Goal: Task Accomplishment & Management: Complete application form

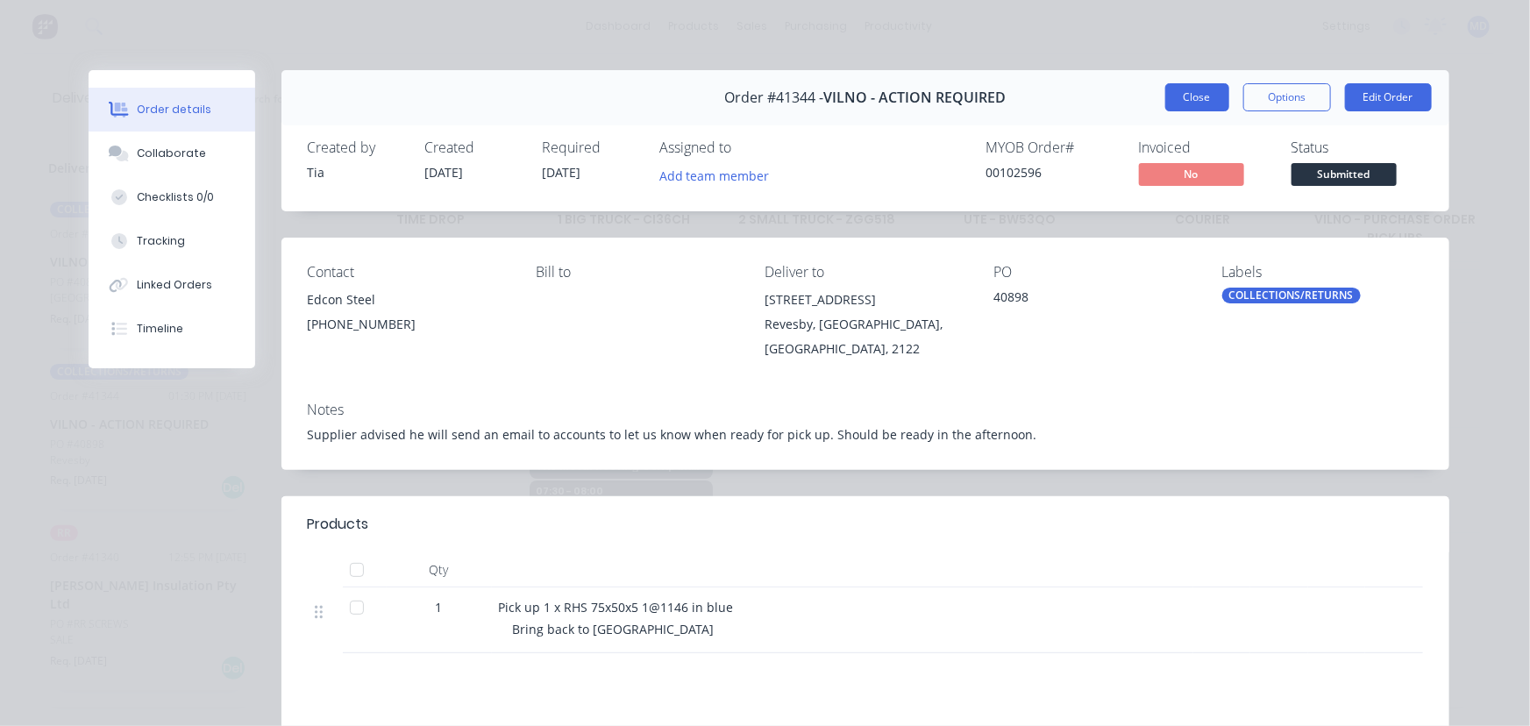
click at [1187, 90] on button "Close" at bounding box center [1197, 97] width 64 height 28
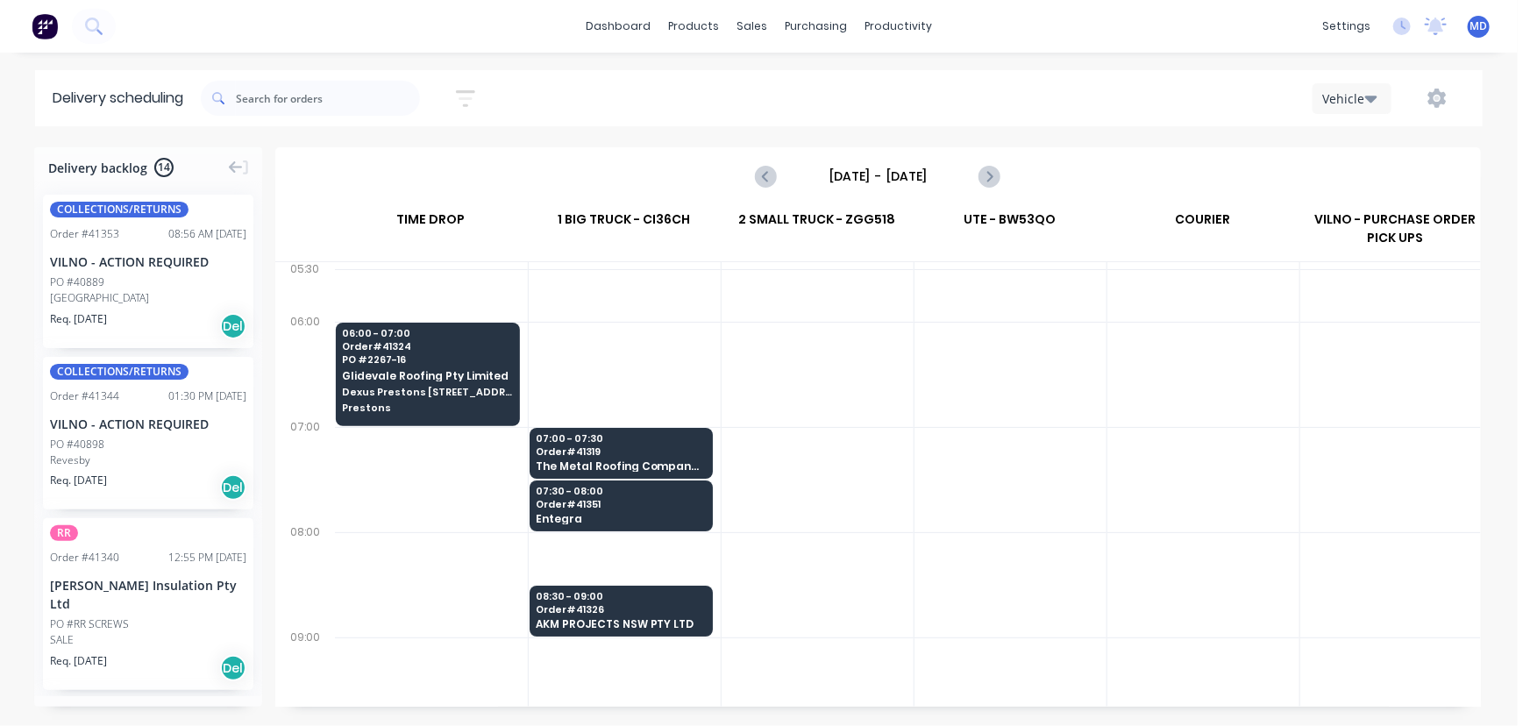
click at [117, 432] on div "COLLECTIONS/RETURNS Order # 41344 01:30 PM 26/08/25 VILNO - ACTION REQUIRED PO …" at bounding box center [148, 433] width 210 height 153
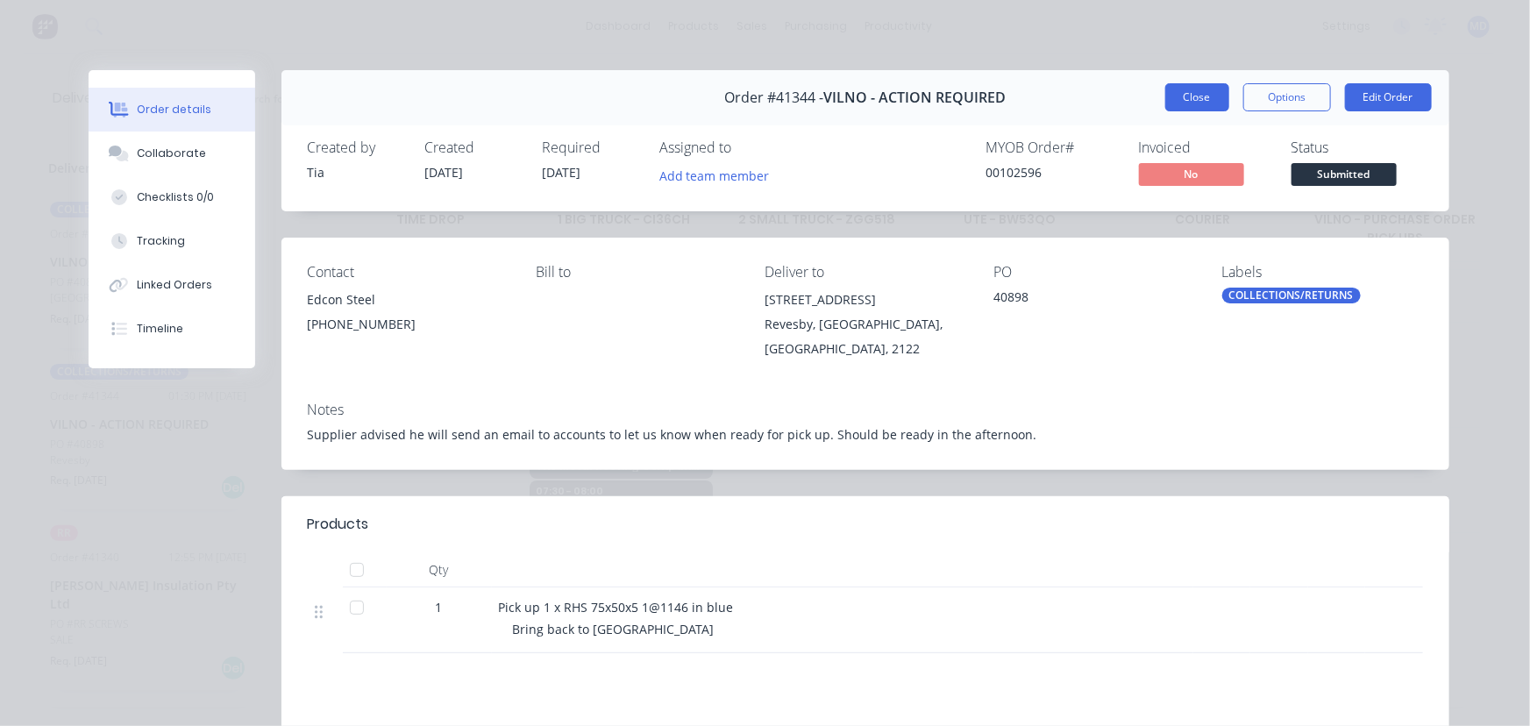
click at [1183, 88] on button "Close" at bounding box center [1197, 97] width 64 height 28
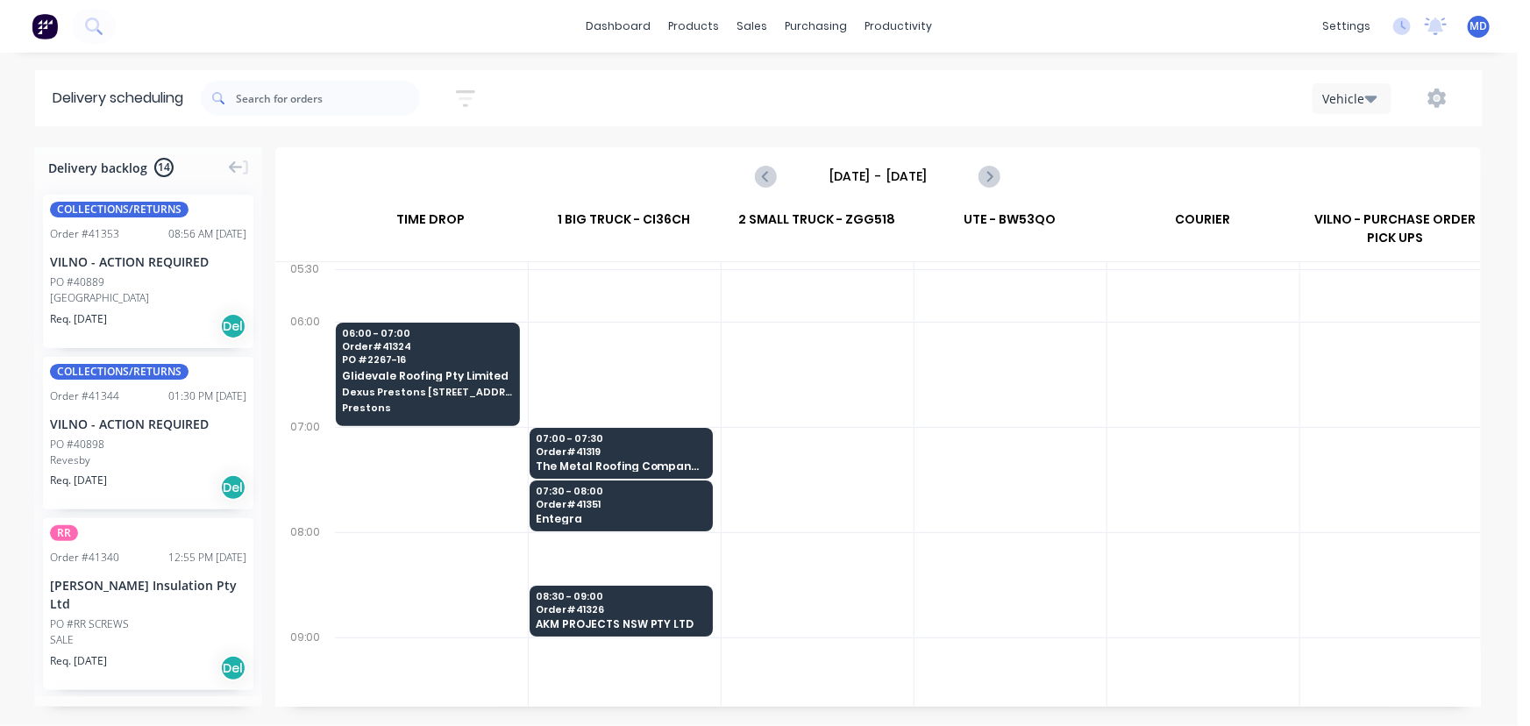
click at [95, 422] on div "VILNO - ACTION REQUIRED" at bounding box center [148, 424] width 196 height 18
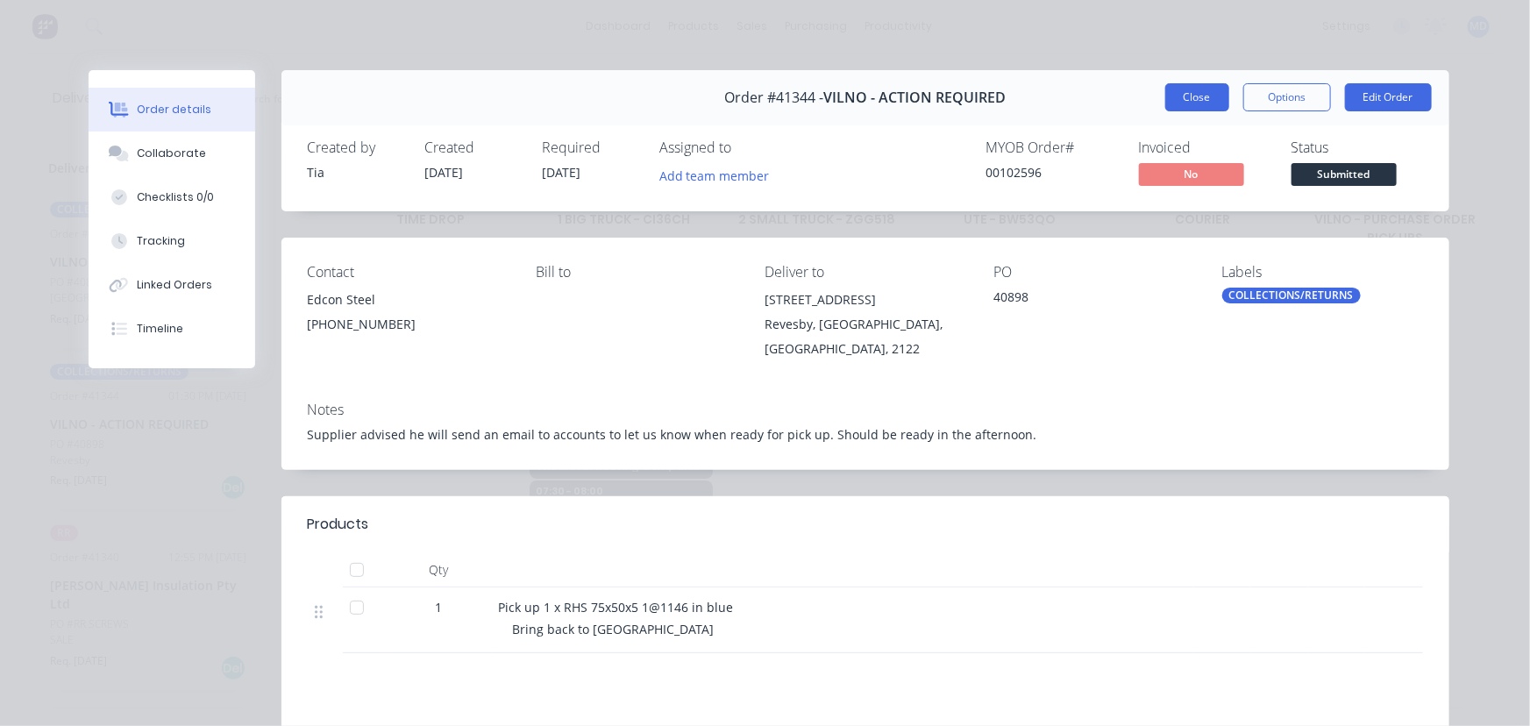
click at [1190, 90] on button "Close" at bounding box center [1197, 97] width 64 height 28
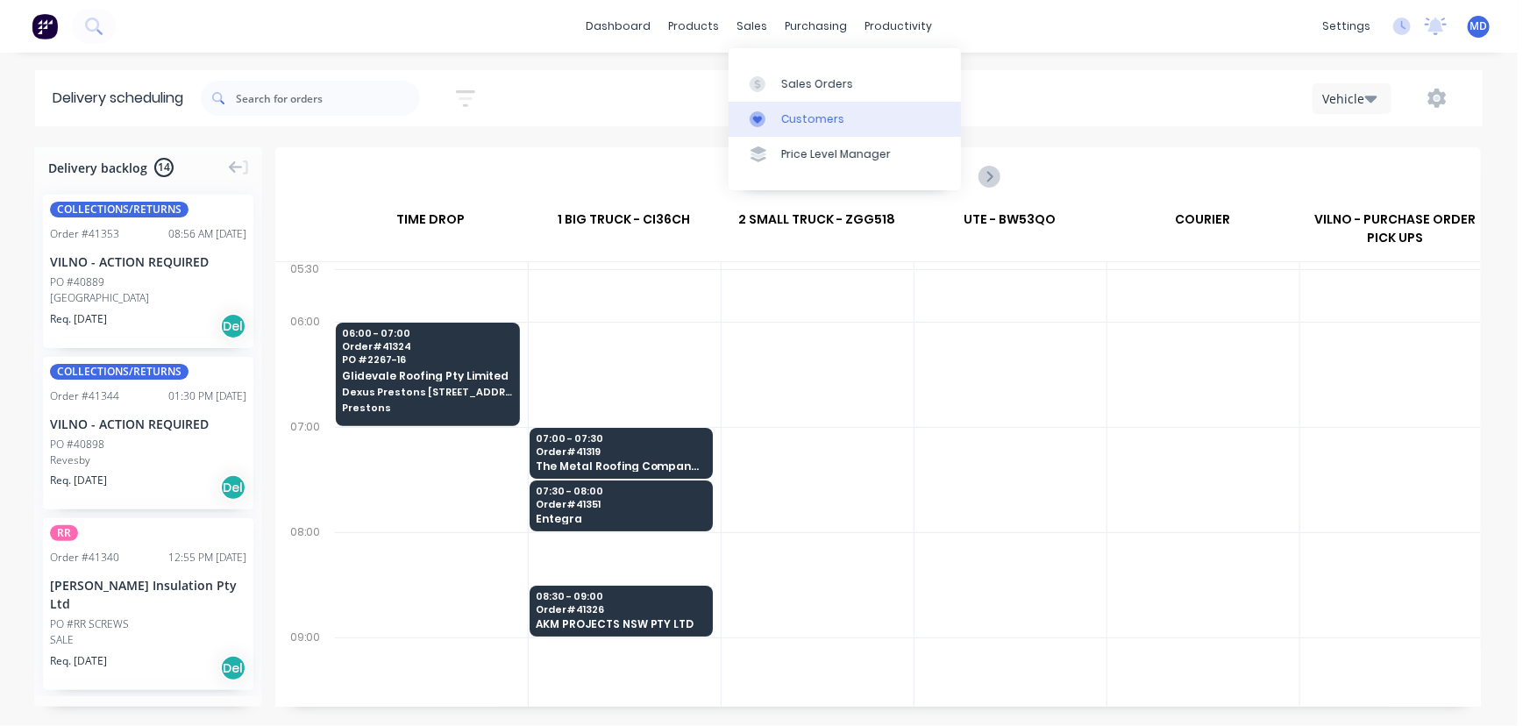
click at [806, 115] on div "Customers" at bounding box center [812, 119] width 63 height 16
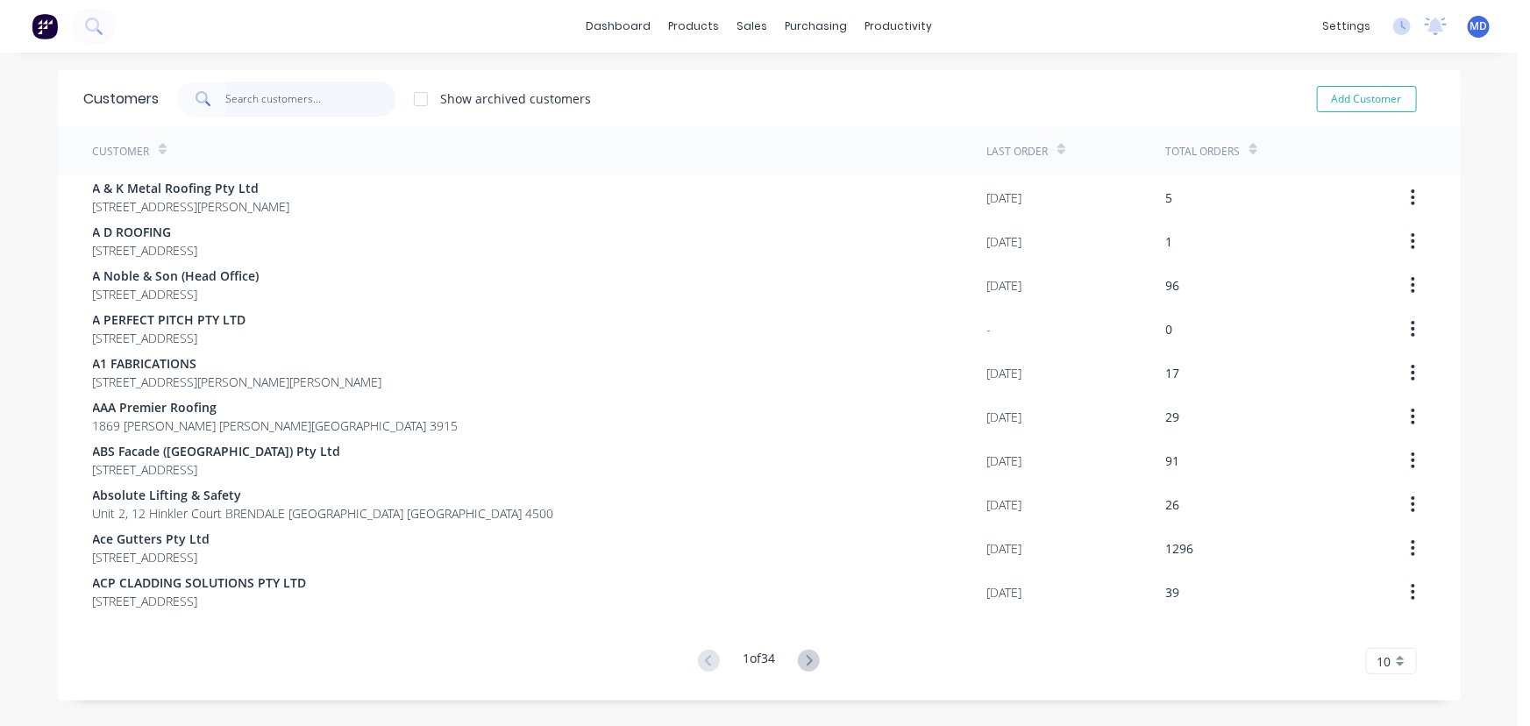
click at [301, 96] on input "text" at bounding box center [310, 99] width 171 height 35
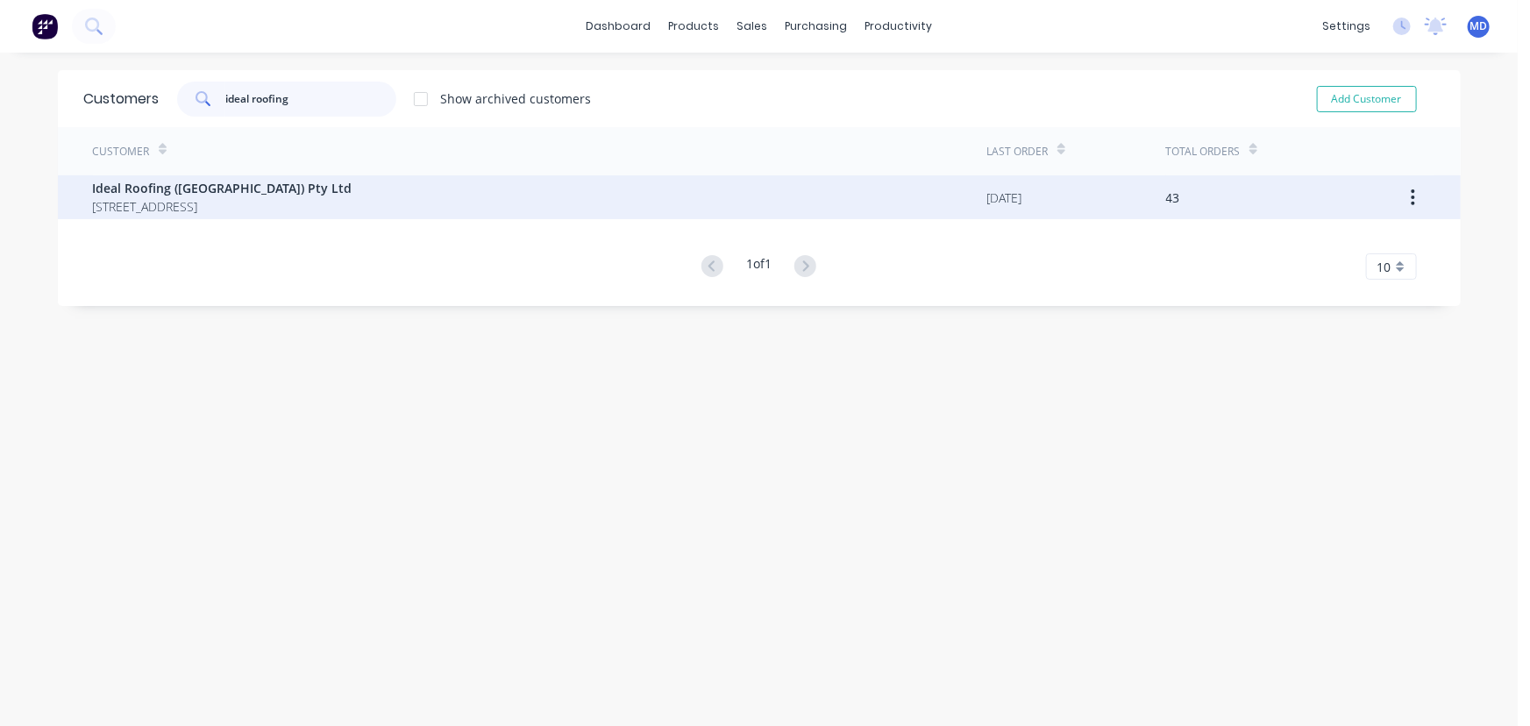
type input "ideal roofing"
click at [201, 191] on span "Ideal Roofing (NSW) Pty Ltd" at bounding box center [223, 188] width 260 height 18
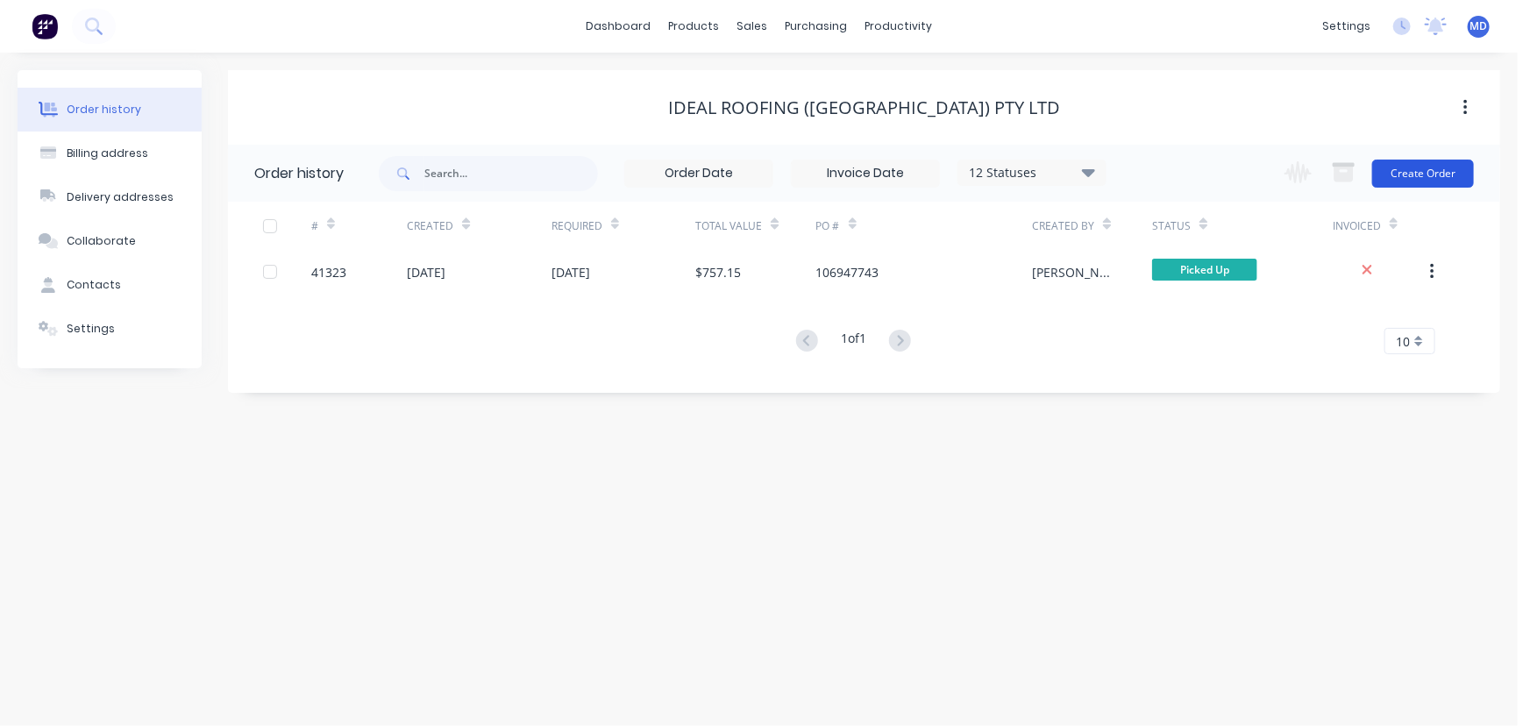
click at [1420, 182] on button "Create Order" at bounding box center [1423, 174] width 102 height 28
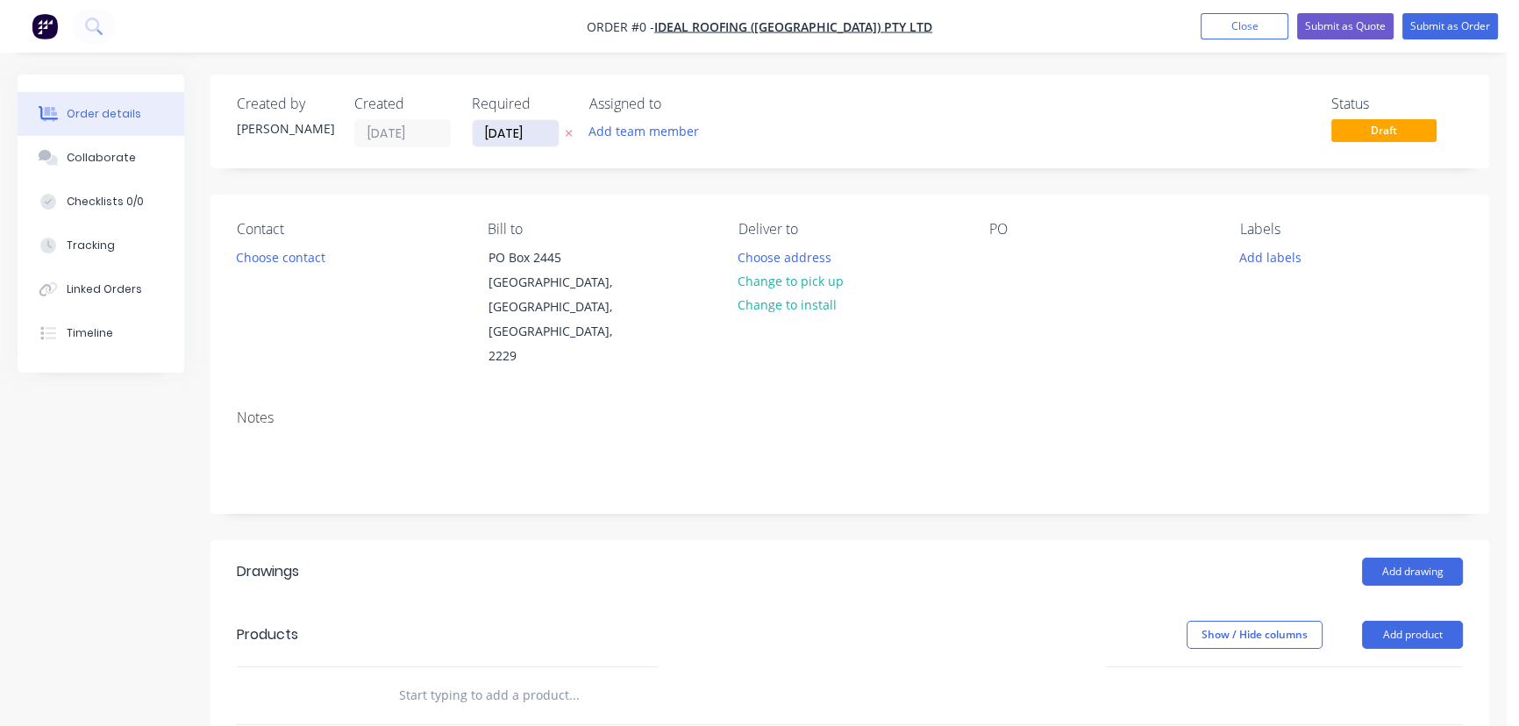
click at [523, 138] on input "[DATE]" at bounding box center [516, 133] width 86 height 26
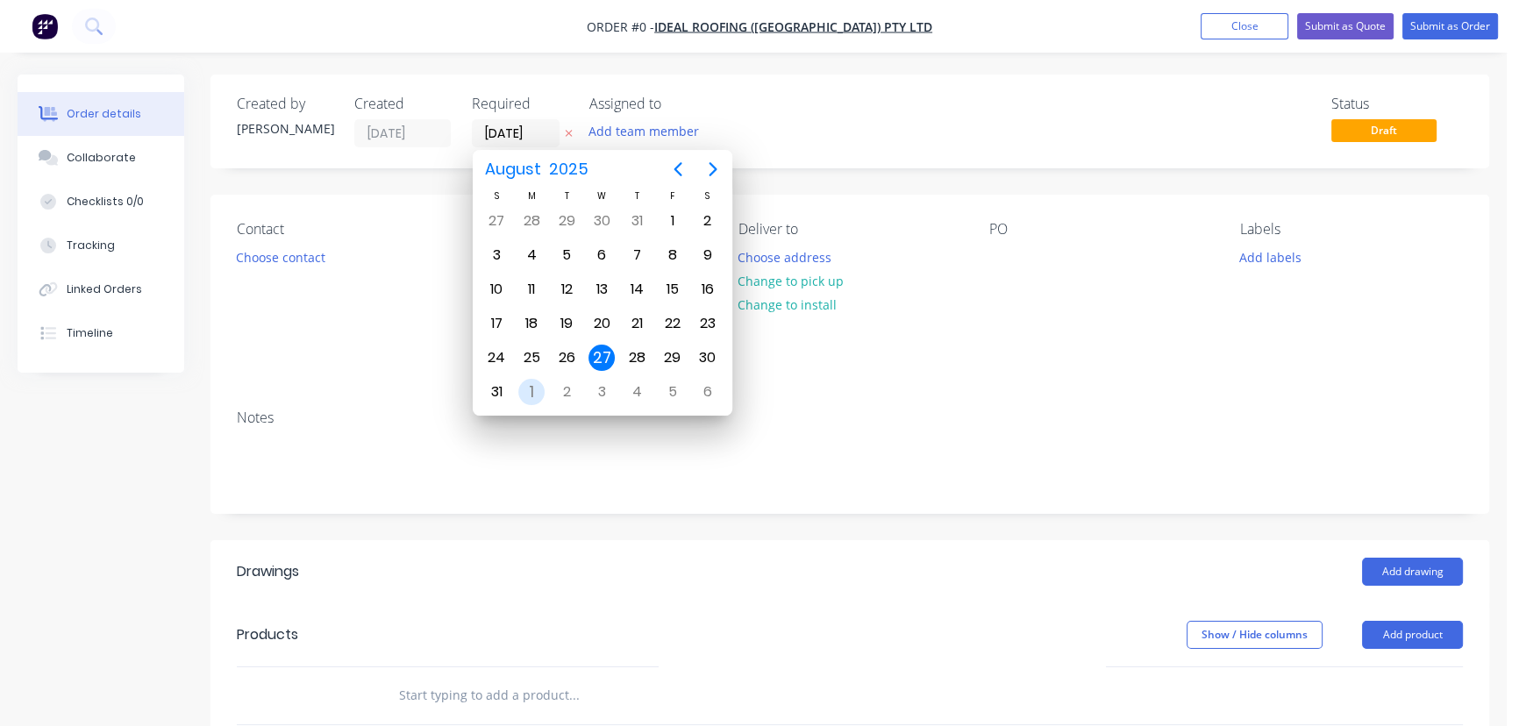
click at [532, 391] on div "1" at bounding box center [531, 392] width 26 height 26
type input "01/09/25"
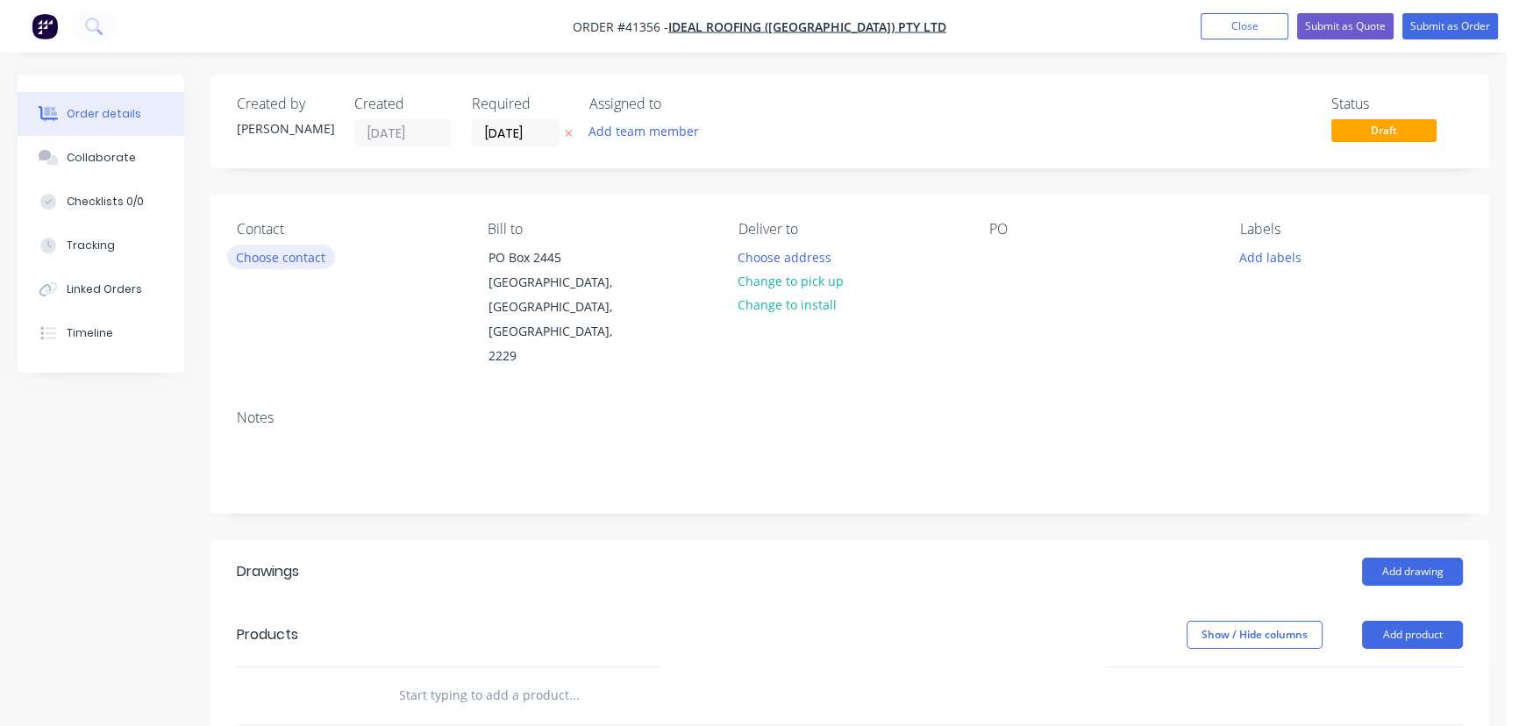
click at [280, 252] on button "Choose contact" at bounding box center [281, 257] width 108 height 24
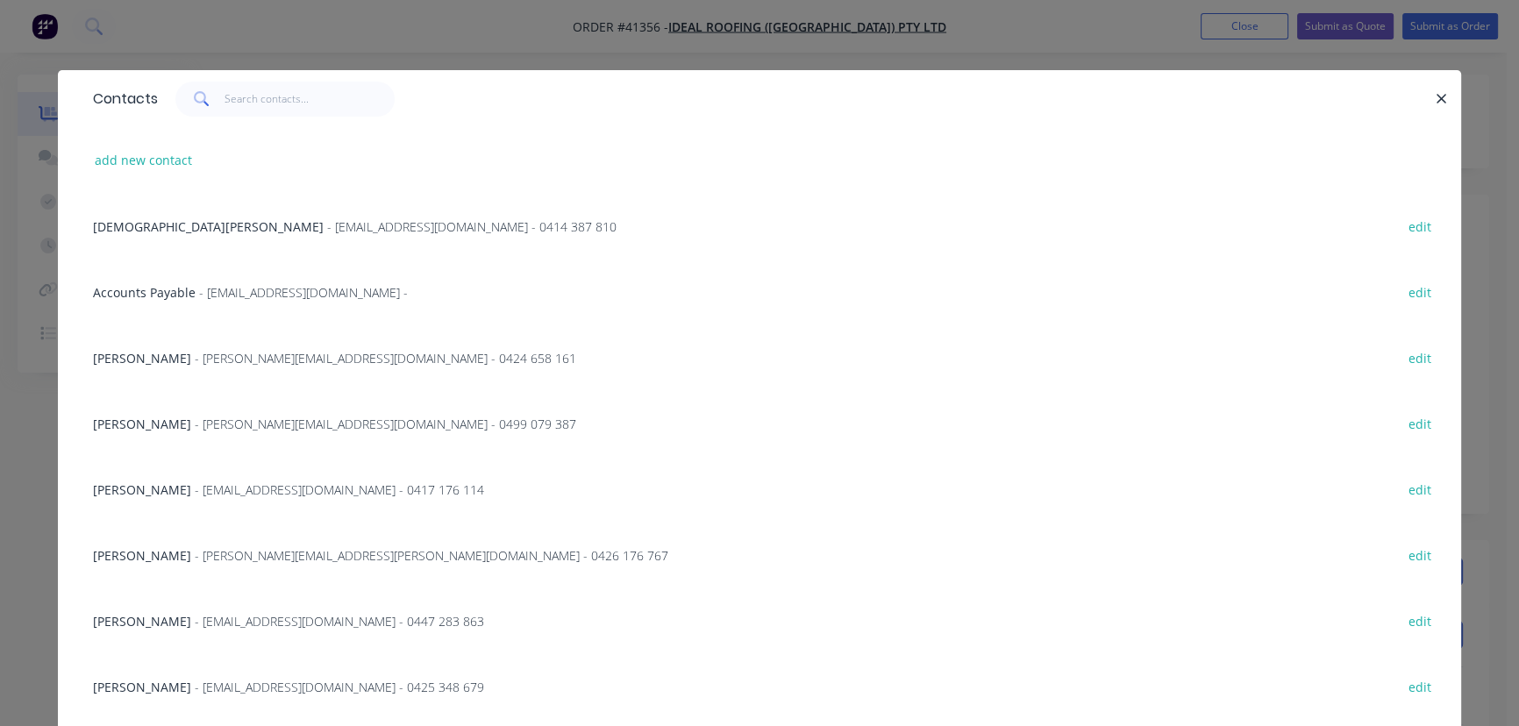
click at [209, 428] on span "- chris@idealroofing.com.au - 0499 079 387" at bounding box center [385, 424] width 381 height 17
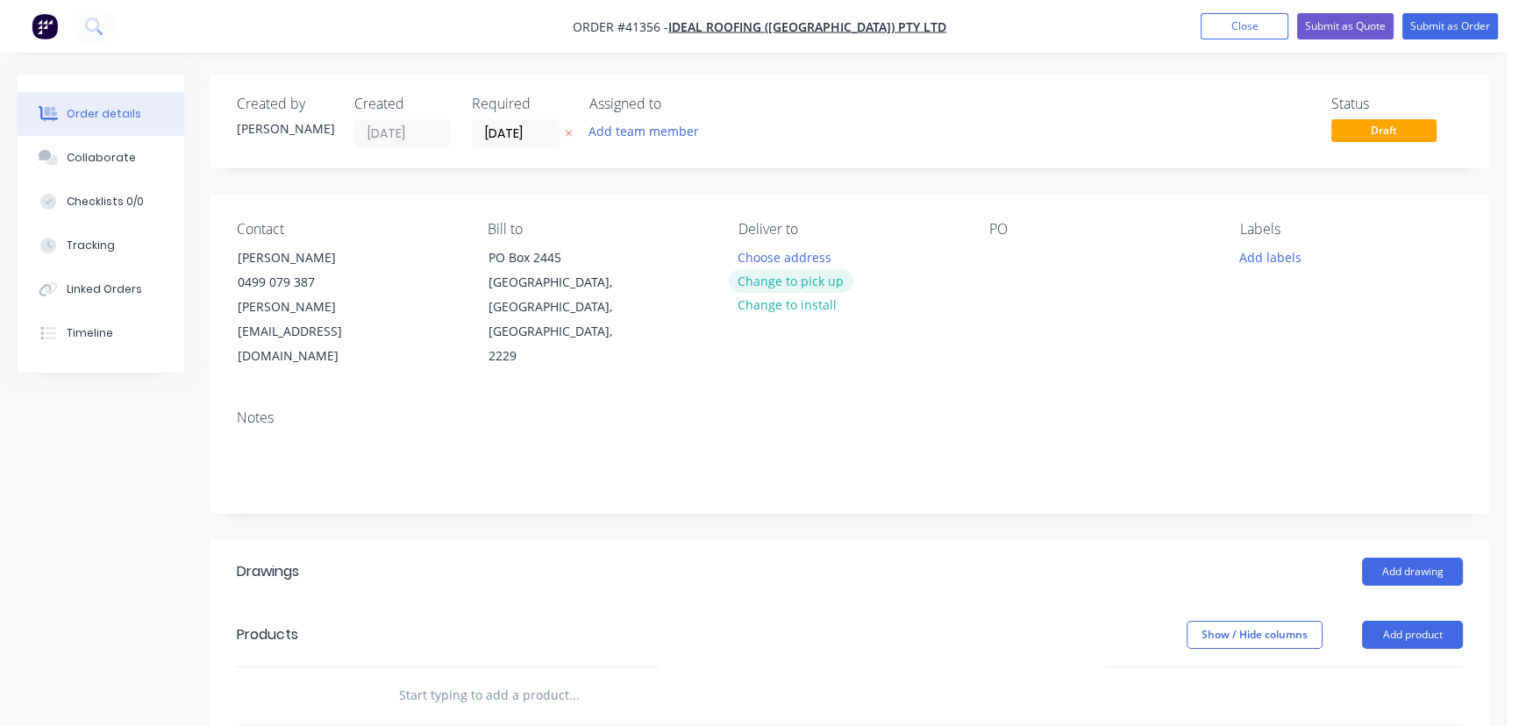
click at [797, 281] on button "Change to pick up" at bounding box center [791, 281] width 125 height 24
click at [1000, 258] on div at bounding box center [1003, 257] width 28 height 25
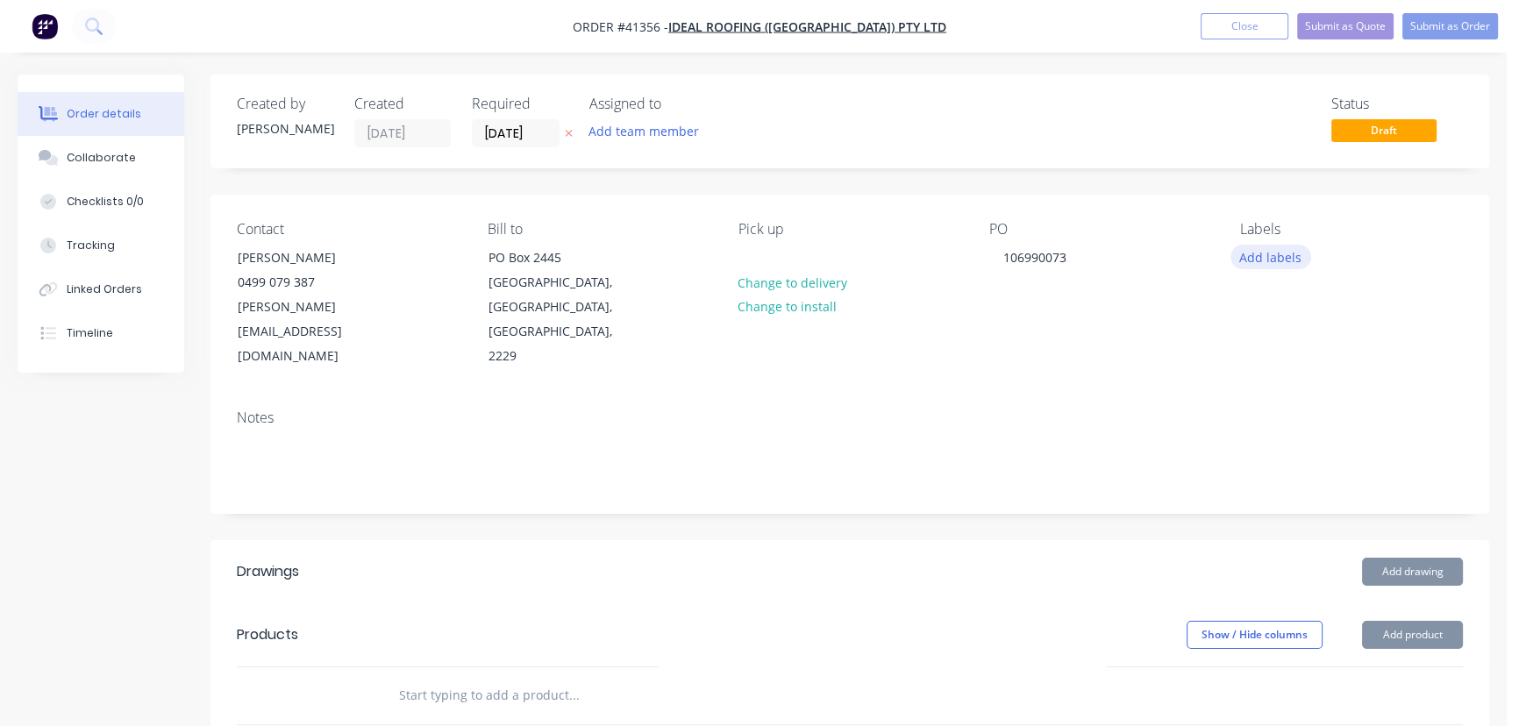
click at [1286, 253] on button "Add labels" at bounding box center [1270, 257] width 81 height 24
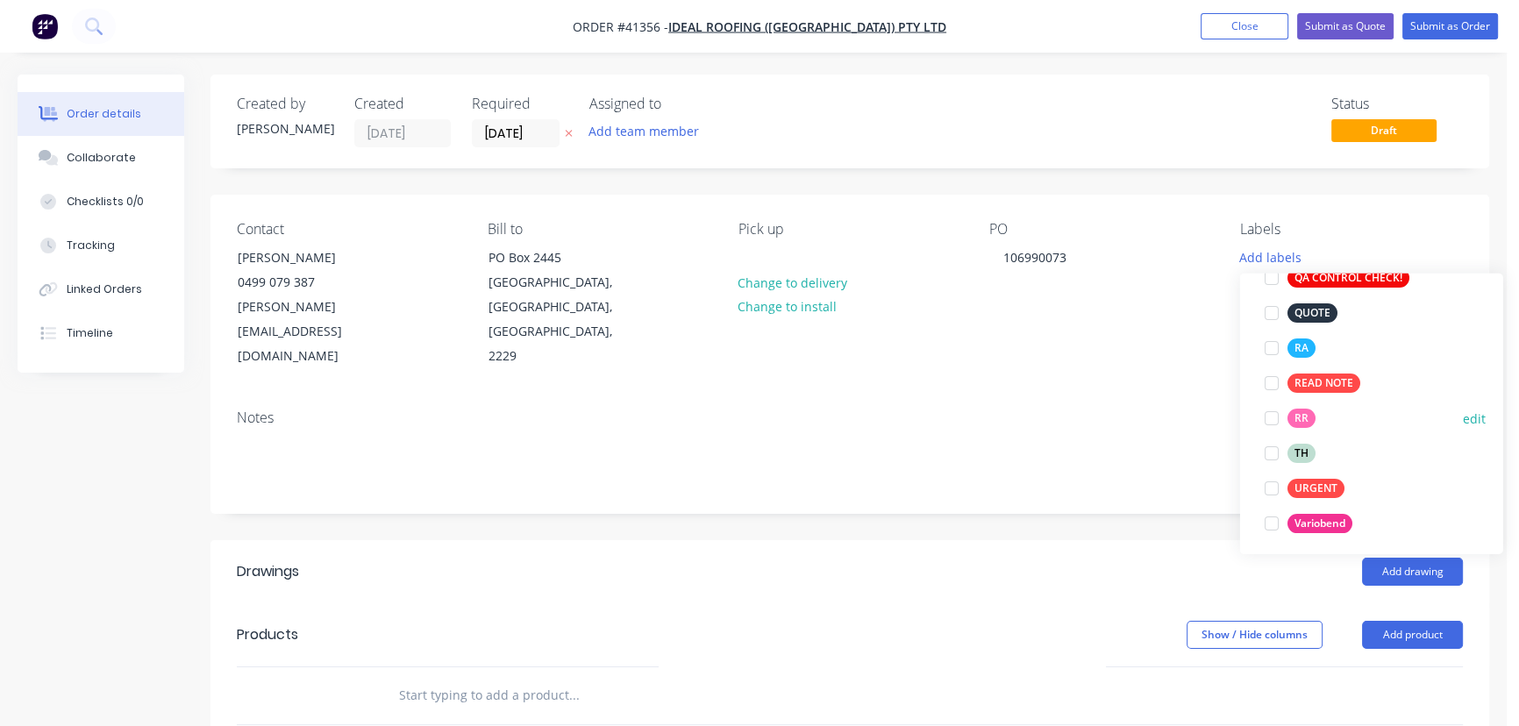
scroll to position [558, 0]
click at [1276, 422] on div at bounding box center [1271, 417] width 35 height 35
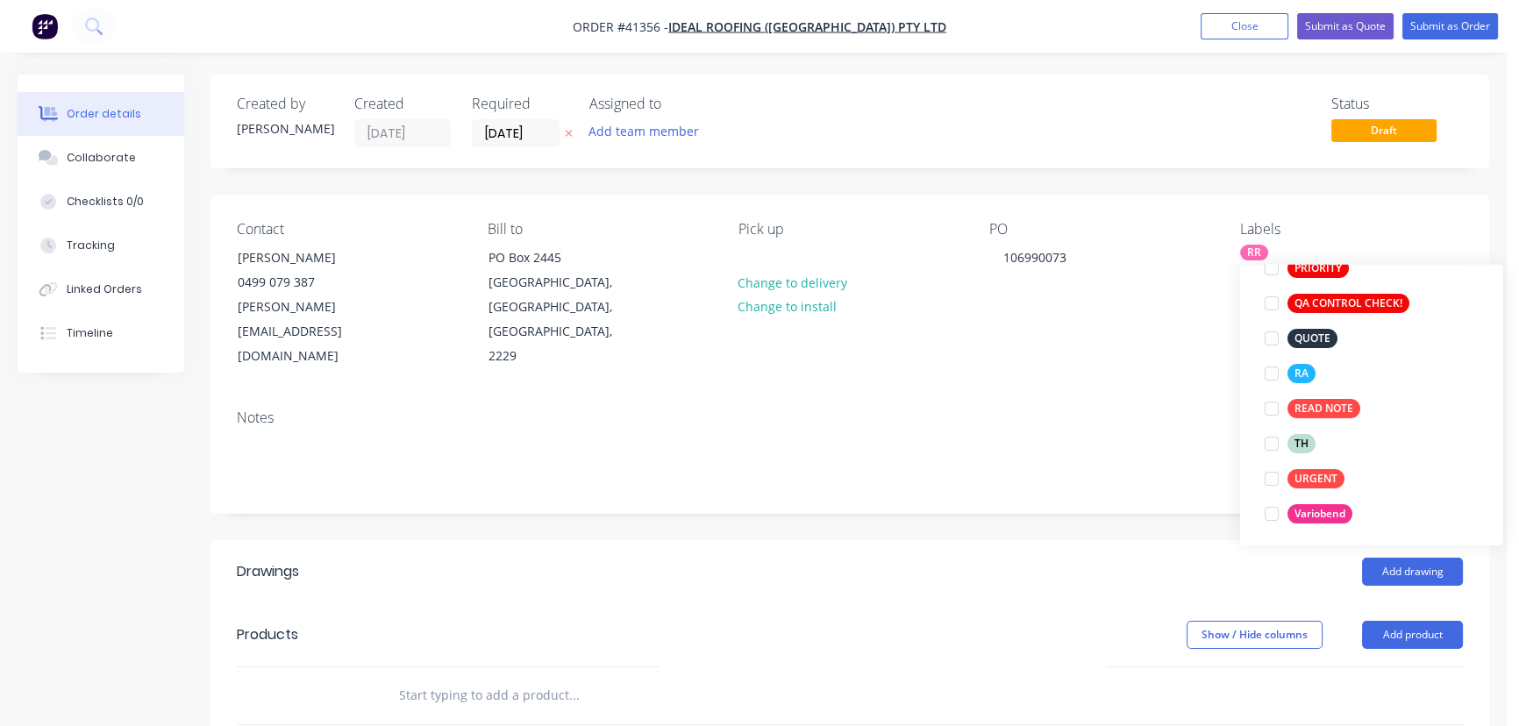
scroll to position [0, 0]
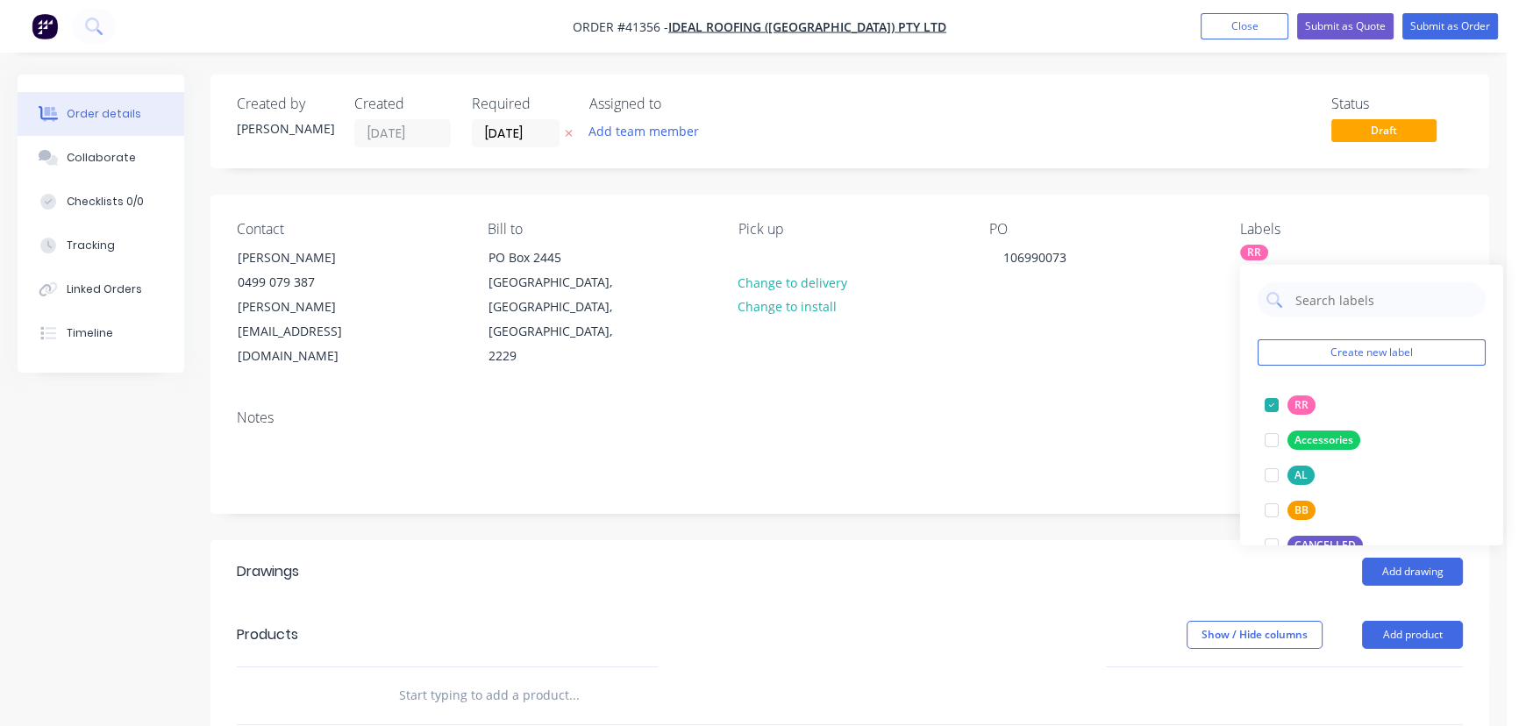
click at [1084, 452] on div "Notes" at bounding box center [849, 453] width 1278 height 117
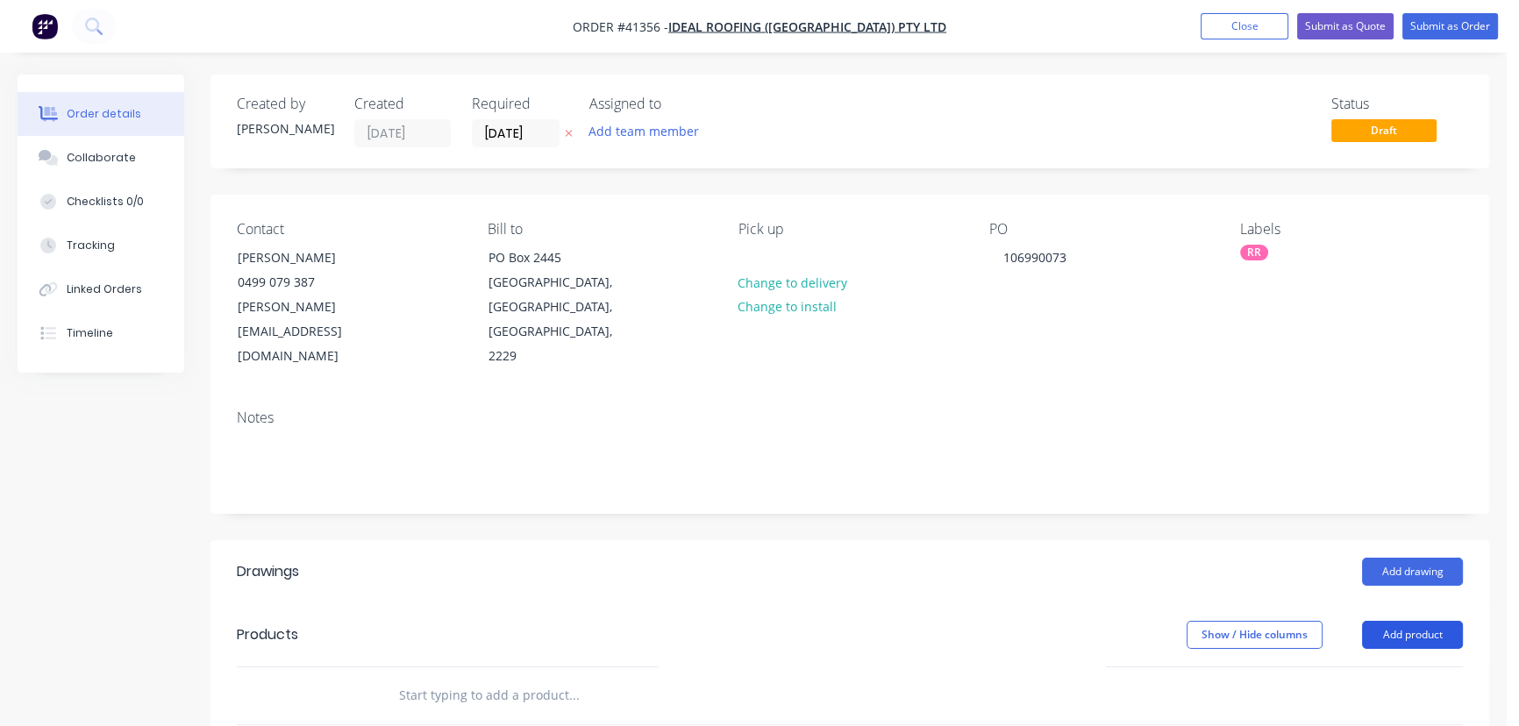
click at [1424, 621] on button "Add product" at bounding box center [1412, 635] width 101 height 28
click at [1359, 666] on div "Product catalogue" at bounding box center [1379, 678] width 135 height 25
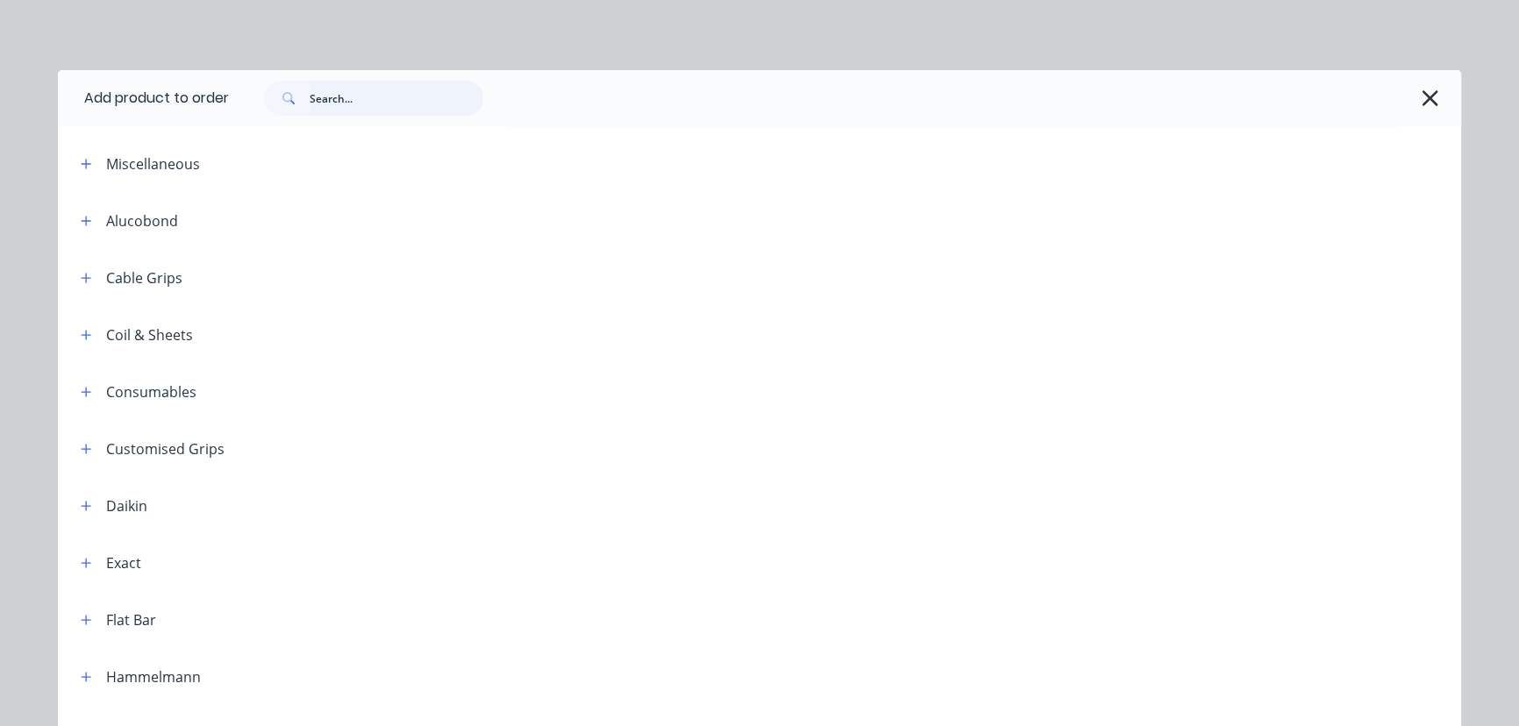
click at [358, 98] on input "text" at bounding box center [397, 98] width 174 height 35
type input "roof"
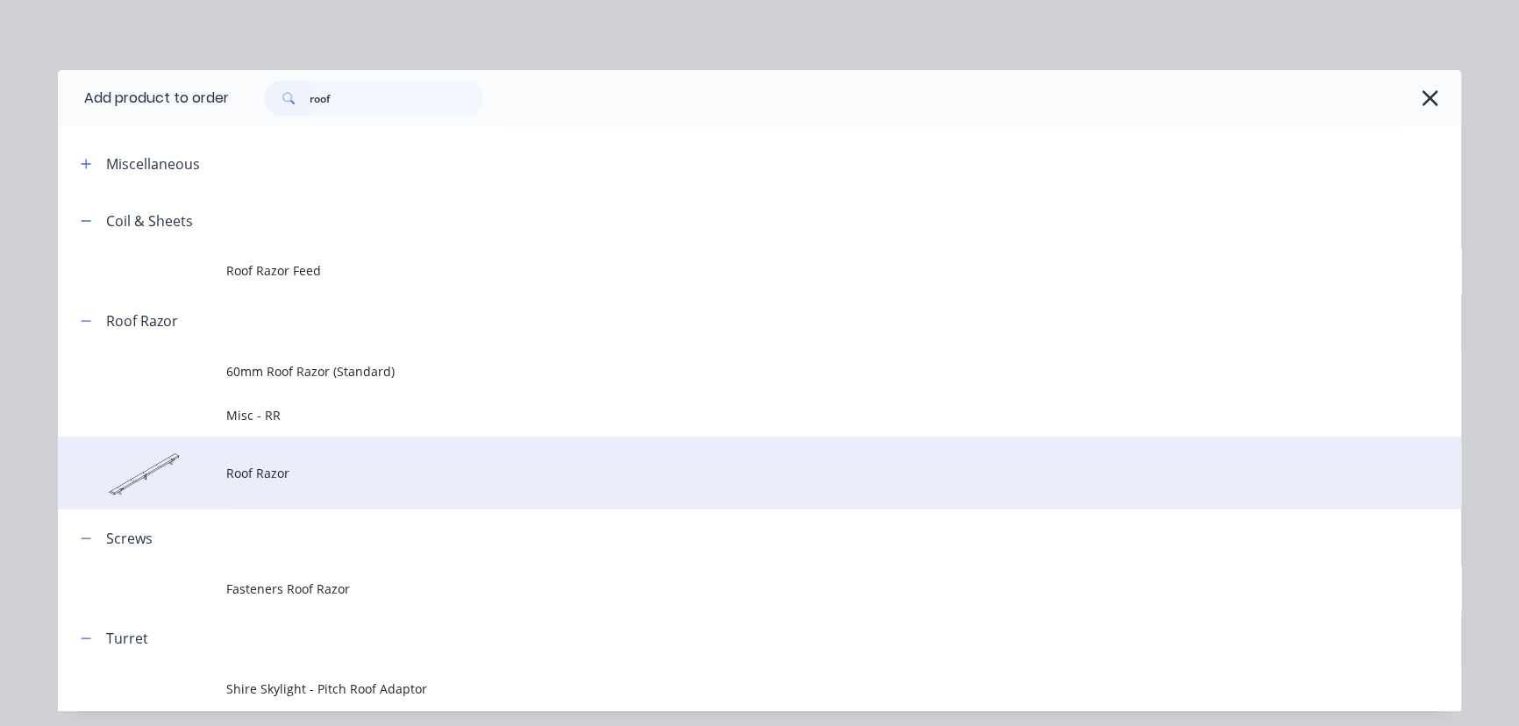
click at [262, 470] on span "Roof Razor" at bounding box center [719, 473] width 987 height 18
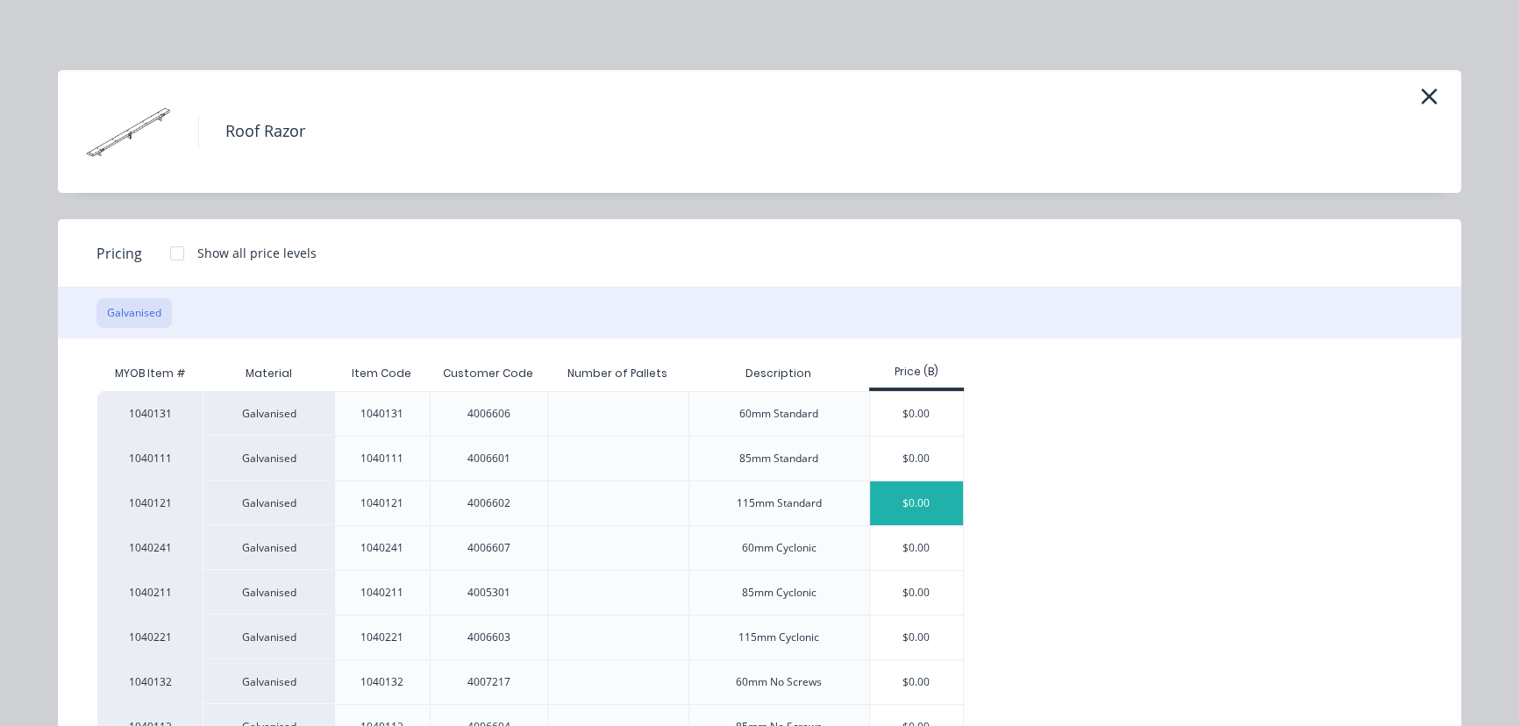
click at [920, 502] on div "$0.00" at bounding box center [917, 503] width 94 height 44
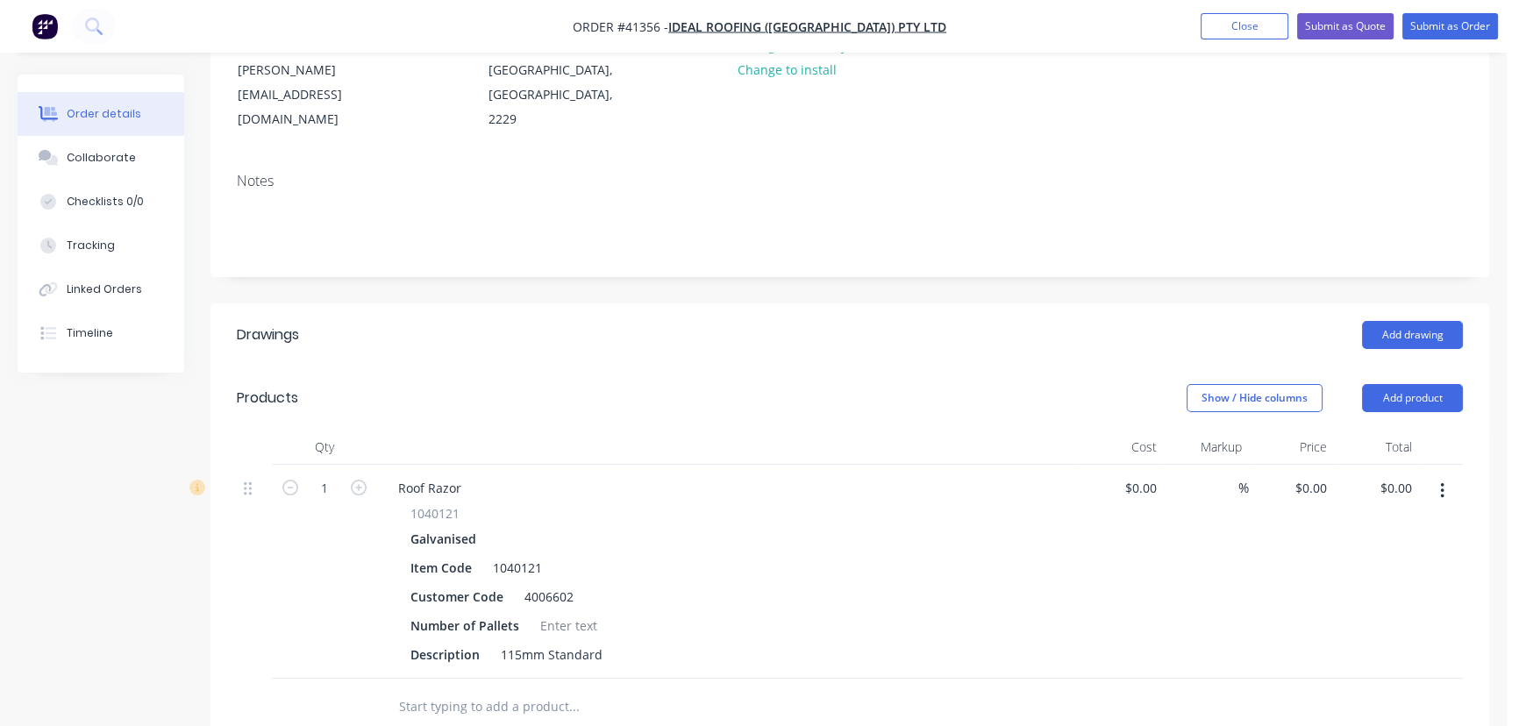
scroll to position [238, 0]
click at [342, 473] on input "1" at bounding box center [325, 486] width 46 height 26
type input "360"
click at [1321, 473] on input "0" at bounding box center [1313, 485] width 40 height 25
type input "$9.50"
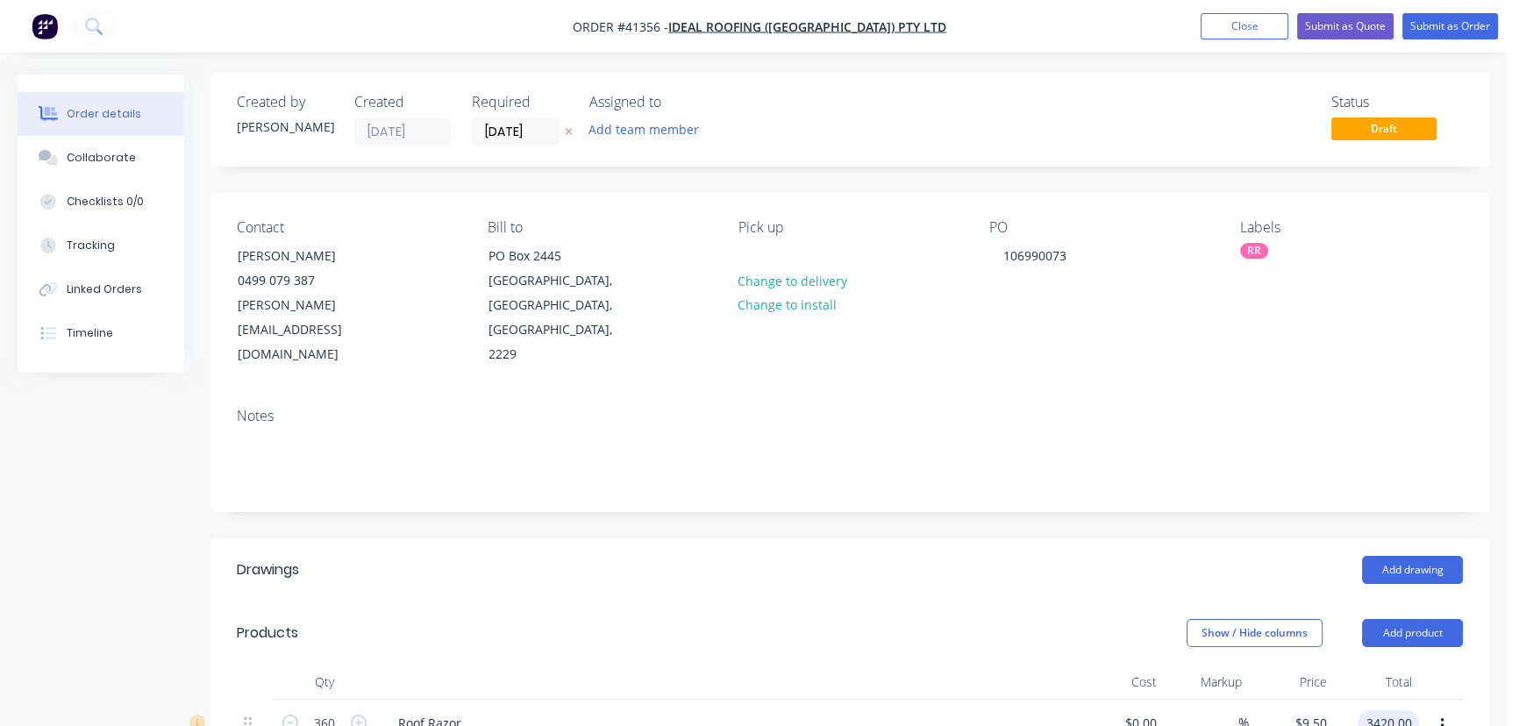
scroll to position [0, 0]
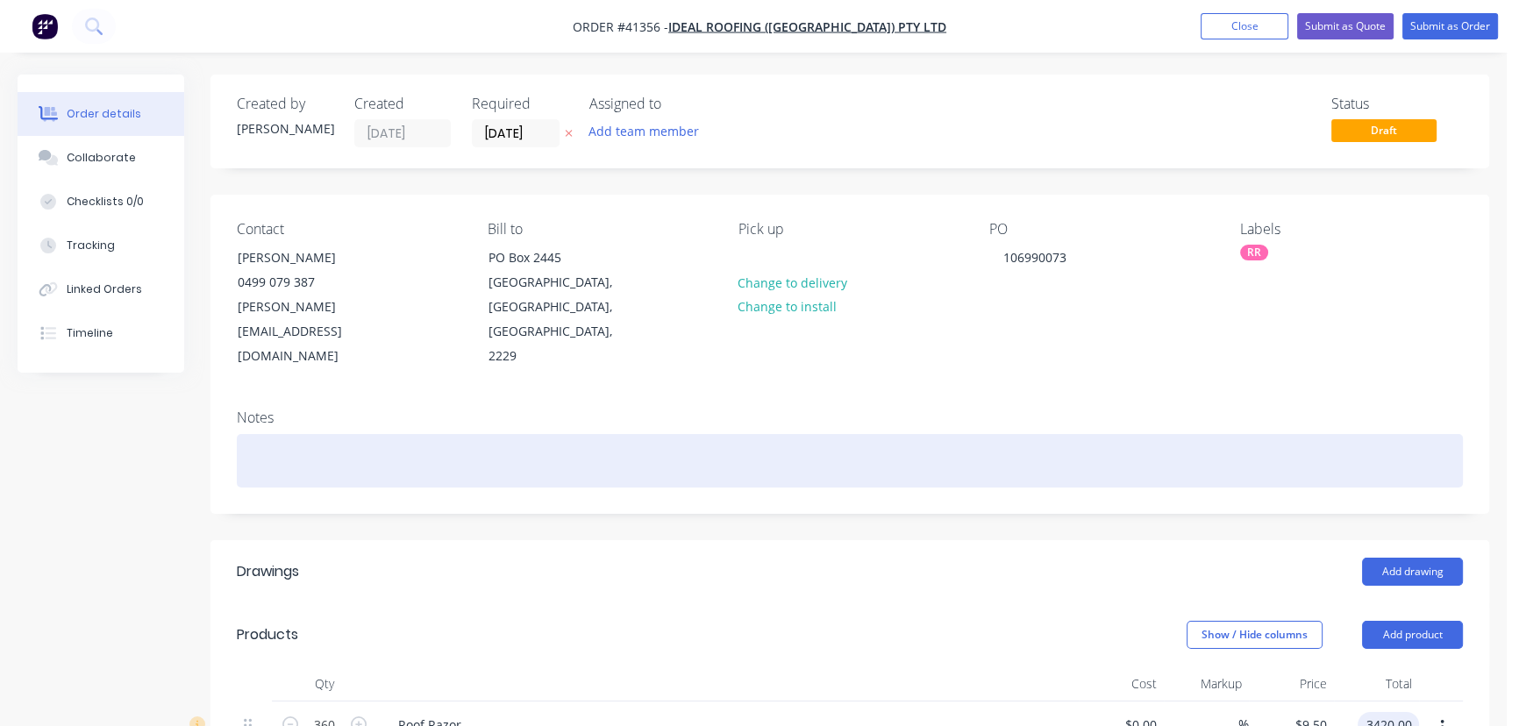
type input "$3,420.00"
click at [361, 434] on div at bounding box center [850, 460] width 1226 height 53
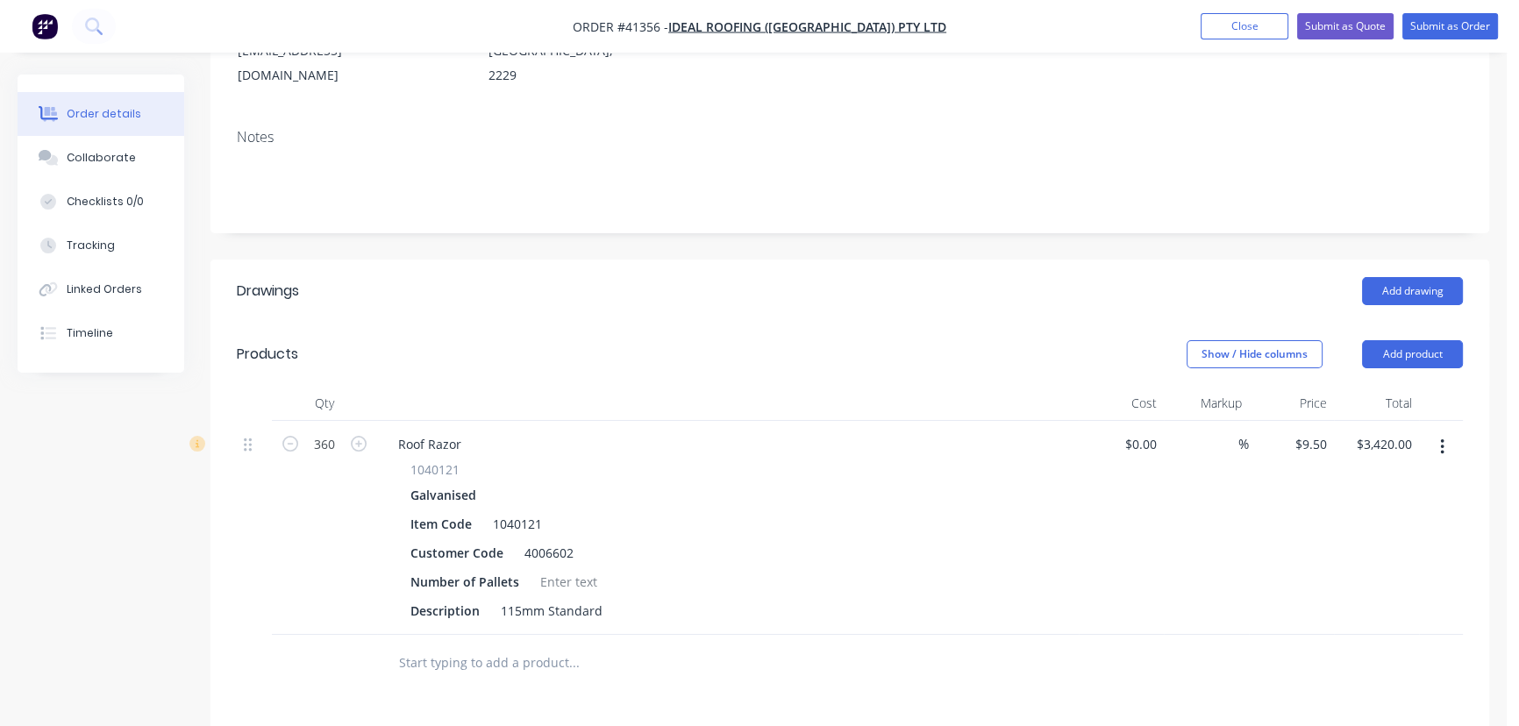
scroll to position [318, 0]
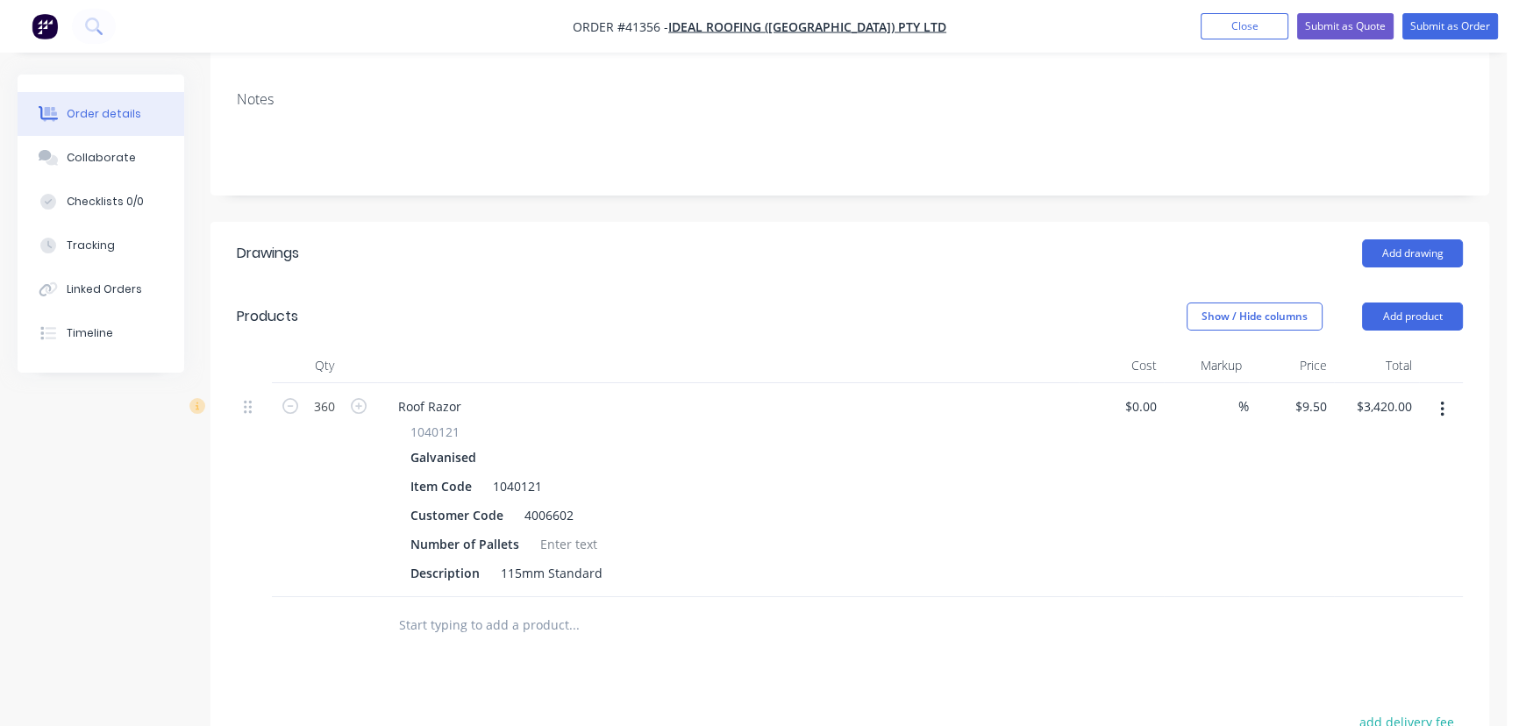
click at [491, 608] on input "text" at bounding box center [573, 625] width 351 height 35
click at [1410, 303] on button "Add product" at bounding box center [1412, 317] width 101 height 28
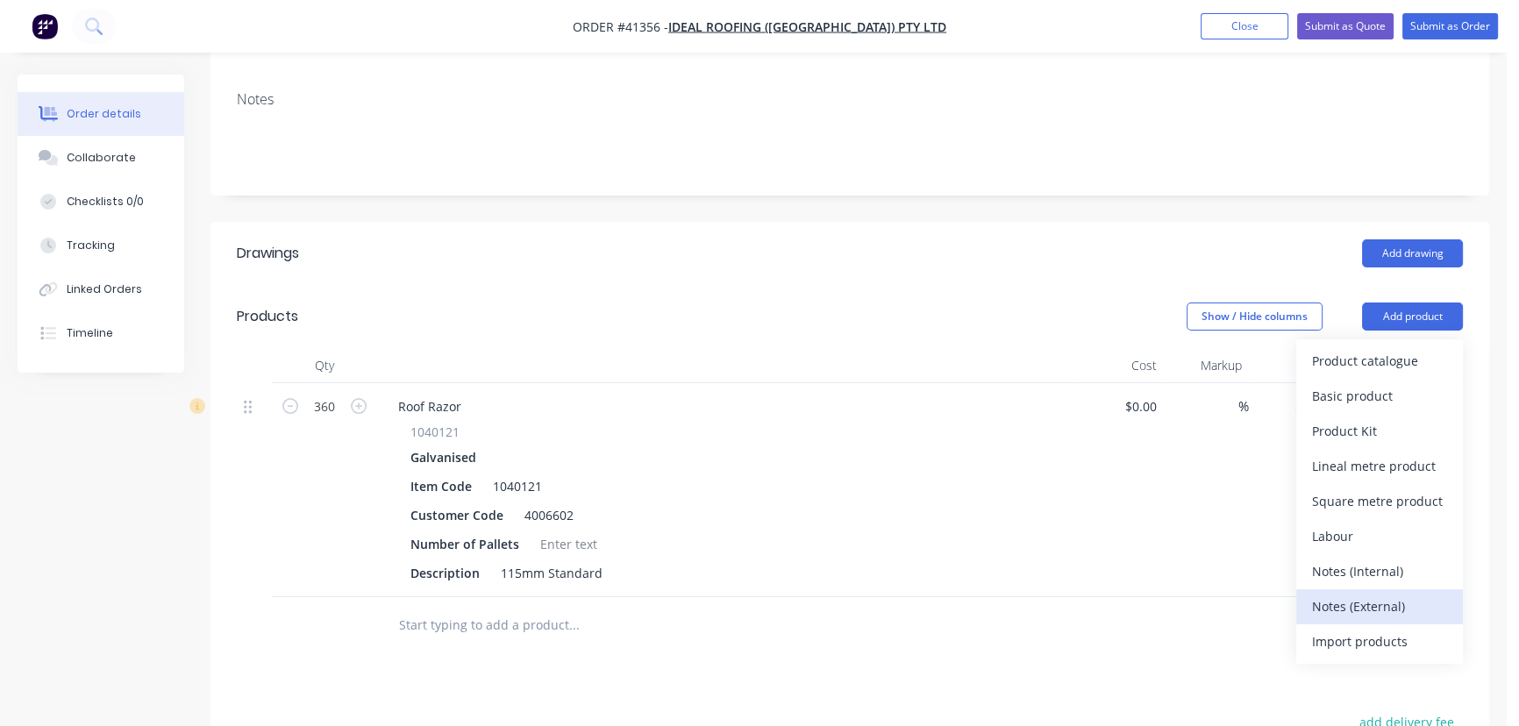
click at [1363, 594] on div "Notes (External)" at bounding box center [1379, 606] width 135 height 25
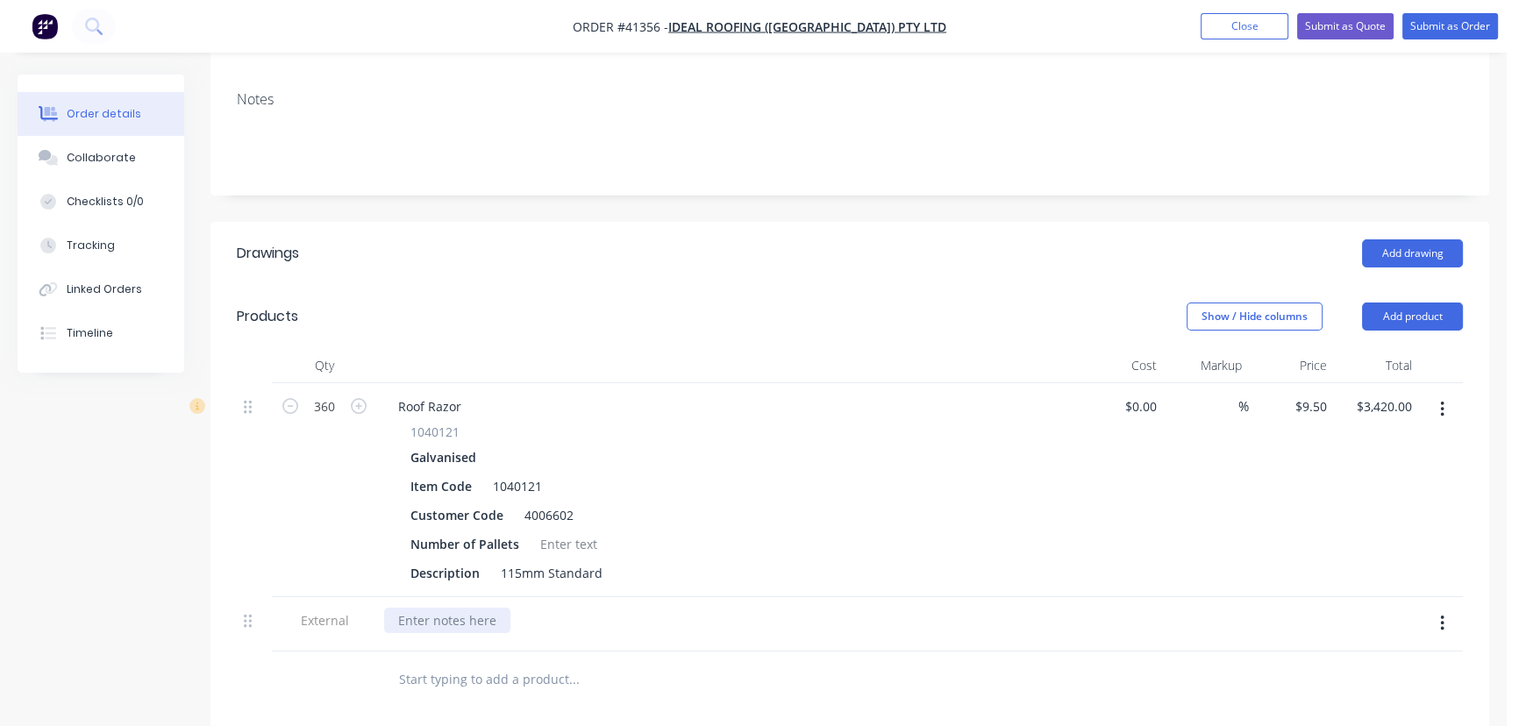
click at [443, 608] on div at bounding box center [447, 620] width 126 height 25
click at [1468, 23] on button "Submit as Order" at bounding box center [1450, 26] width 96 height 26
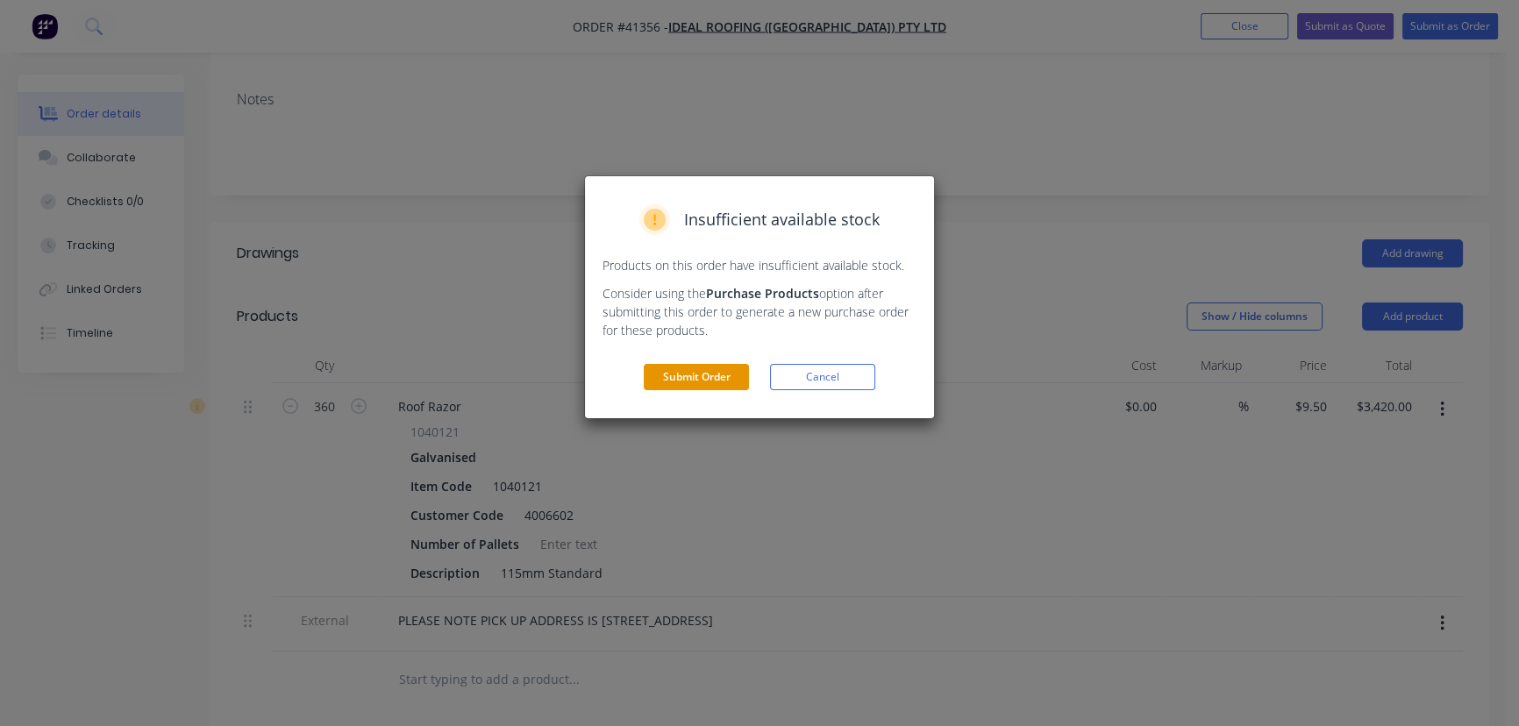
click at [704, 376] on button "Submit Order" at bounding box center [696, 377] width 105 height 26
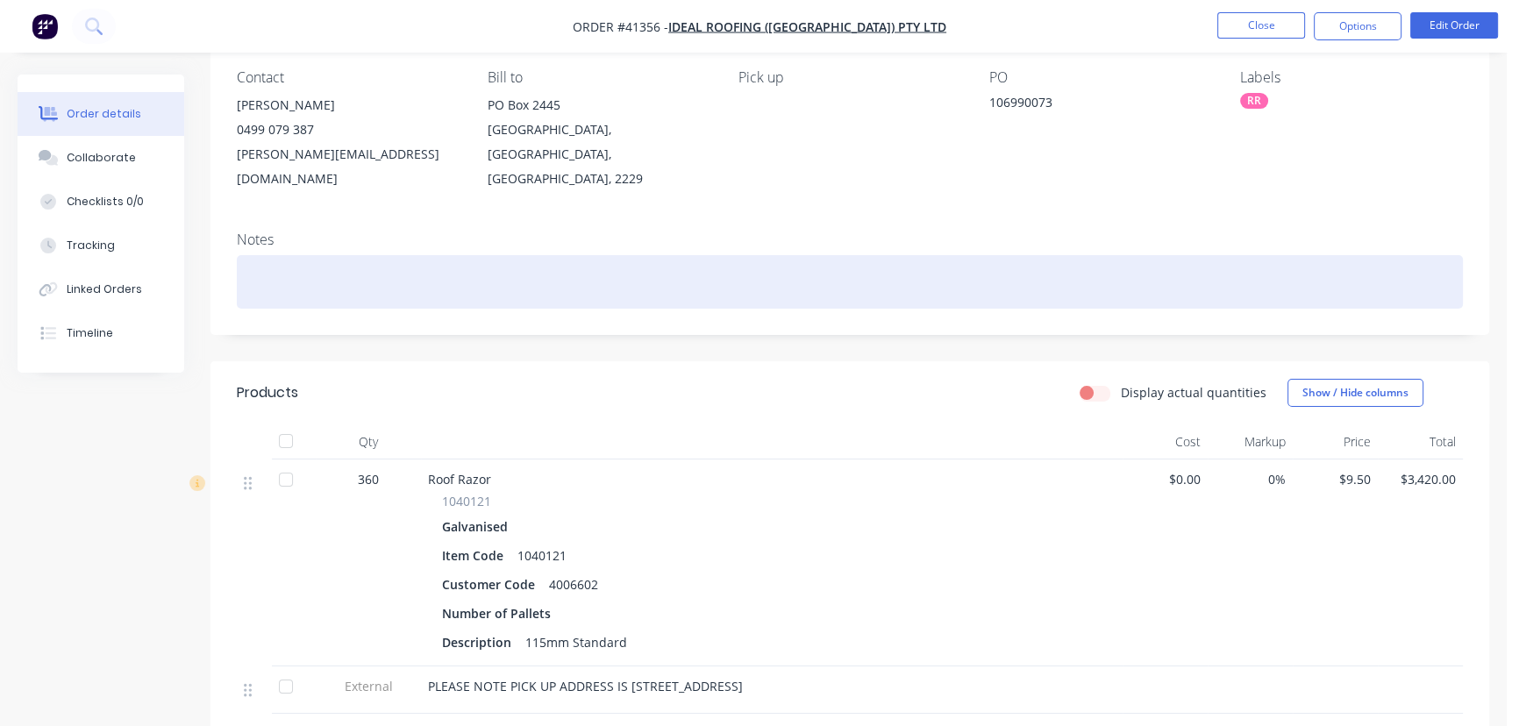
scroll to position [0, 0]
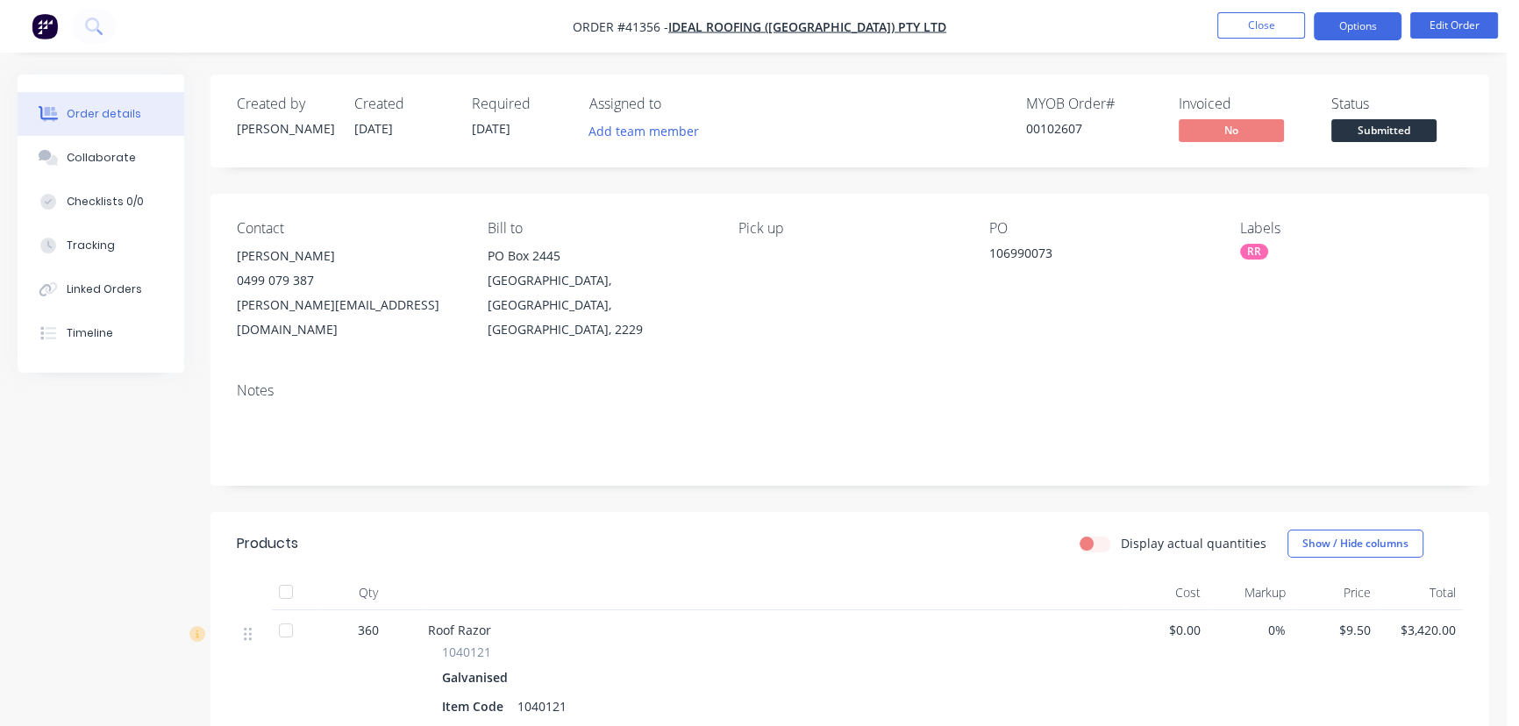
click at [1356, 18] on button "Options" at bounding box center [1358, 26] width 88 height 28
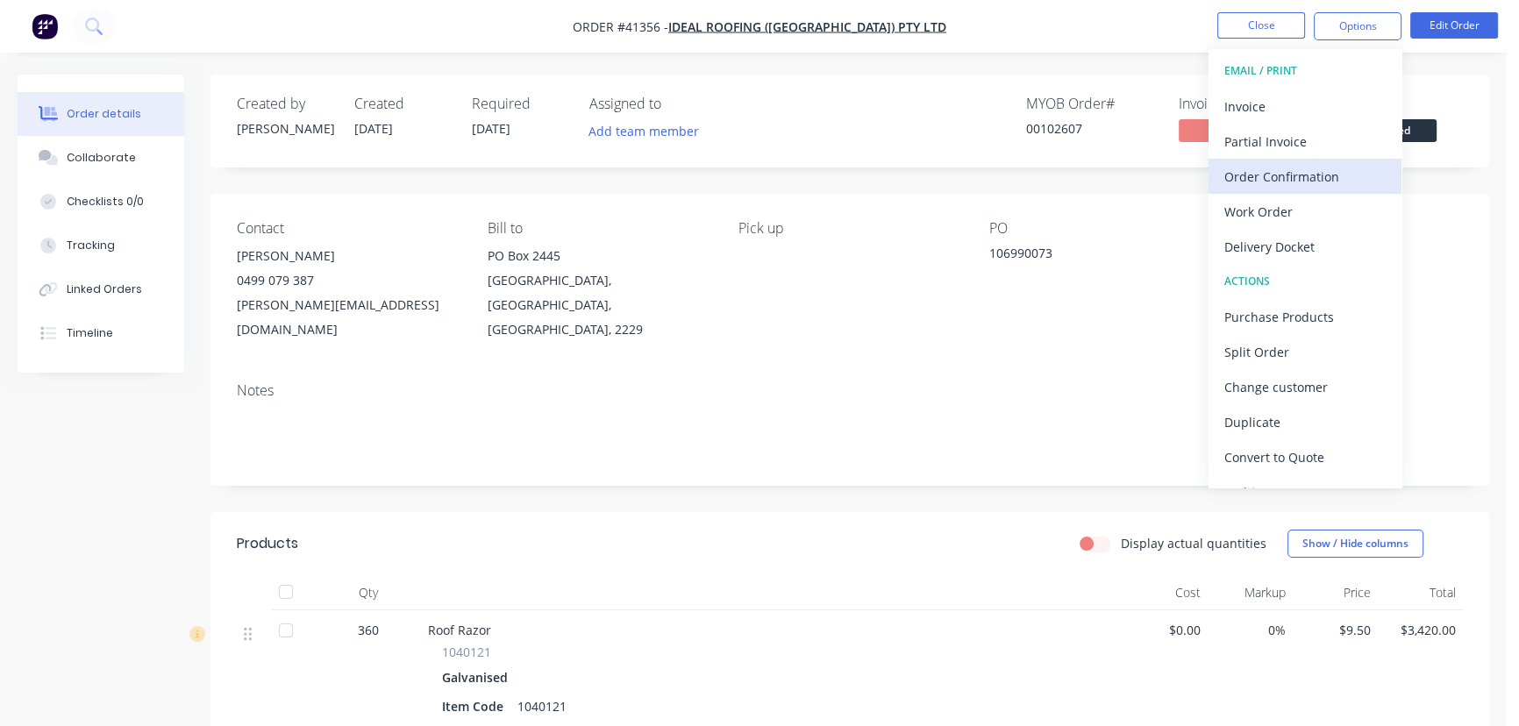
click at [1303, 173] on div "Order Confirmation" at bounding box center [1304, 176] width 161 height 25
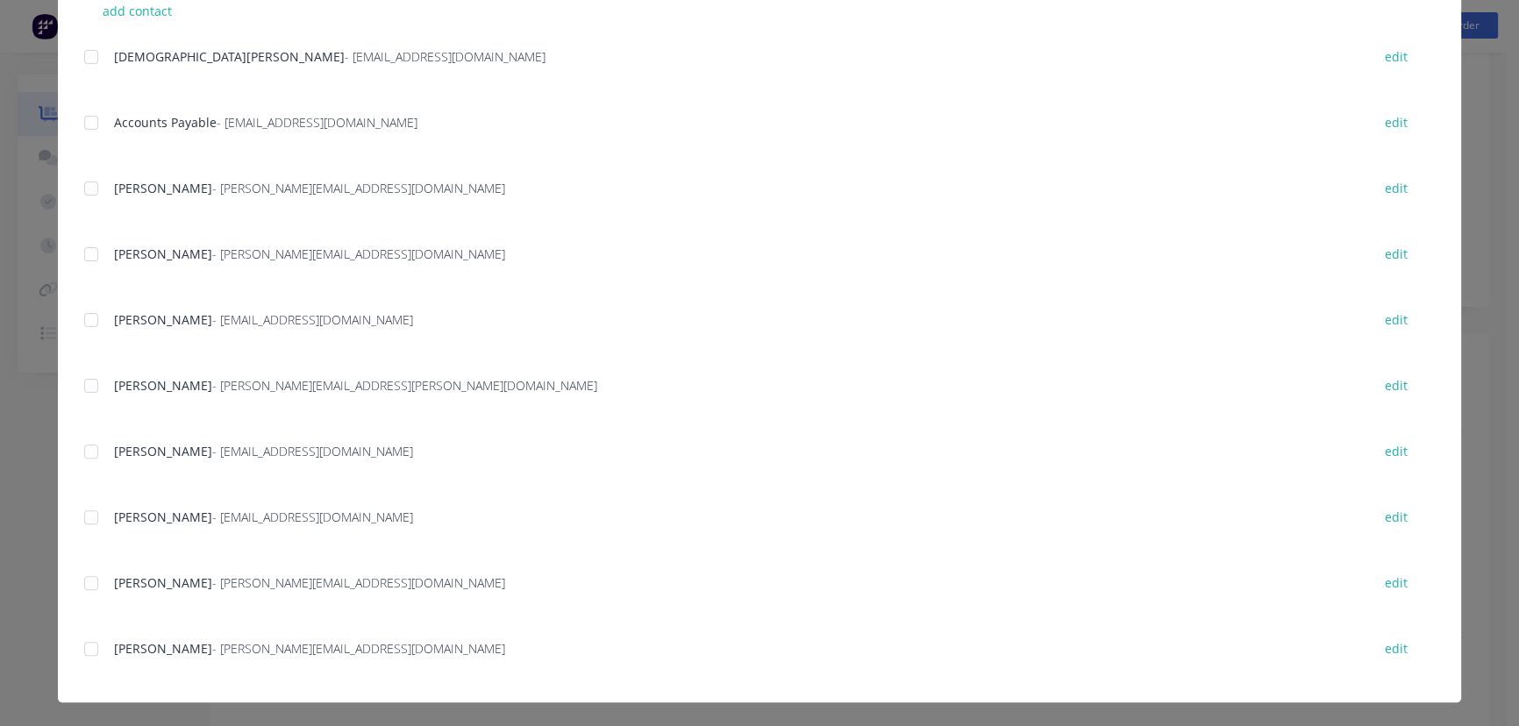
scroll to position [426, 0]
click at [82, 254] on div at bounding box center [91, 254] width 35 height 35
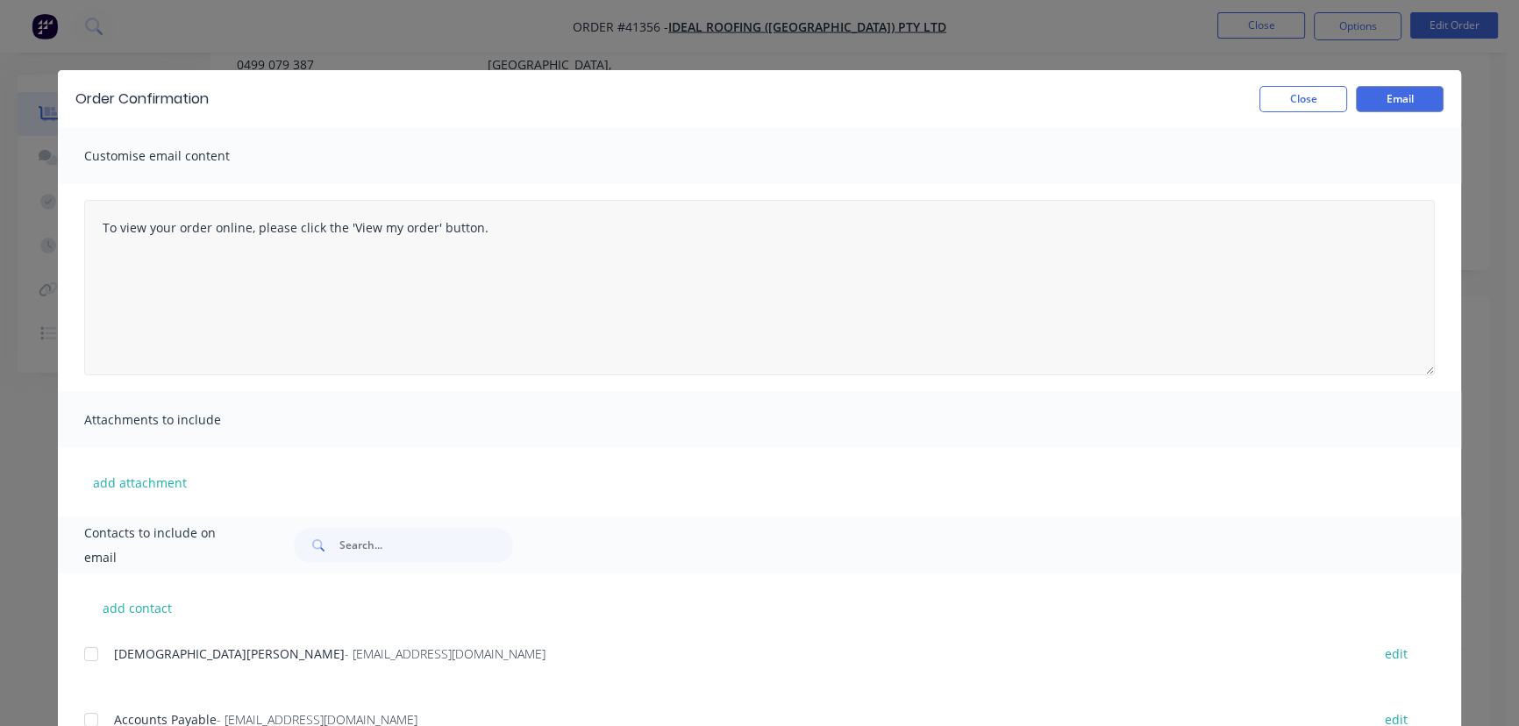
scroll to position [187, 0]
click at [98, 229] on textarea "To view your order online, please click the 'View my order' button." at bounding box center [759, 287] width 1350 height 175
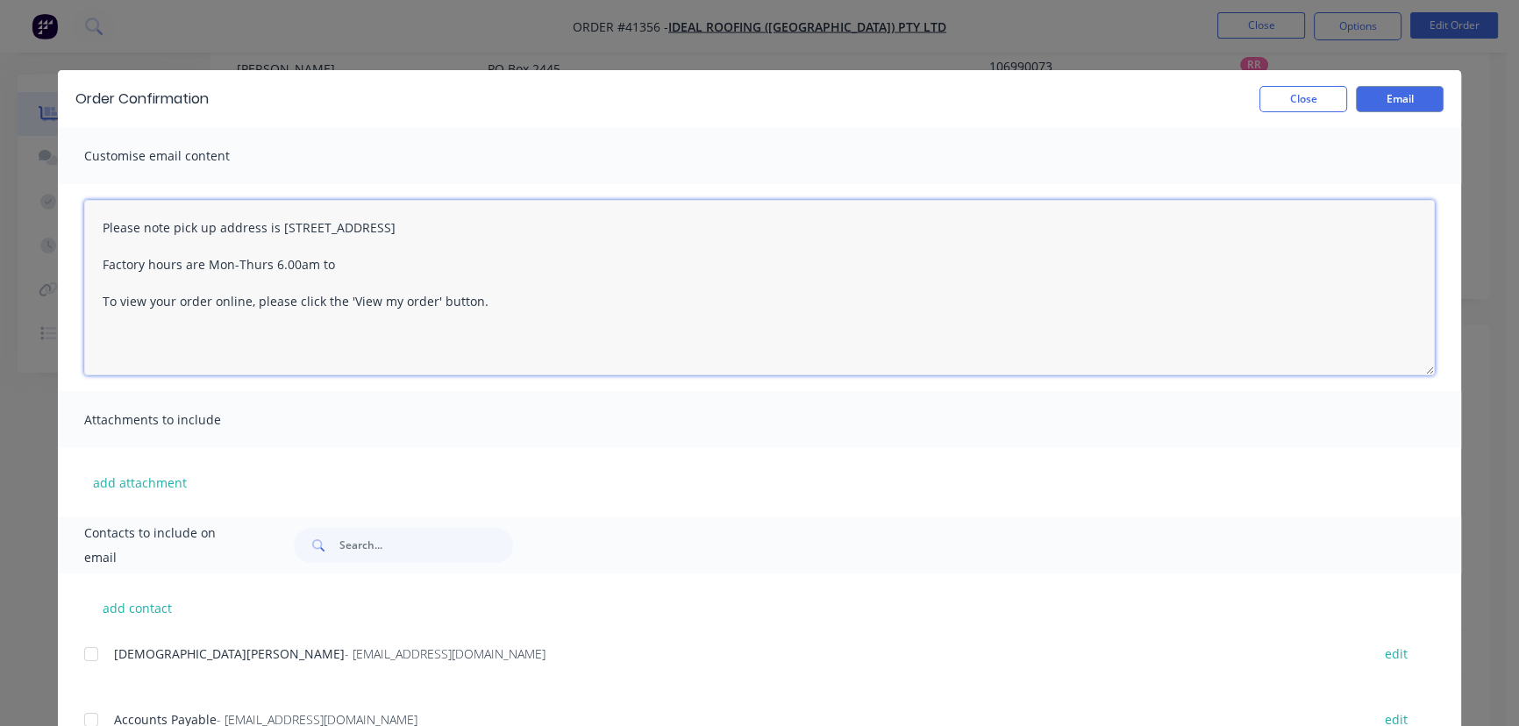
drag, startPoint x: 139, startPoint y: 266, endPoint x: 184, endPoint y: 356, distance: 101.2
click at [139, 267] on textarea "Please note pick up address is 26 Iraking Avenue, Moorebank Factory hours are M…" at bounding box center [759, 287] width 1350 height 175
drag, startPoint x: 317, startPoint y: 262, endPoint x: 324, endPoint y: 303, distance: 41.8
click at [317, 272] on textarea "Please note pick up address is 26 Iraking Avenue, Moorebank Please pick up betw…" at bounding box center [759, 287] width 1350 height 175
click at [446, 268] on textarea "Please note pick up address is 26 Iraking Avenue, Moorebank Please pick up betw…" at bounding box center [759, 287] width 1350 height 175
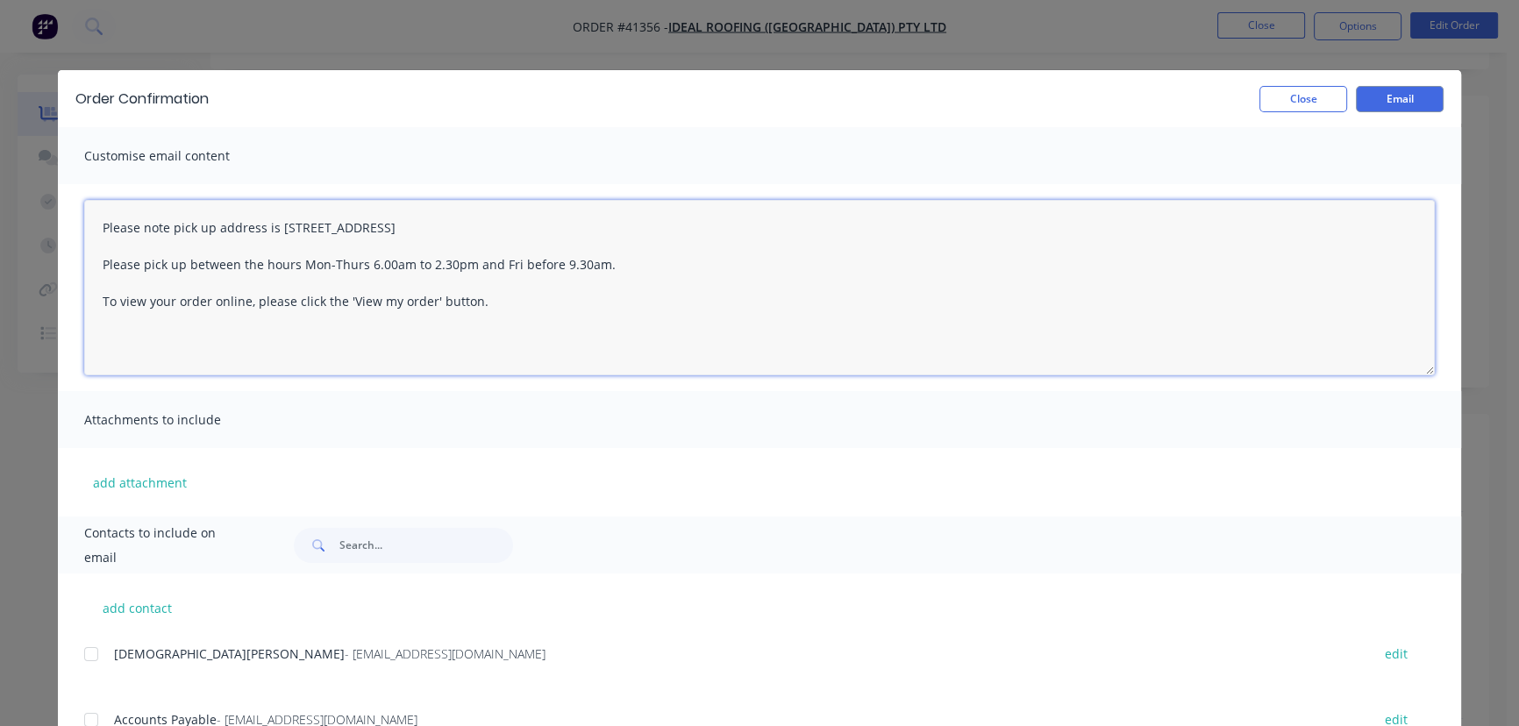
scroll to position [0, 0]
type textarea "Please note pick up address is 26 Iraking Avenue, Moorebank Please pick up betw…"
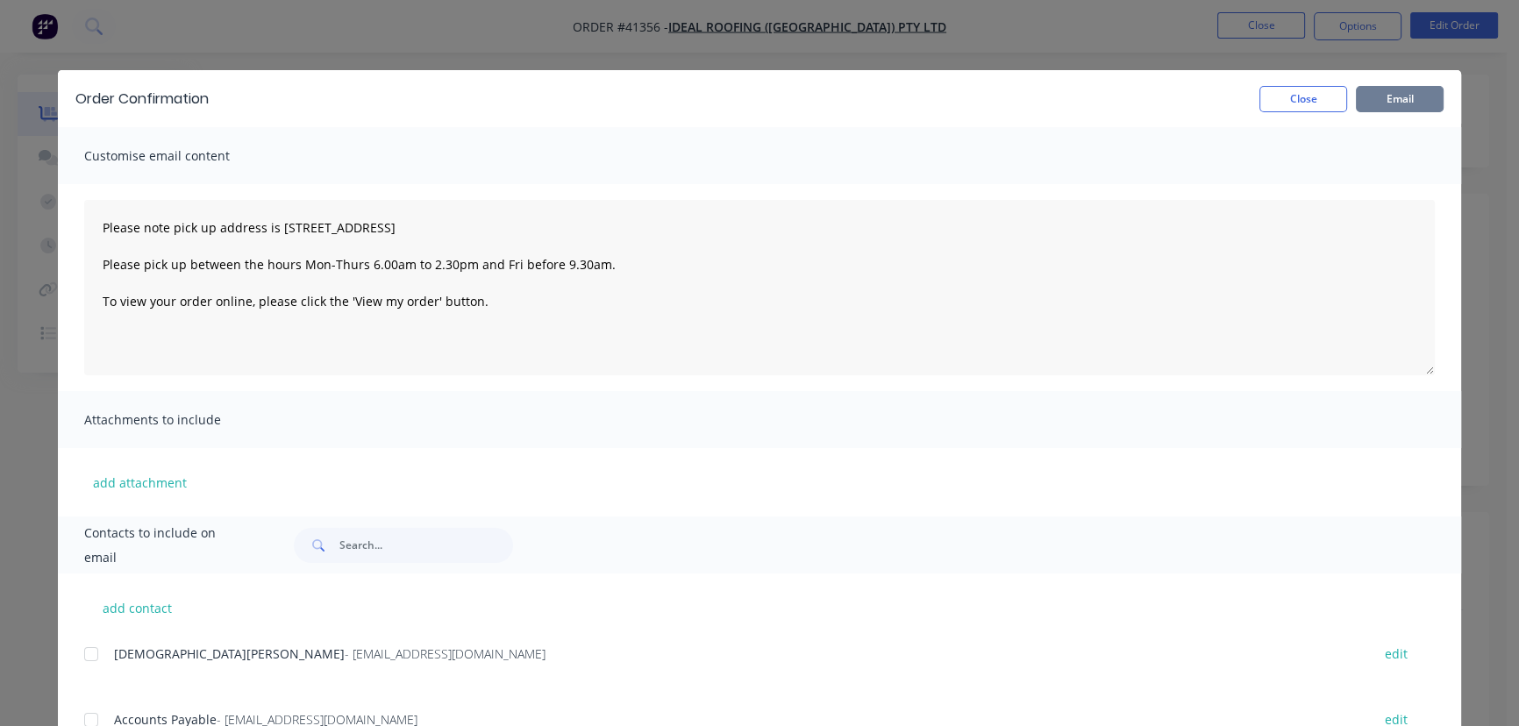
click at [1397, 92] on button "Email" at bounding box center [1400, 99] width 88 height 26
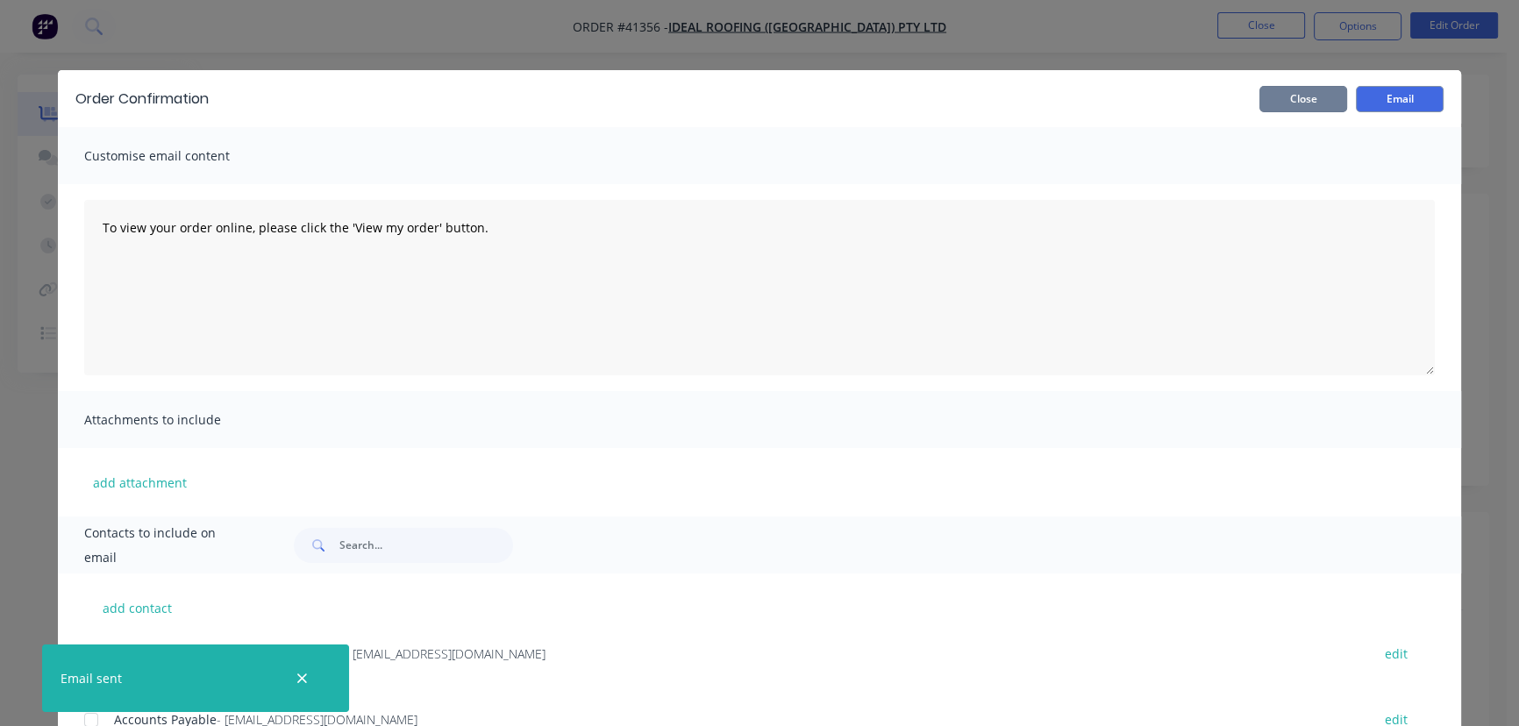
drag, startPoint x: 1299, startPoint y: 94, endPoint x: 336, endPoint y: 187, distance: 967.2
click at [1297, 95] on button "Close" at bounding box center [1303, 99] width 88 height 26
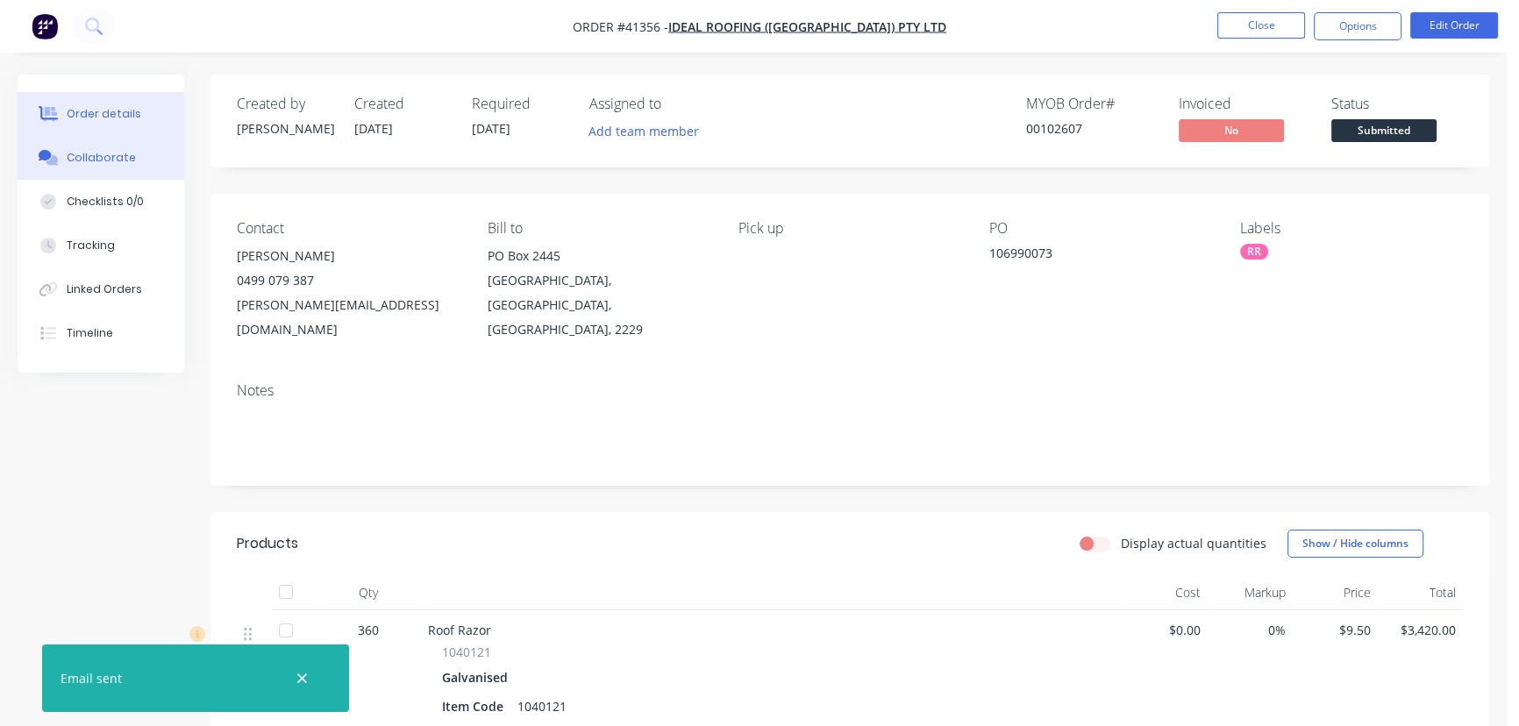
click at [133, 152] on button "Collaborate" at bounding box center [101, 158] width 167 height 44
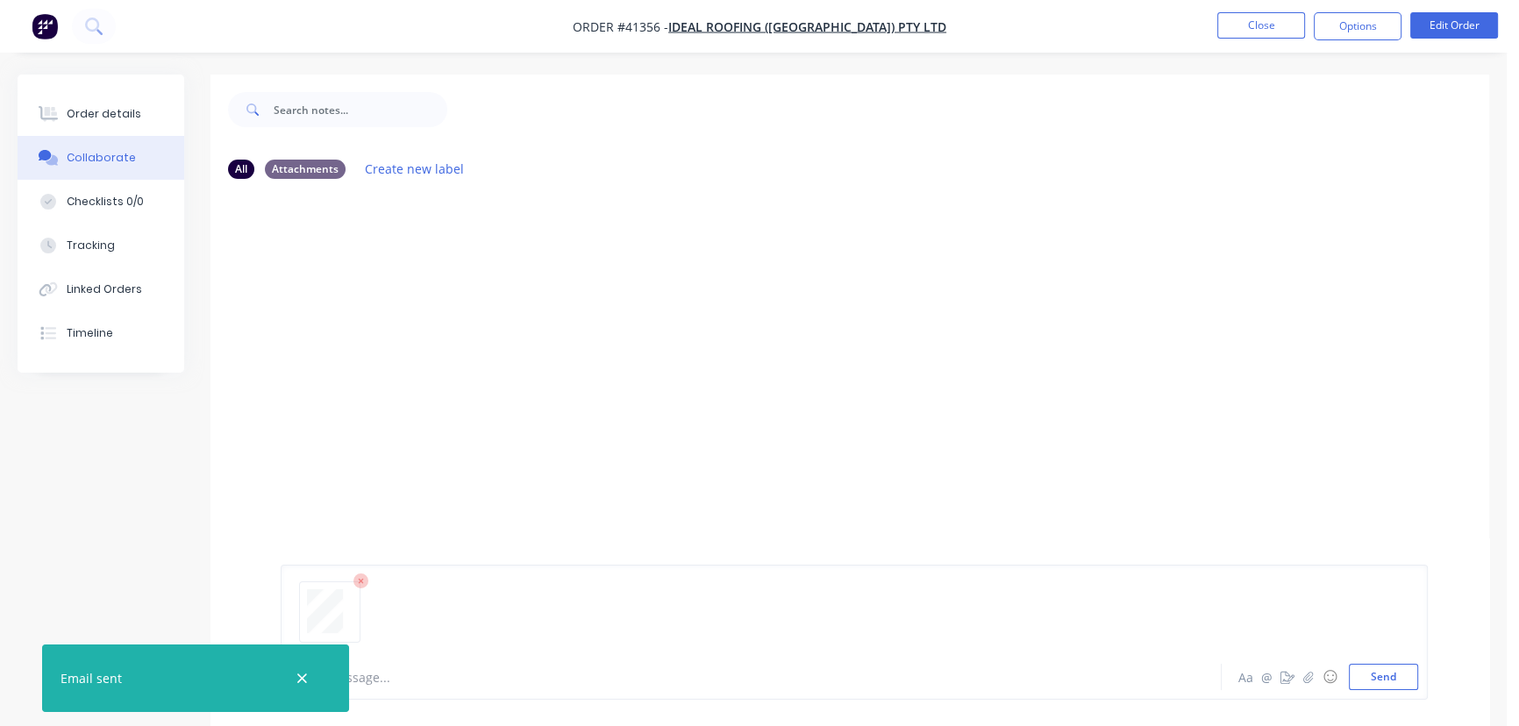
drag, startPoint x: 1381, startPoint y: 673, endPoint x: 889, endPoint y: 406, distance: 559.9
click at [1381, 673] on button "Send" at bounding box center [1383, 677] width 69 height 26
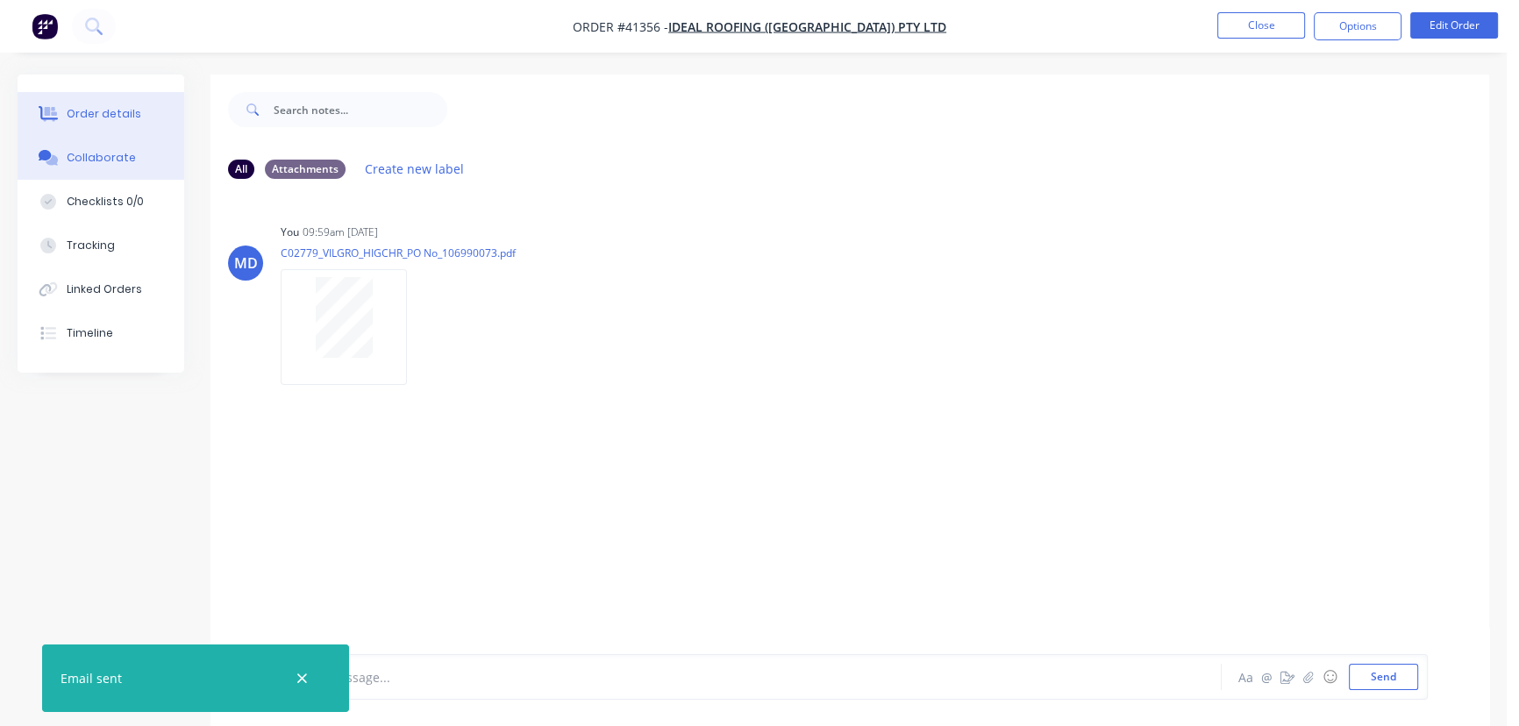
click at [106, 110] on div "Order details" at bounding box center [104, 114] width 75 height 16
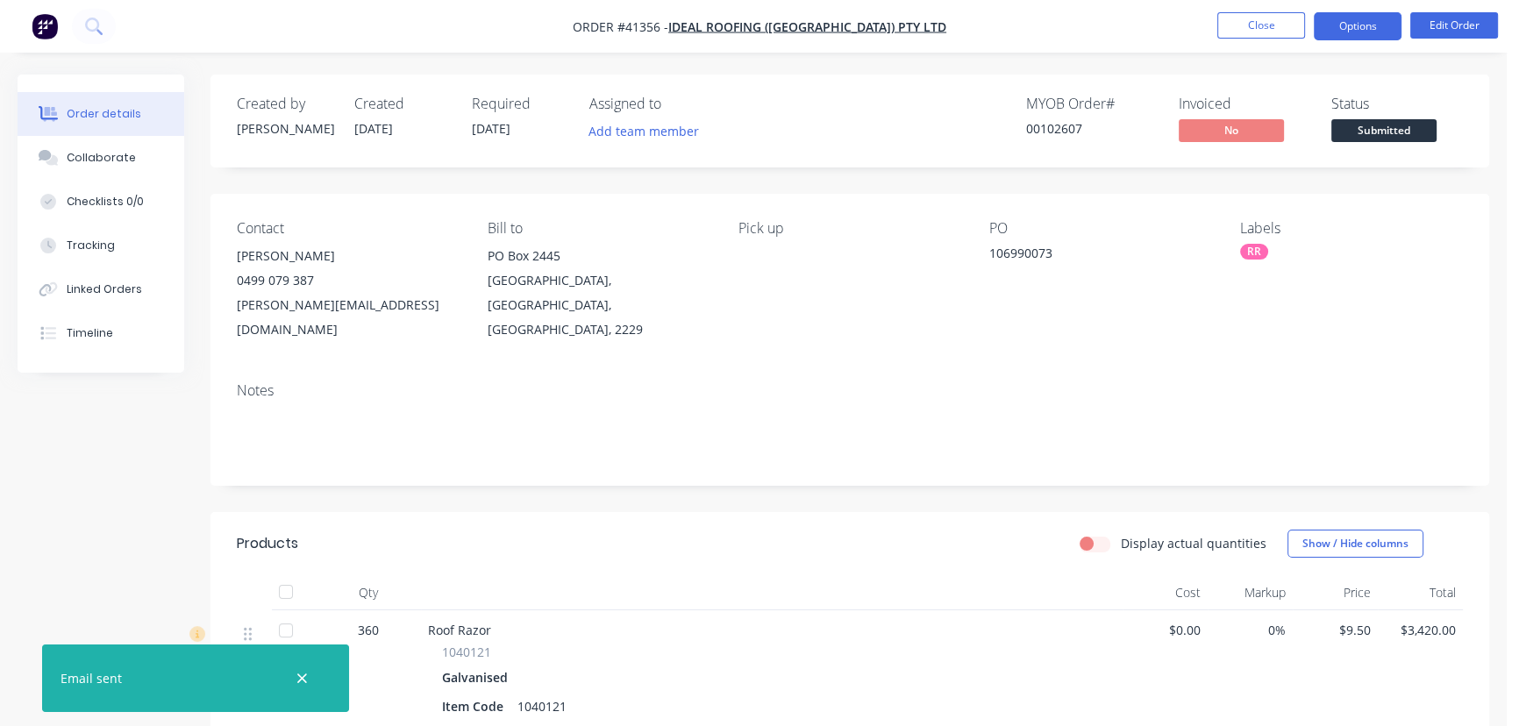
click at [1355, 18] on button "Options" at bounding box center [1358, 26] width 88 height 28
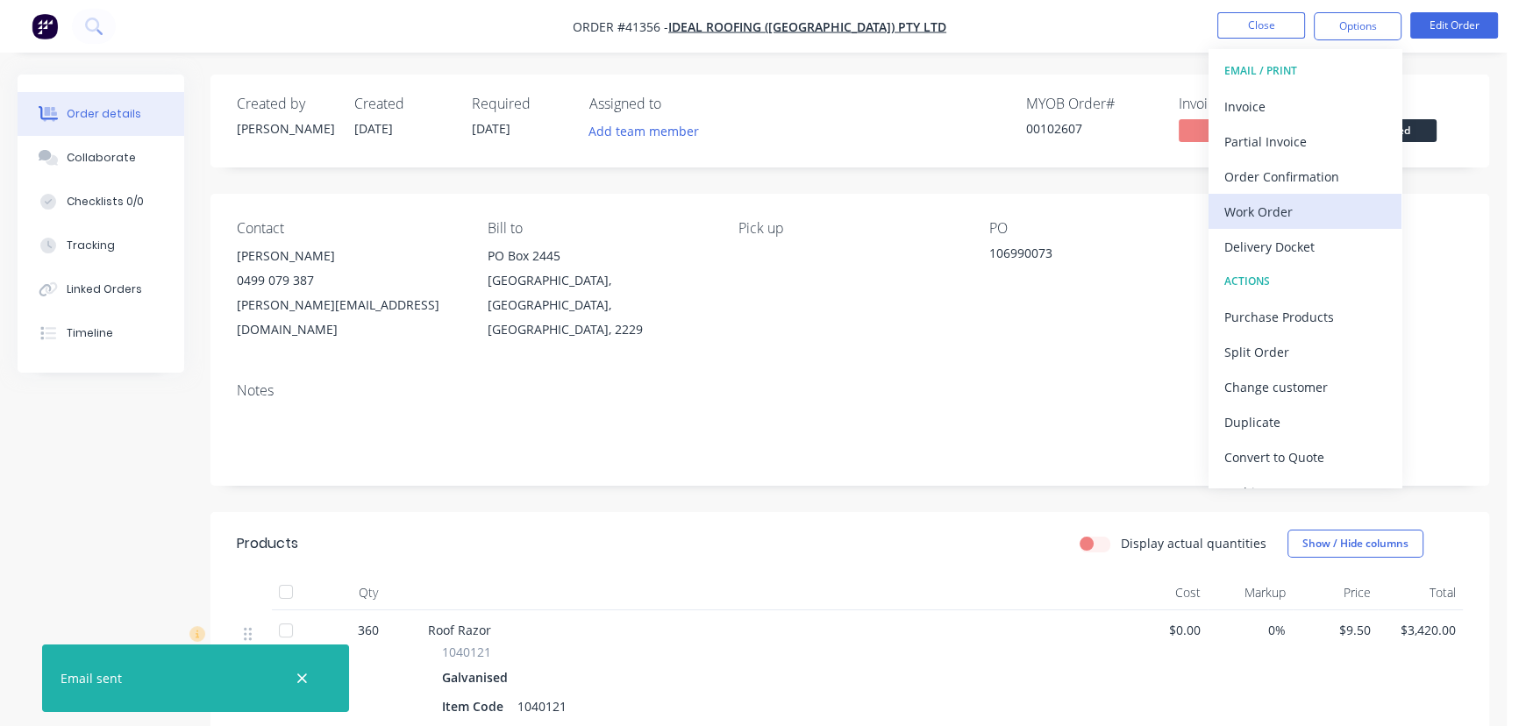
click at [1271, 209] on div "Work Order" at bounding box center [1304, 211] width 161 height 25
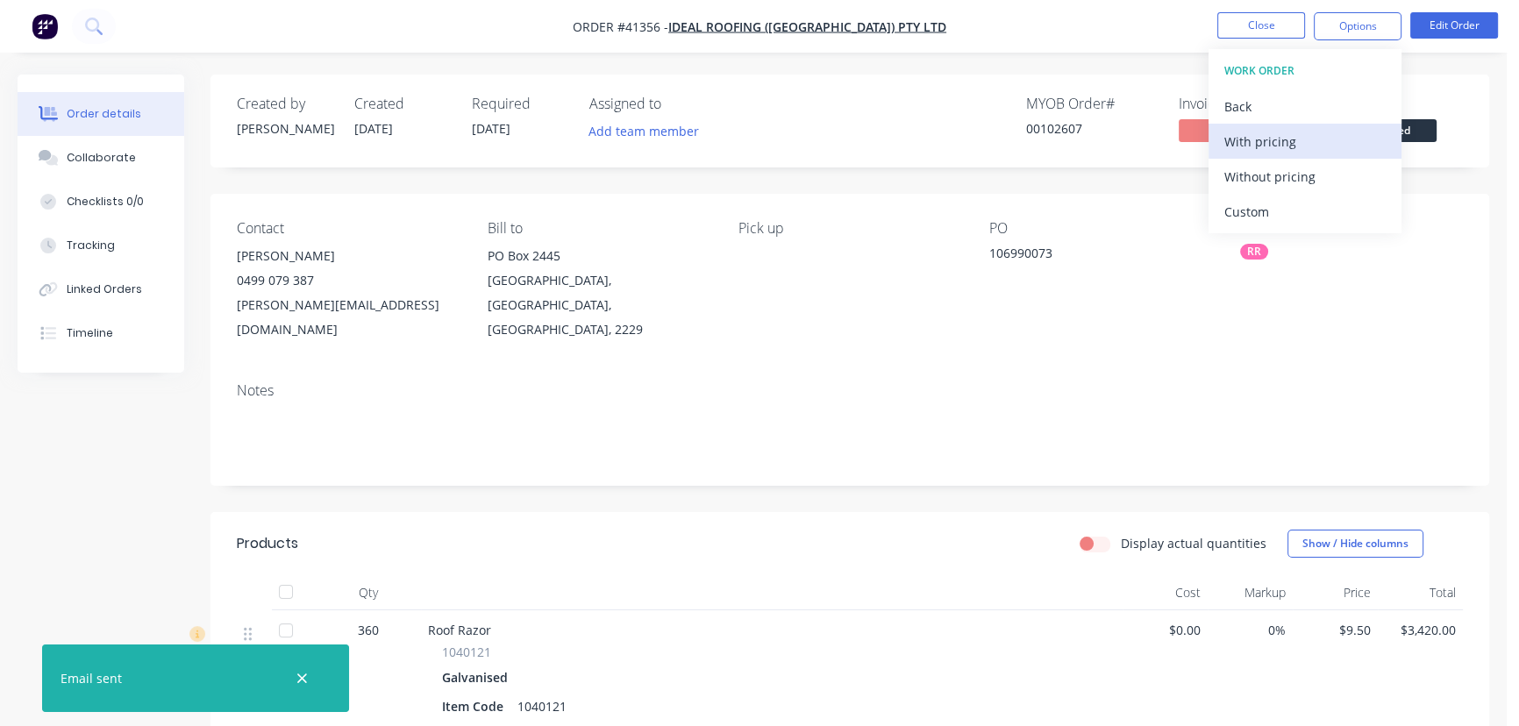
click at [1257, 140] on div "With pricing" at bounding box center [1304, 141] width 161 height 25
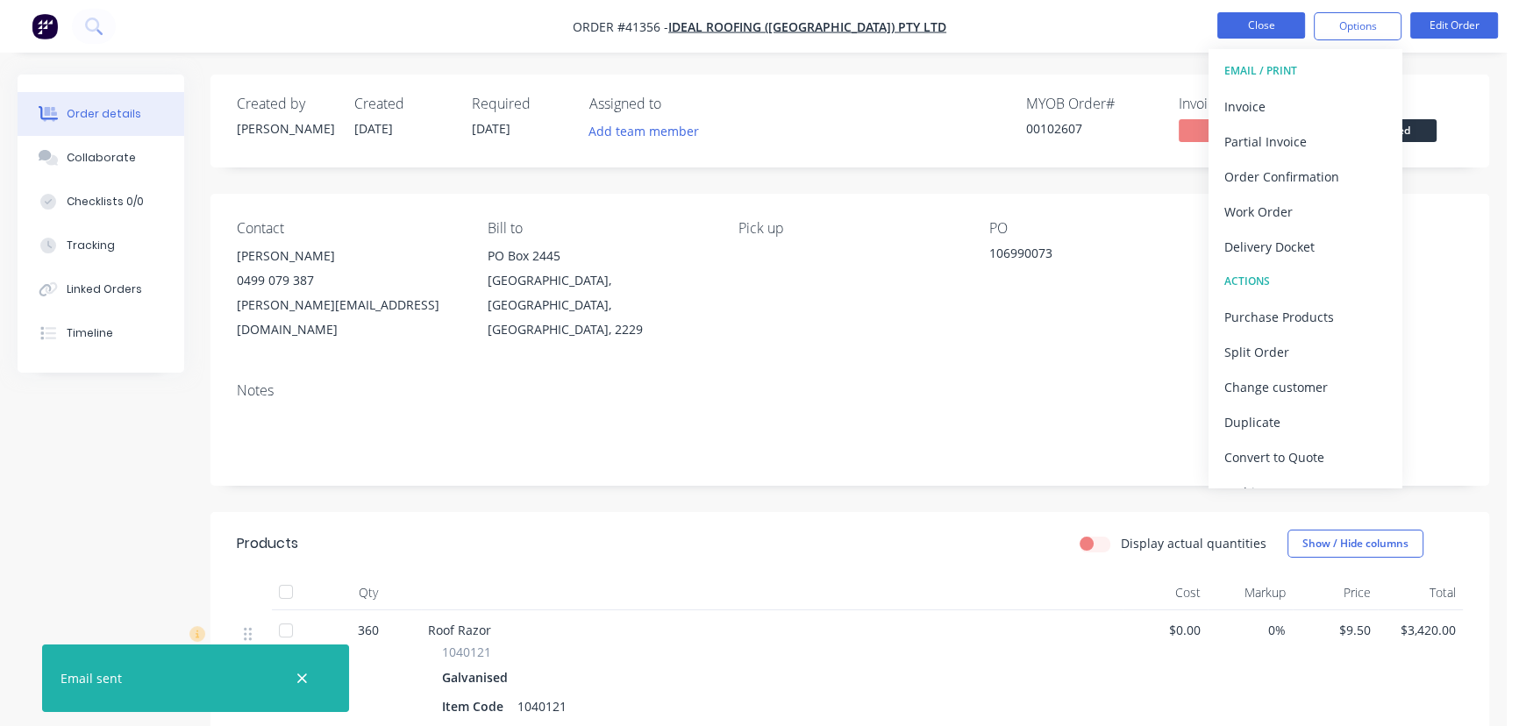
click at [1263, 25] on button "Close" at bounding box center [1261, 25] width 88 height 26
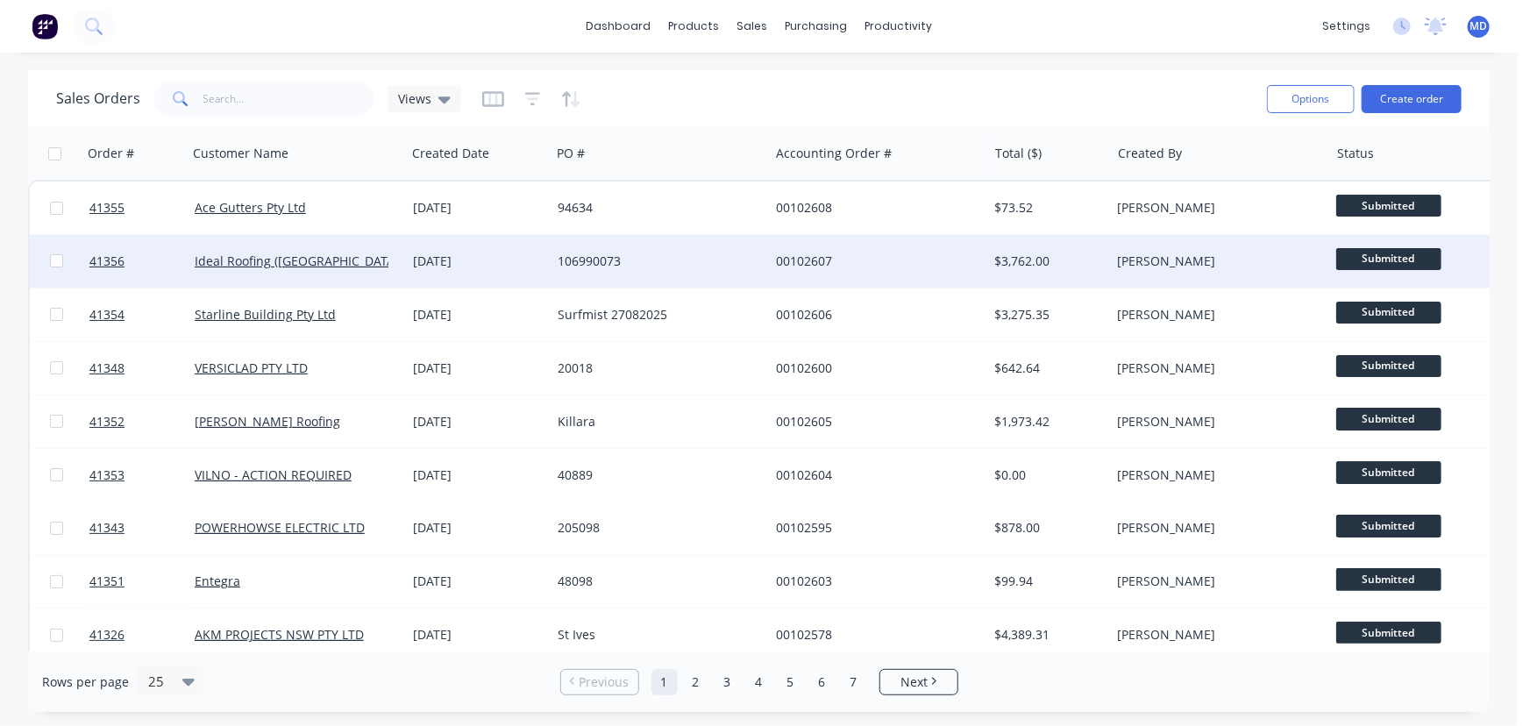
click at [693, 258] on div "106990073" at bounding box center [655, 262] width 195 height 18
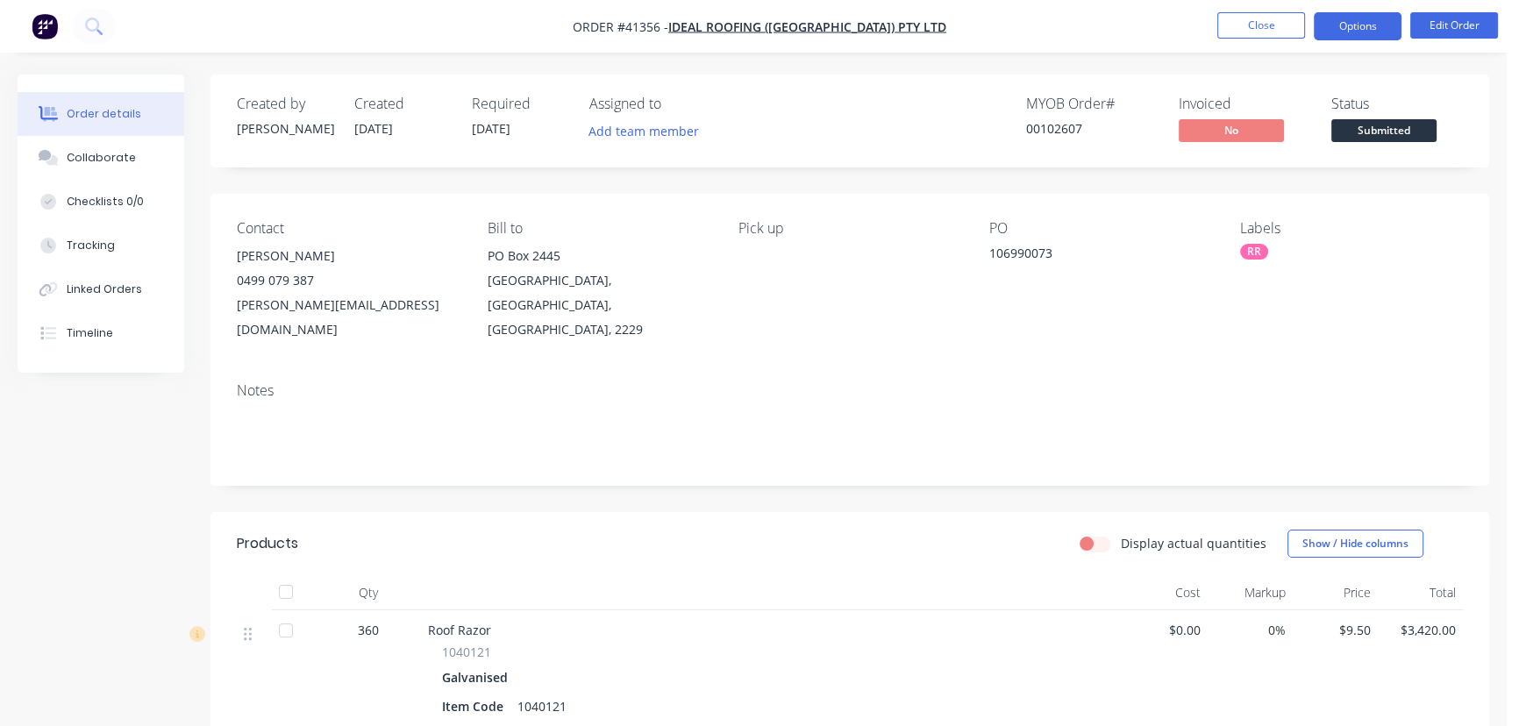
click at [1352, 25] on button "Options" at bounding box center [1358, 26] width 88 height 28
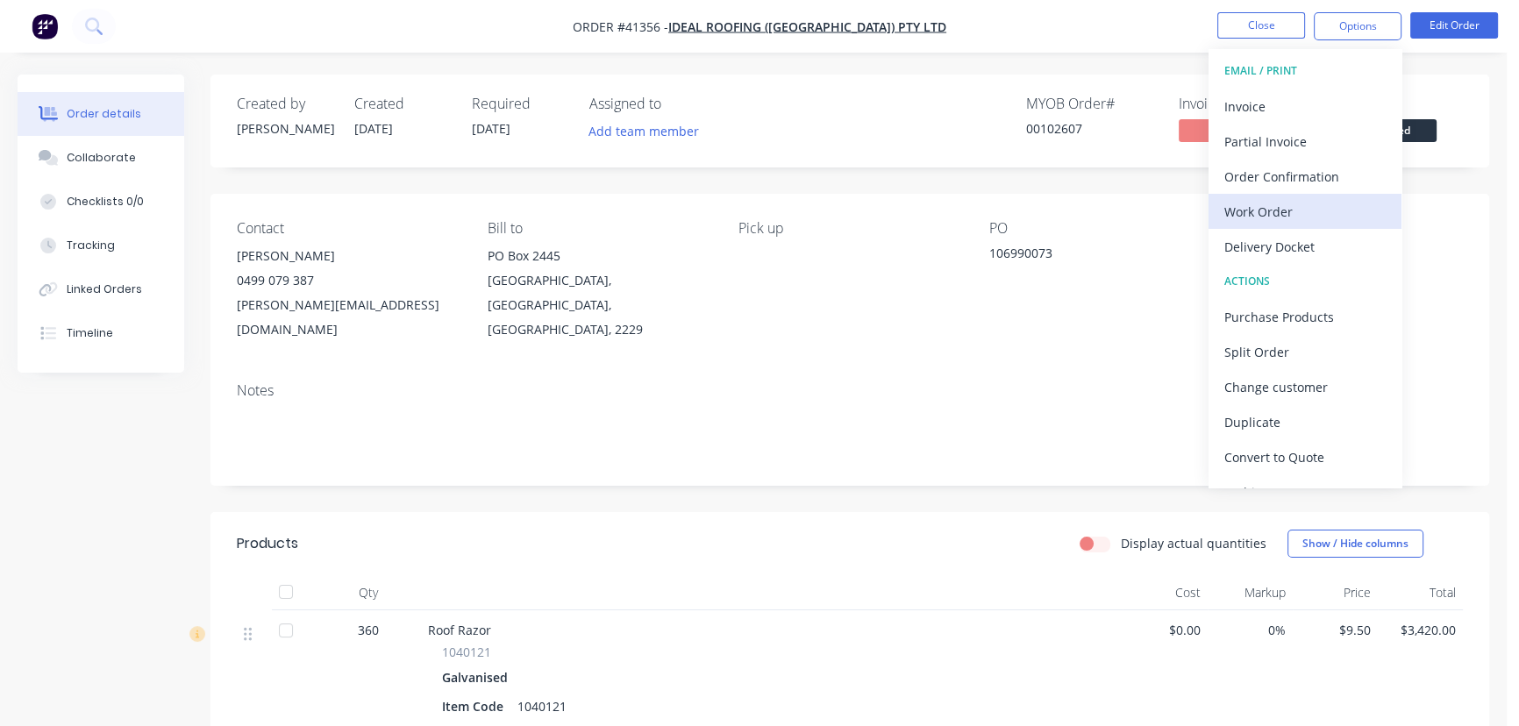
click at [1258, 213] on div "Work Order" at bounding box center [1304, 211] width 161 height 25
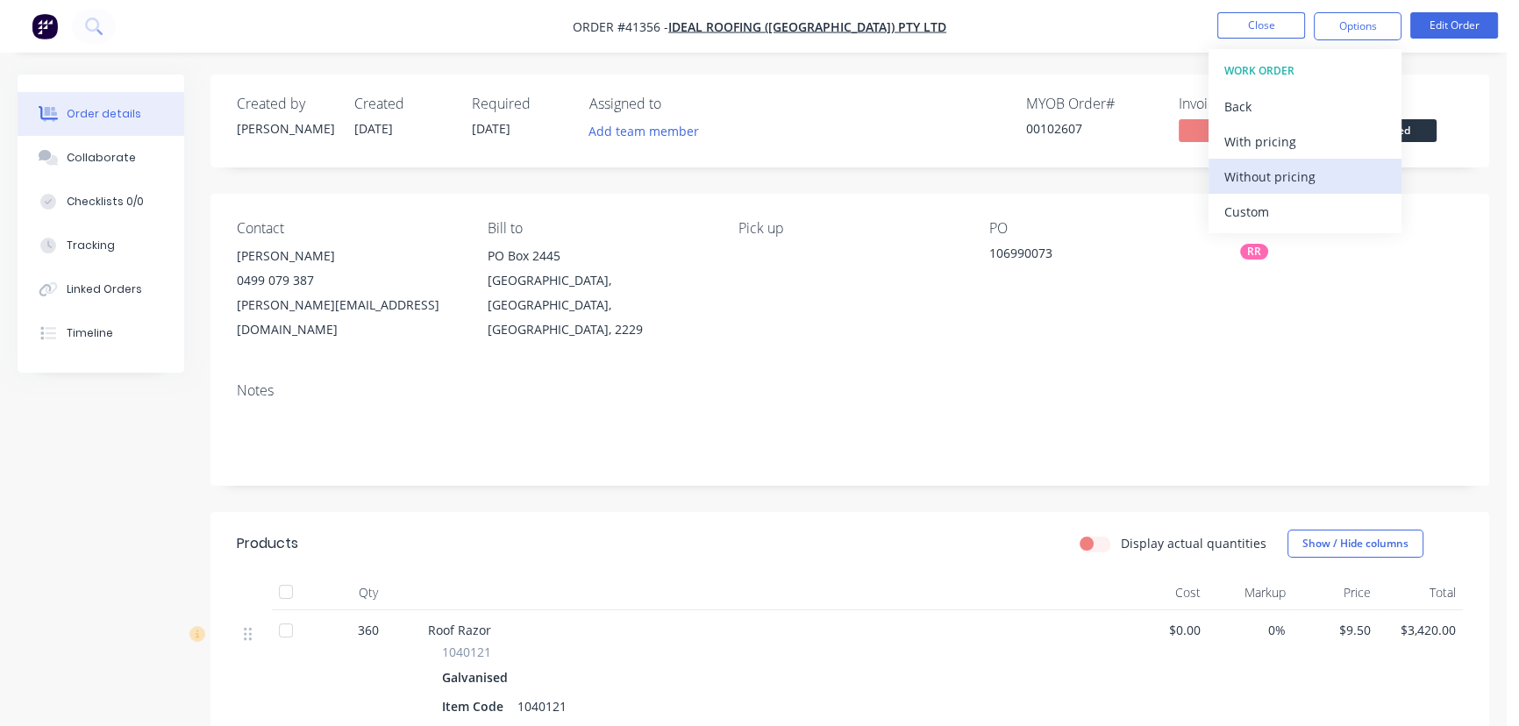
click at [1283, 173] on div "Without pricing" at bounding box center [1304, 176] width 161 height 25
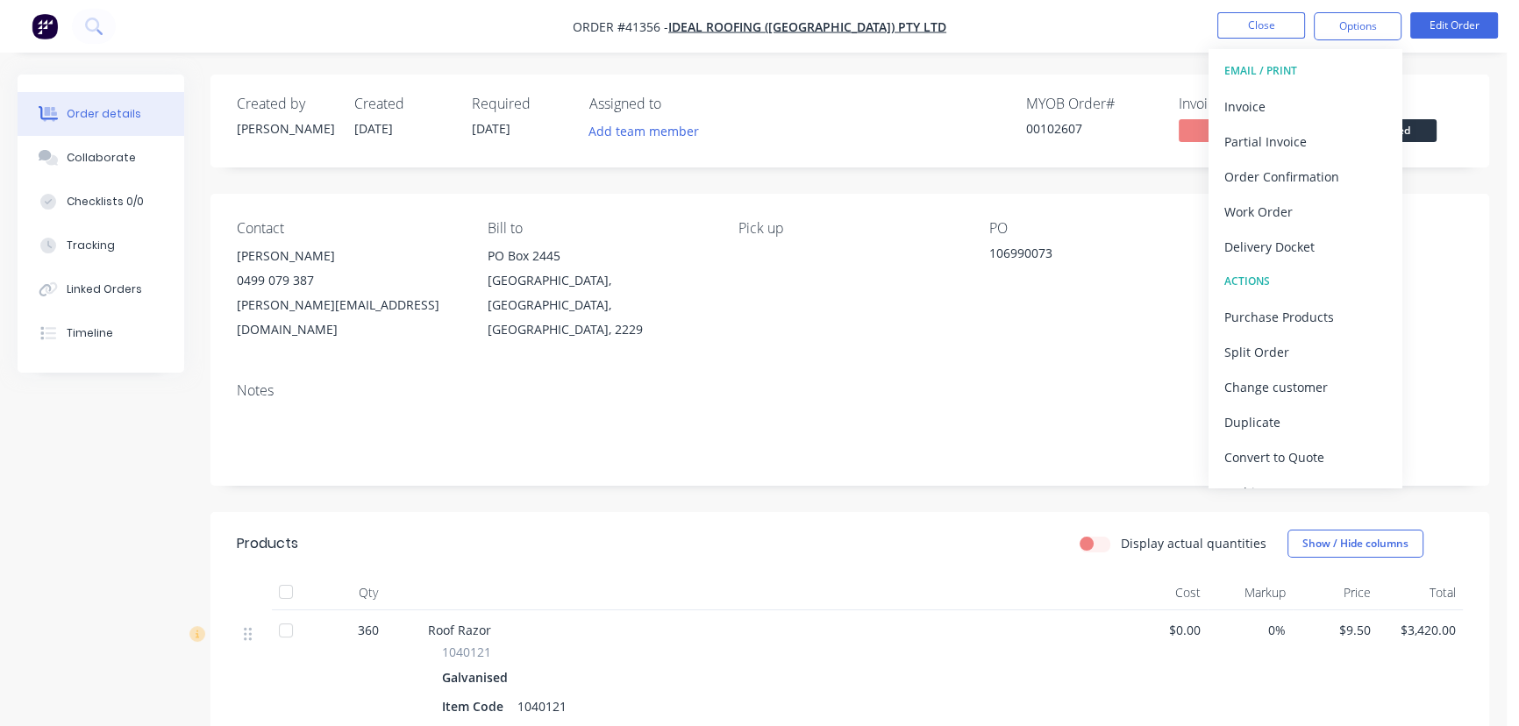
scroll to position [159, 0]
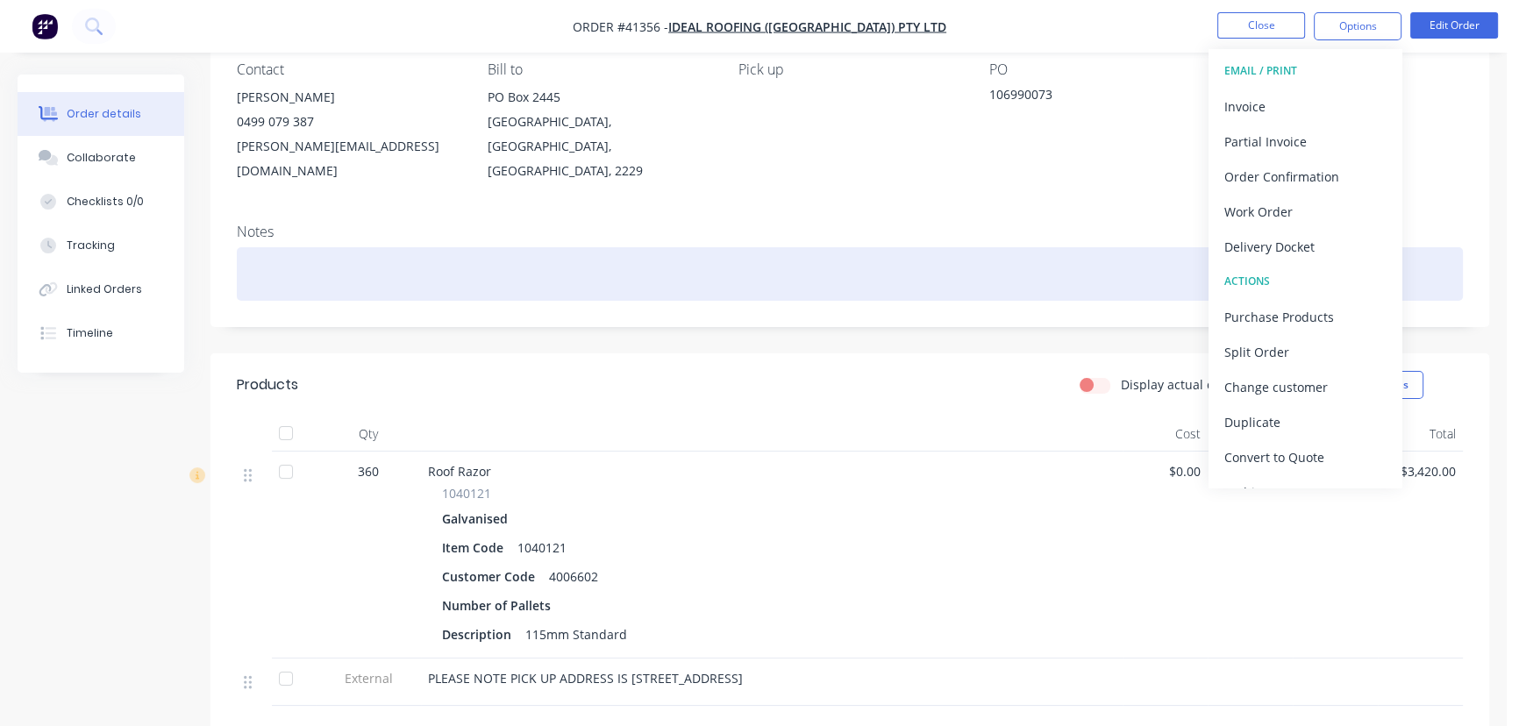
click at [1073, 247] on div at bounding box center [850, 273] width 1226 height 53
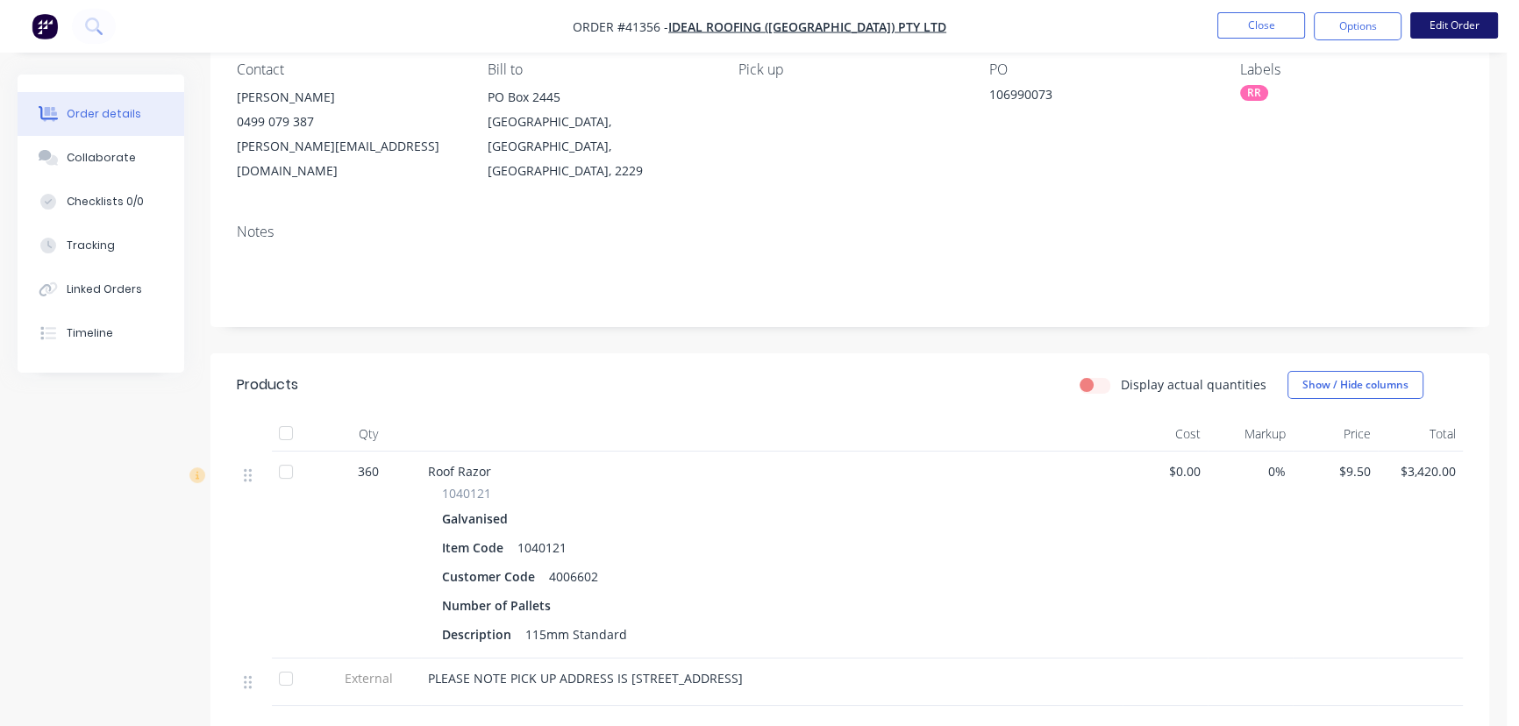
click at [1470, 18] on button "Edit Order" at bounding box center [1454, 25] width 88 height 26
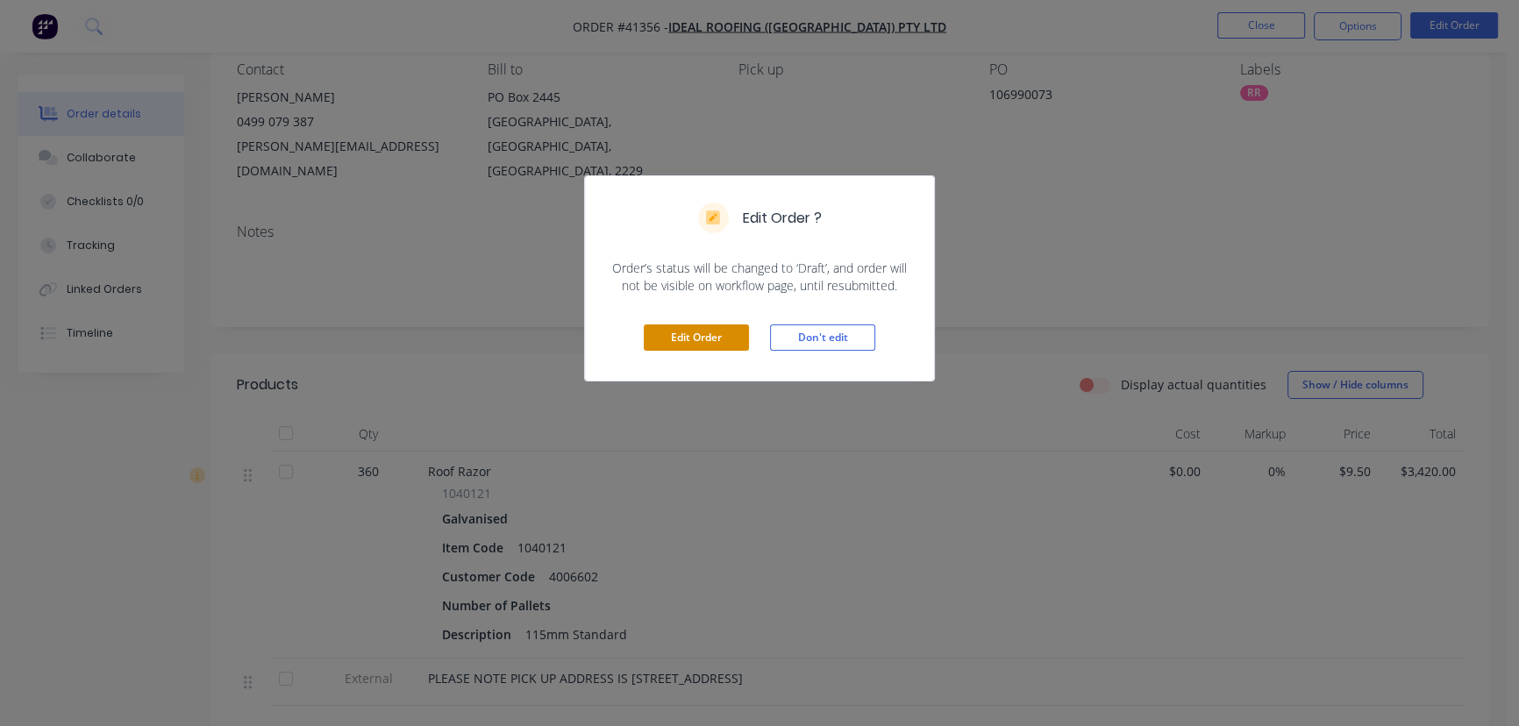
click at [712, 335] on button "Edit Order" at bounding box center [696, 337] width 105 height 26
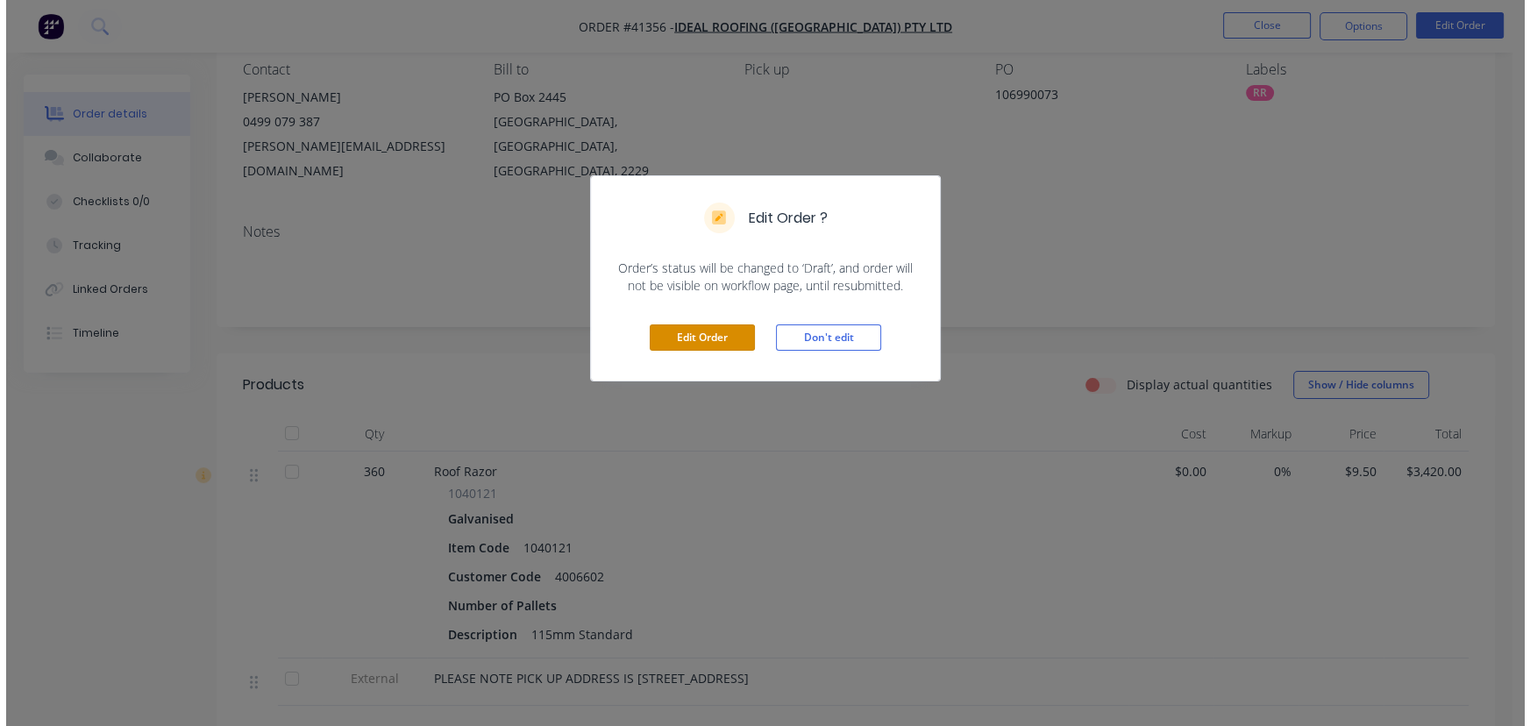
scroll to position [0, 0]
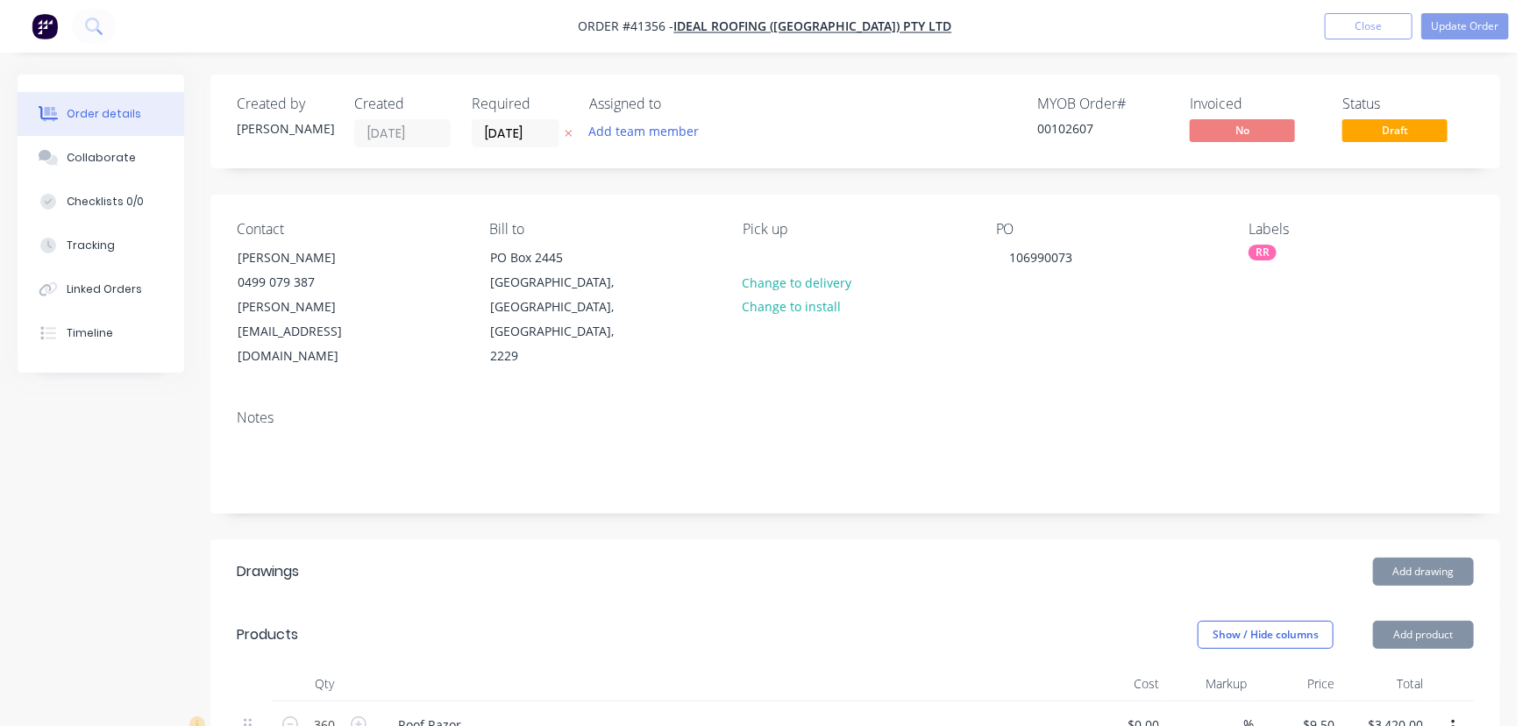
type input "$9.50"
type input "$3,420.00"
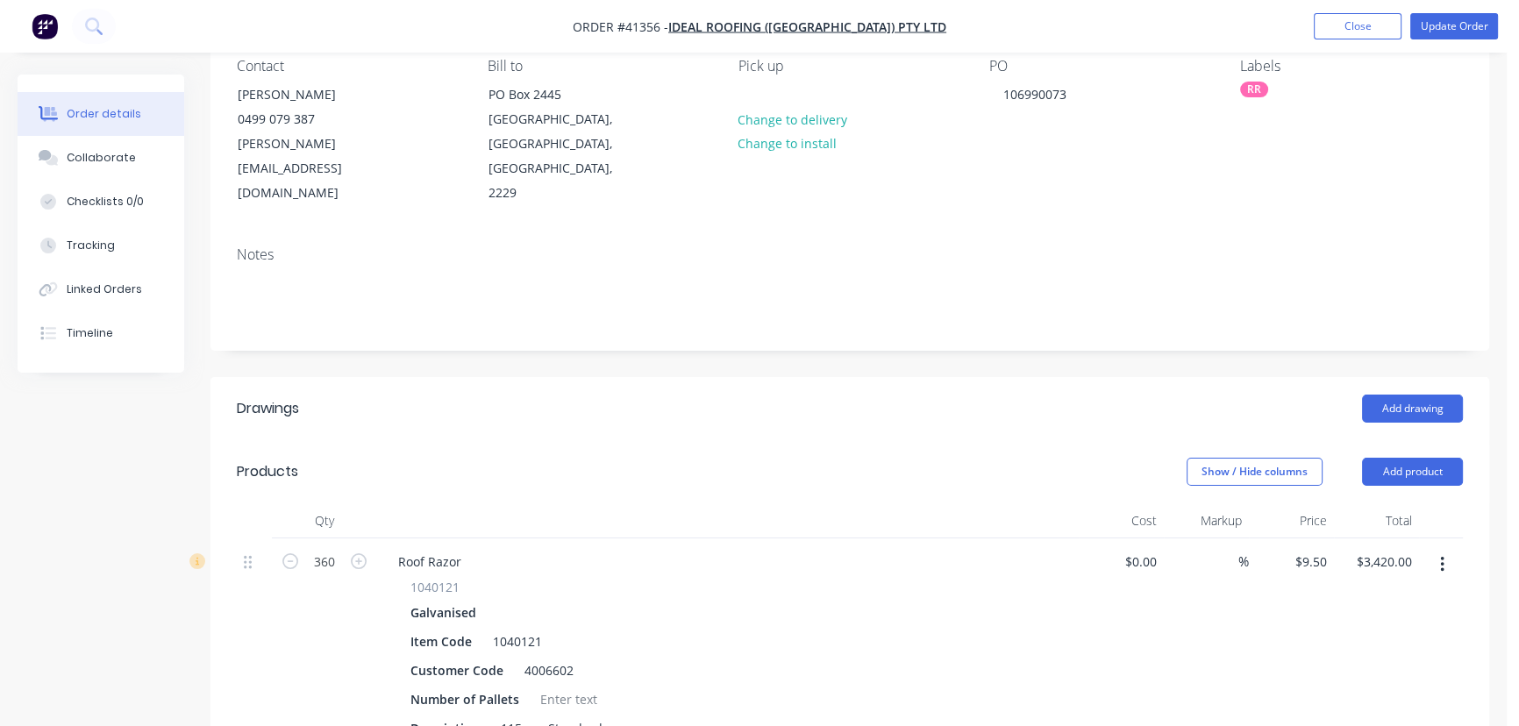
scroll to position [478, 0]
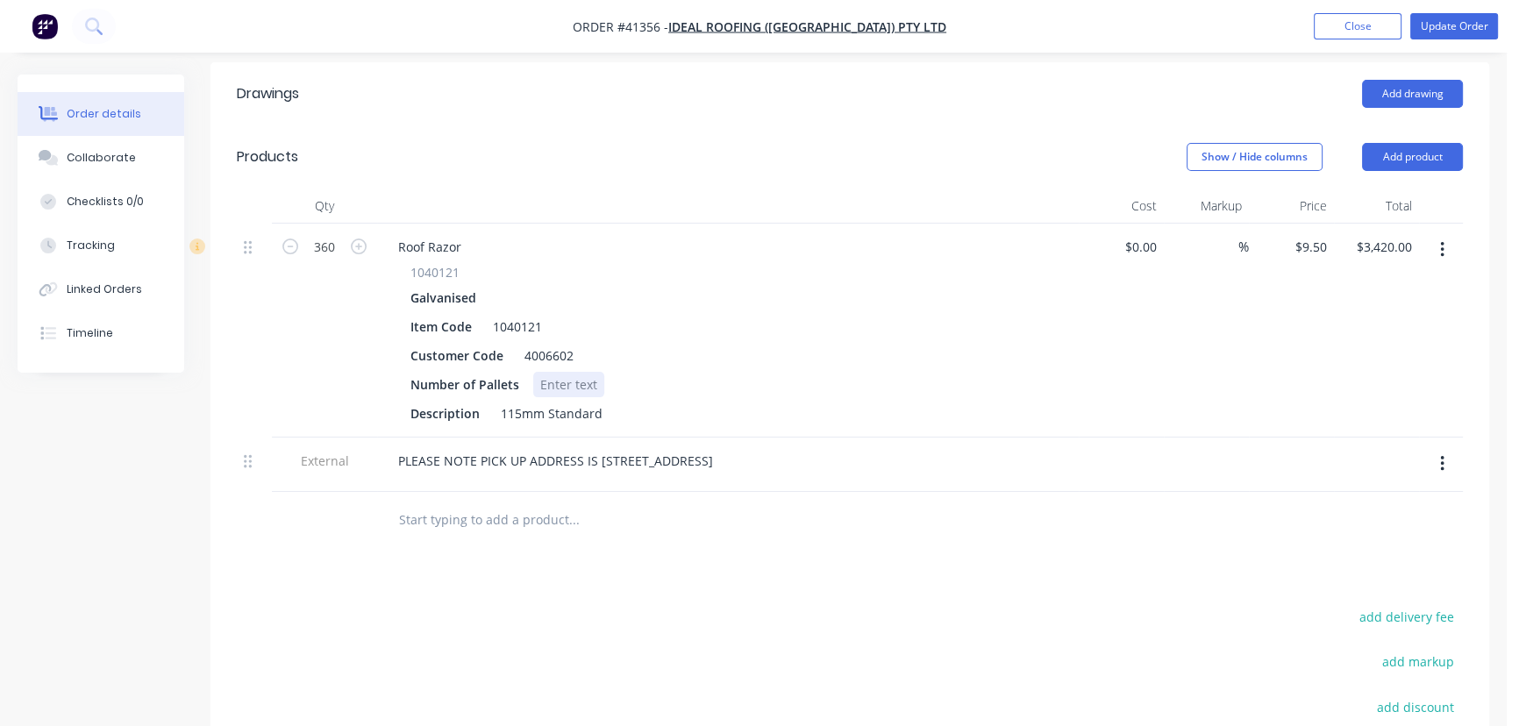
click at [559, 372] on div at bounding box center [568, 384] width 71 height 25
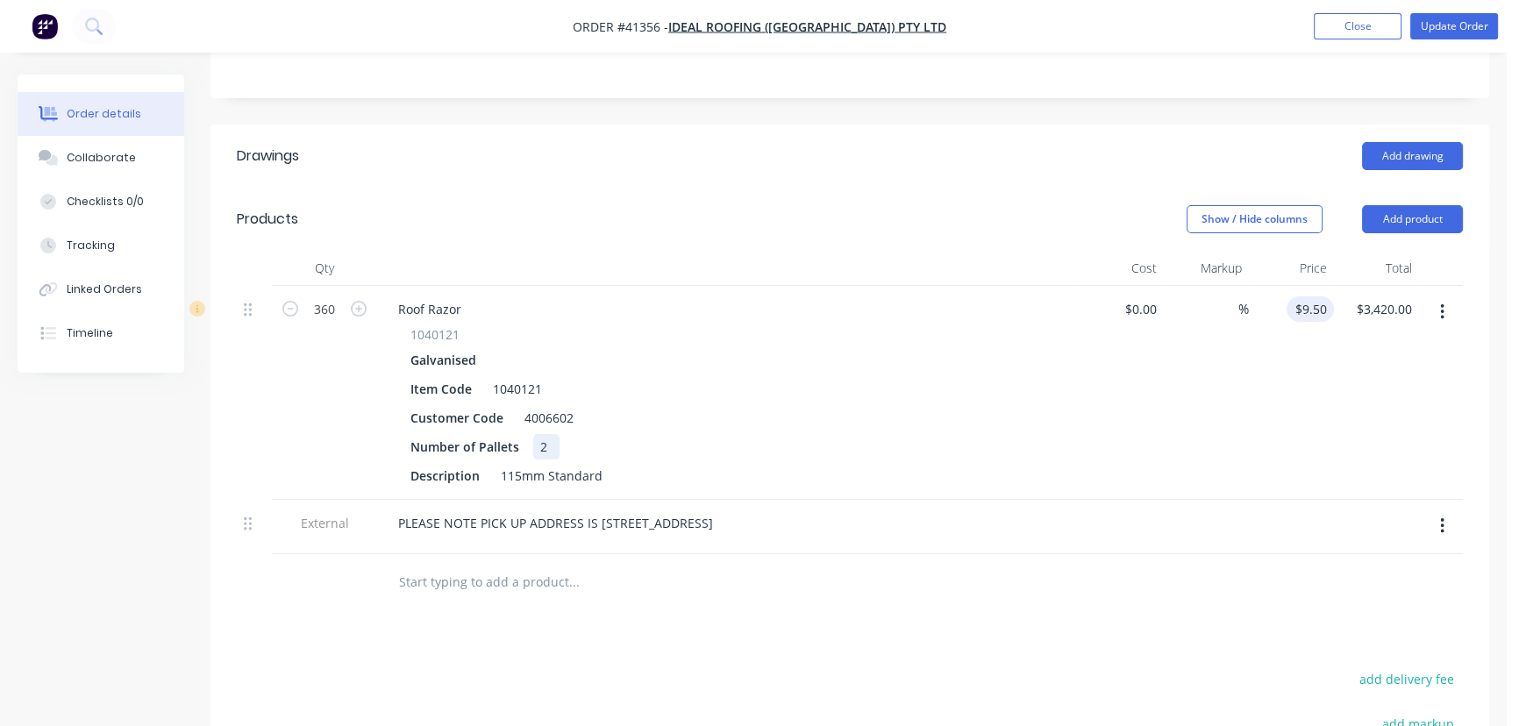
scroll to position [0, 0]
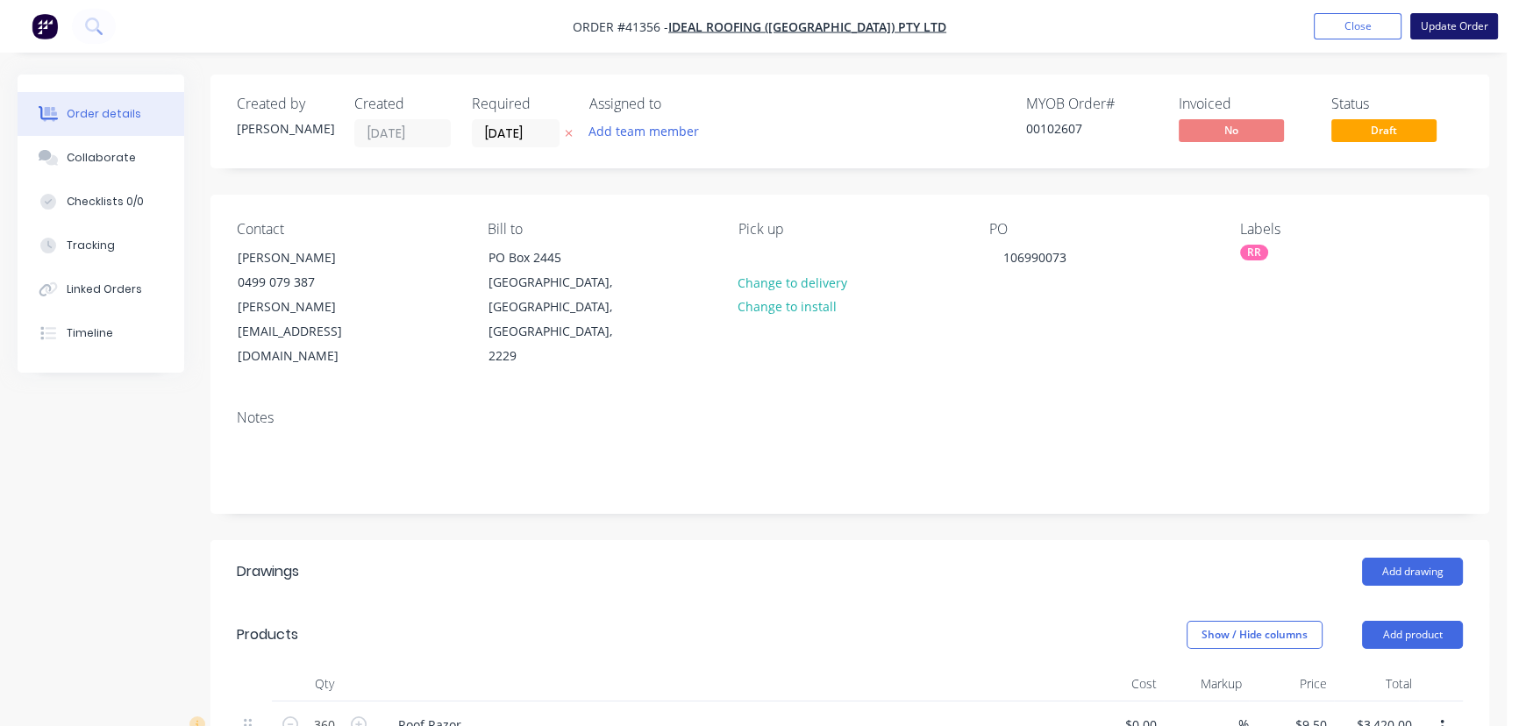
click at [1453, 20] on button "Update Order" at bounding box center [1454, 26] width 88 height 26
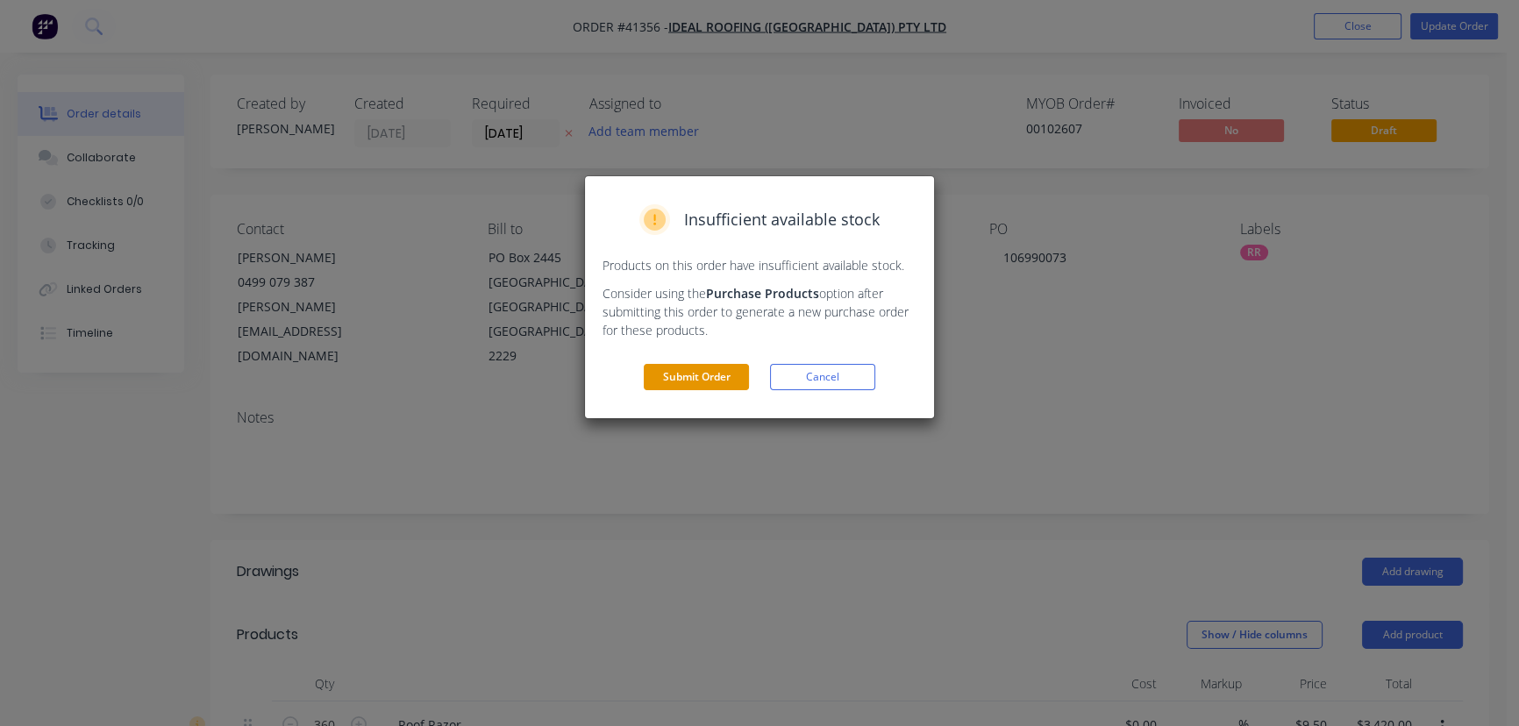
click at [715, 379] on button "Submit Order" at bounding box center [696, 377] width 105 height 26
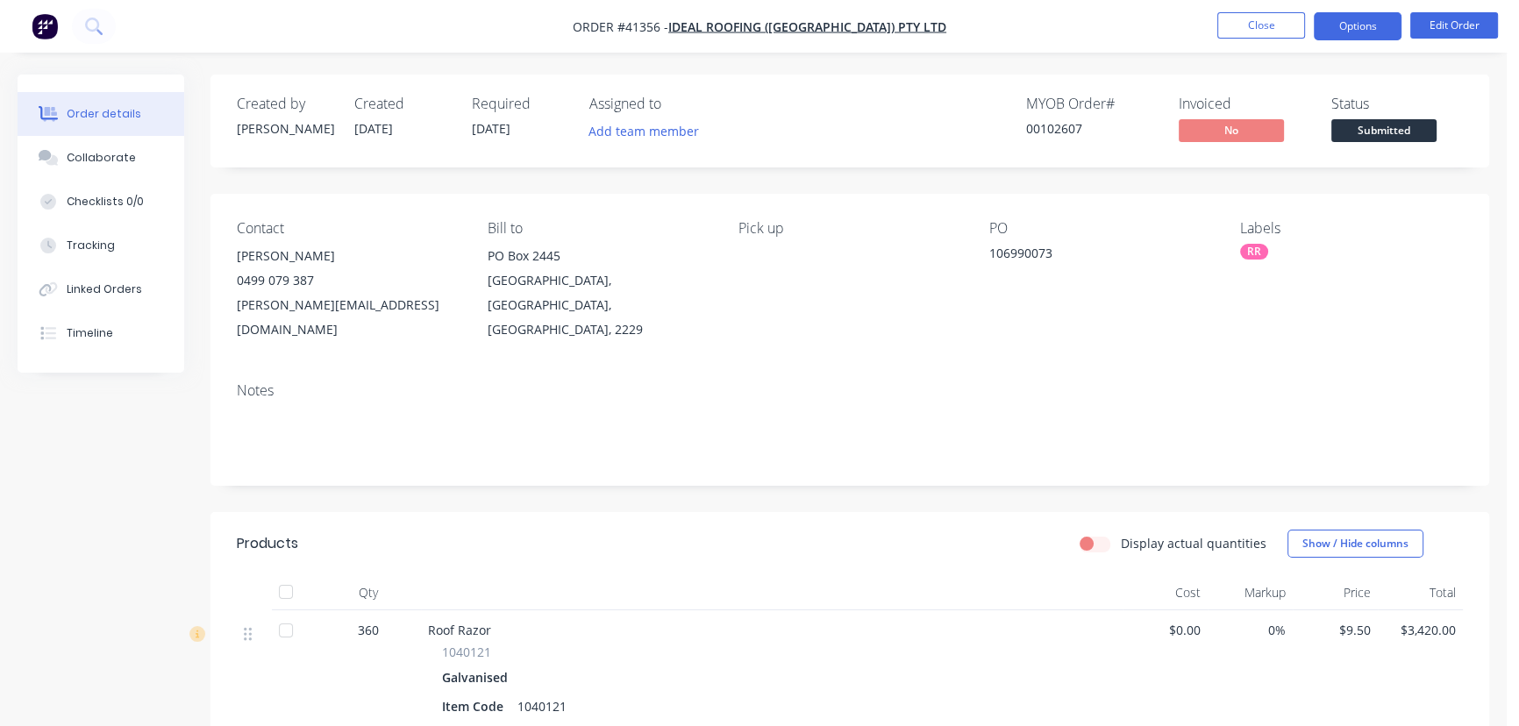
click at [1347, 25] on button "Options" at bounding box center [1358, 26] width 88 height 28
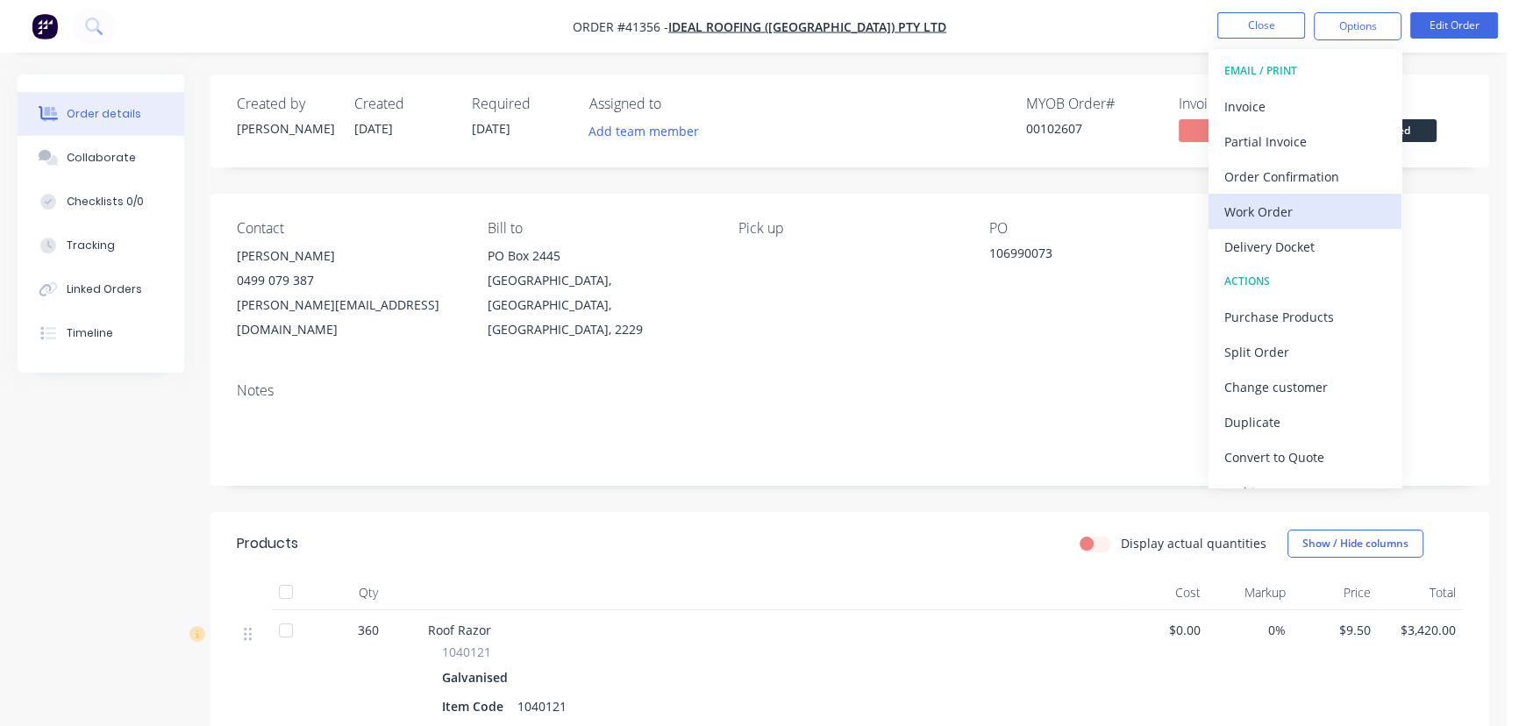
click at [1256, 205] on div "Work Order" at bounding box center [1304, 211] width 161 height 25
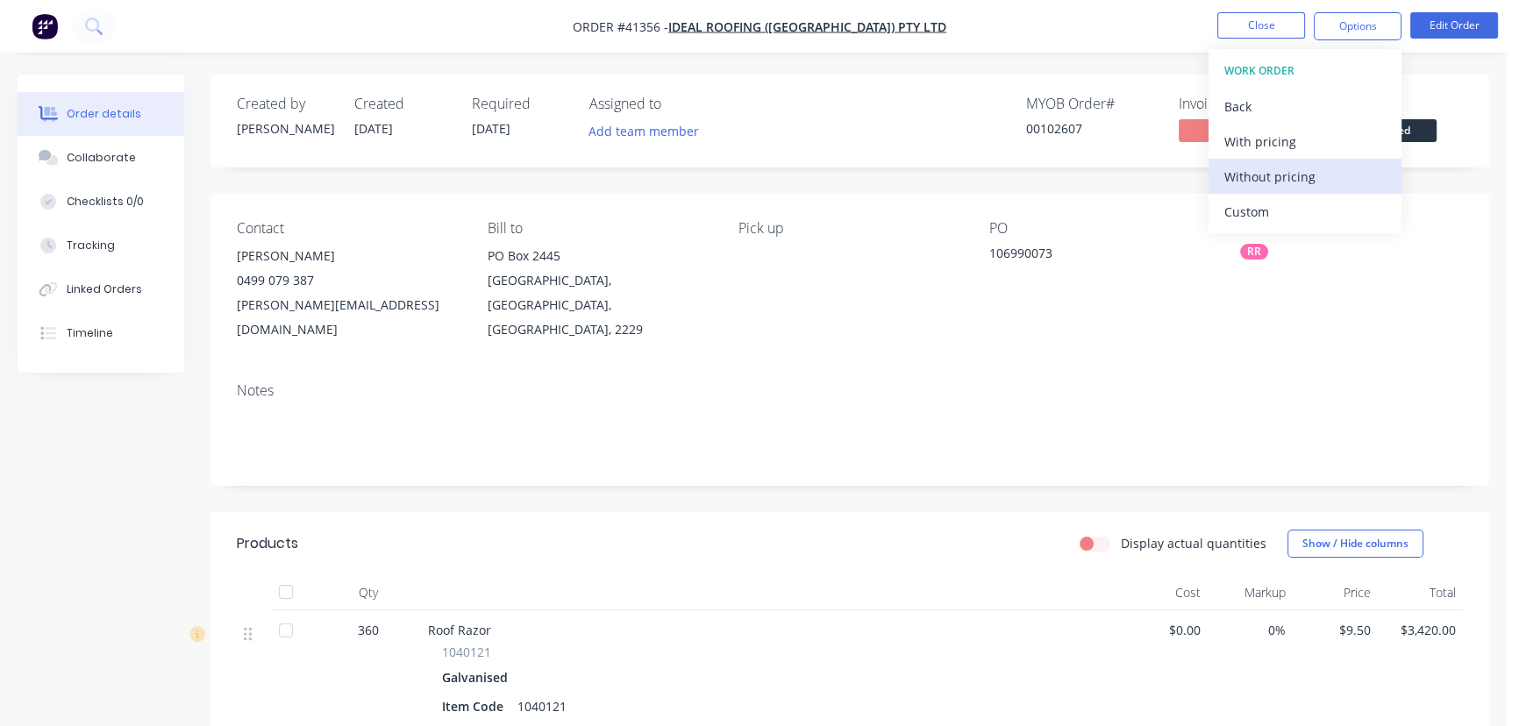
click at [1288, 175] on div "Without pricing" at bounding box center [1304, 176] width 161 height 25
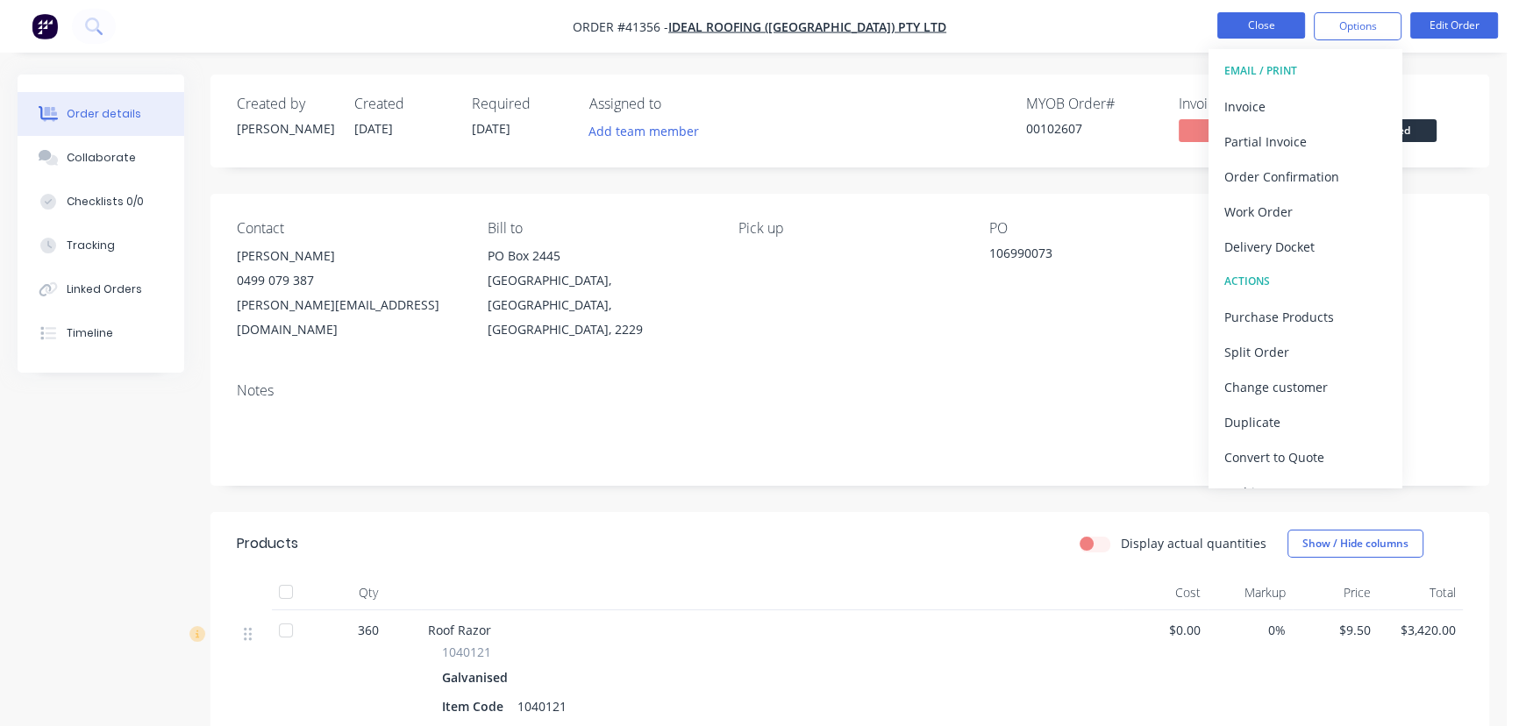
click at [1270, 18] on button "Close" at bounding box center [1261, 25] width 88 height 26
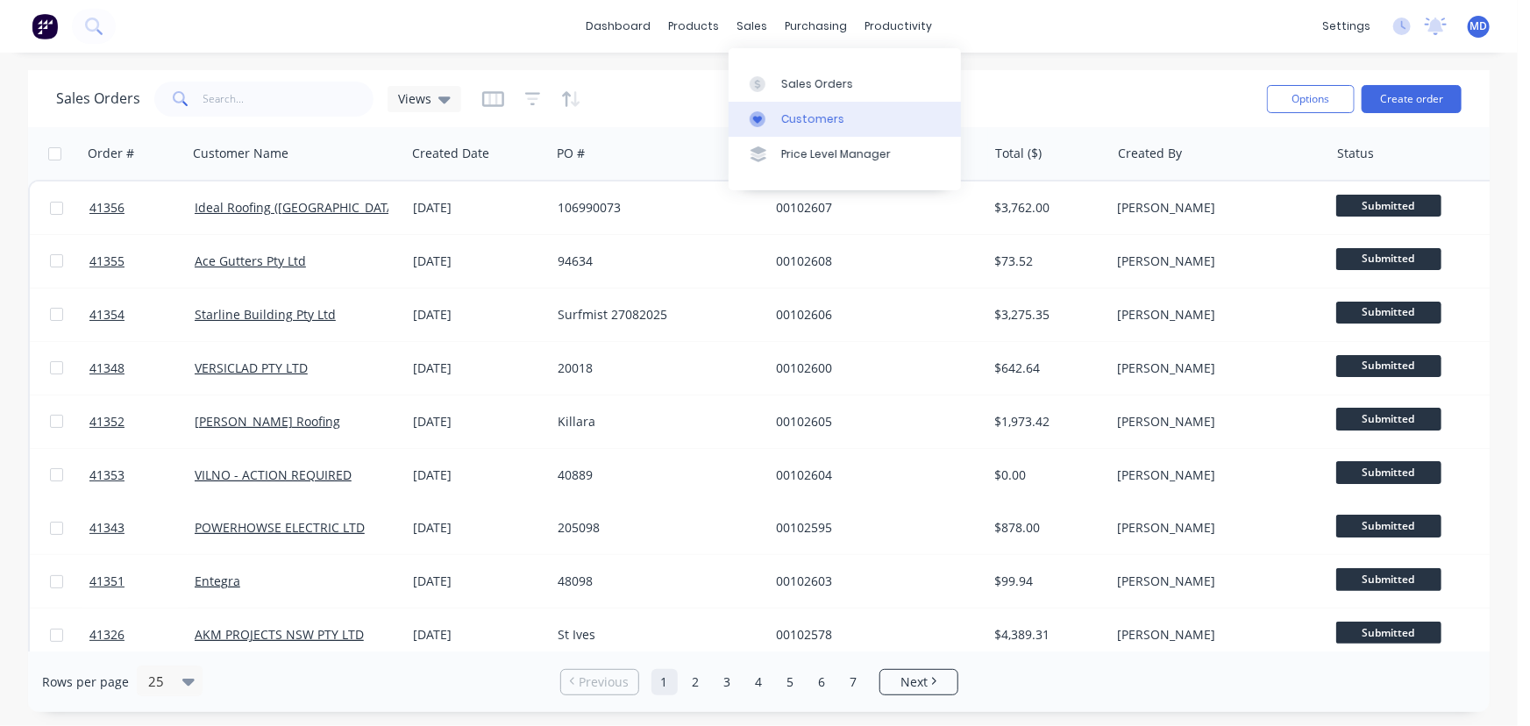
click at [808, 115] on div "Customers" at bounding box center [812, 119] width 63 height 16
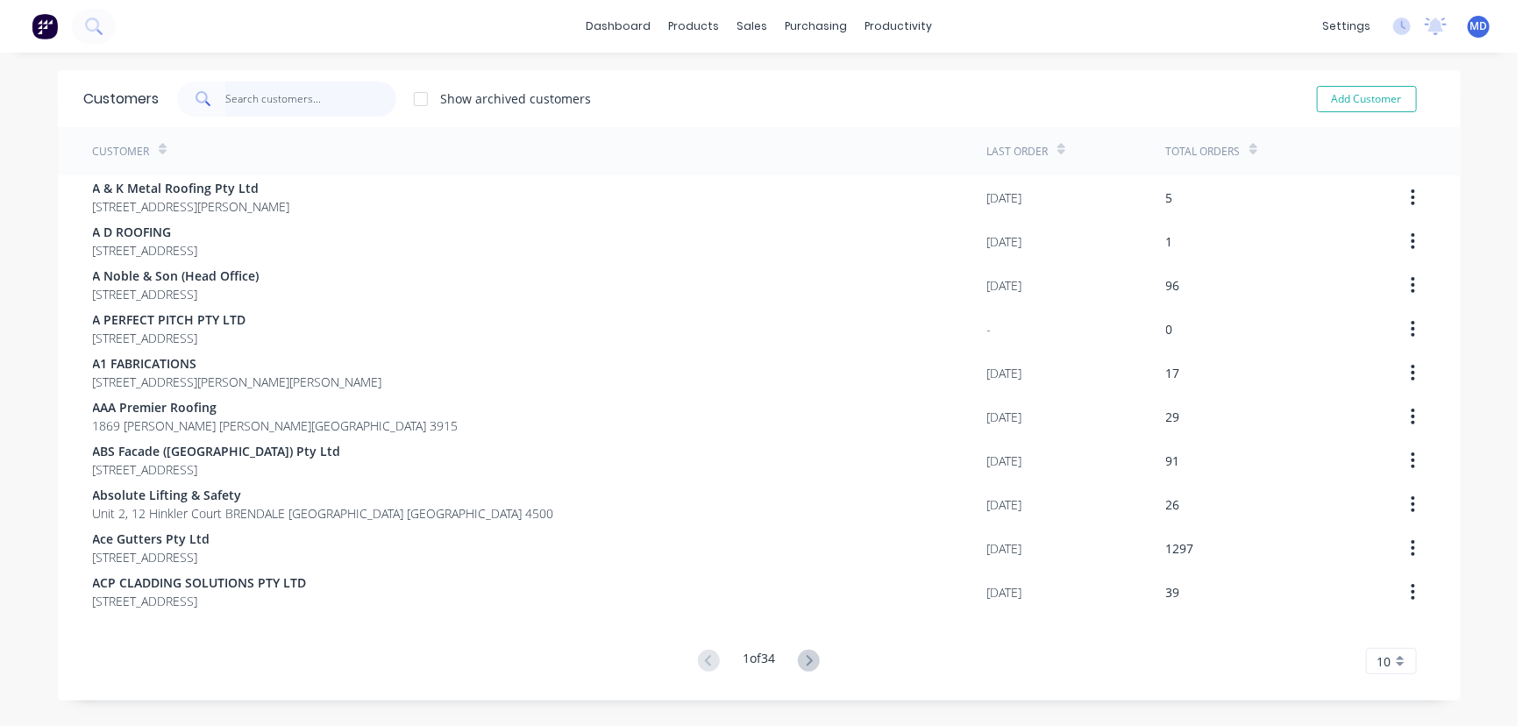
click at [289, 99] on input "text" at bounding box center [310, 99] width 171 height 35
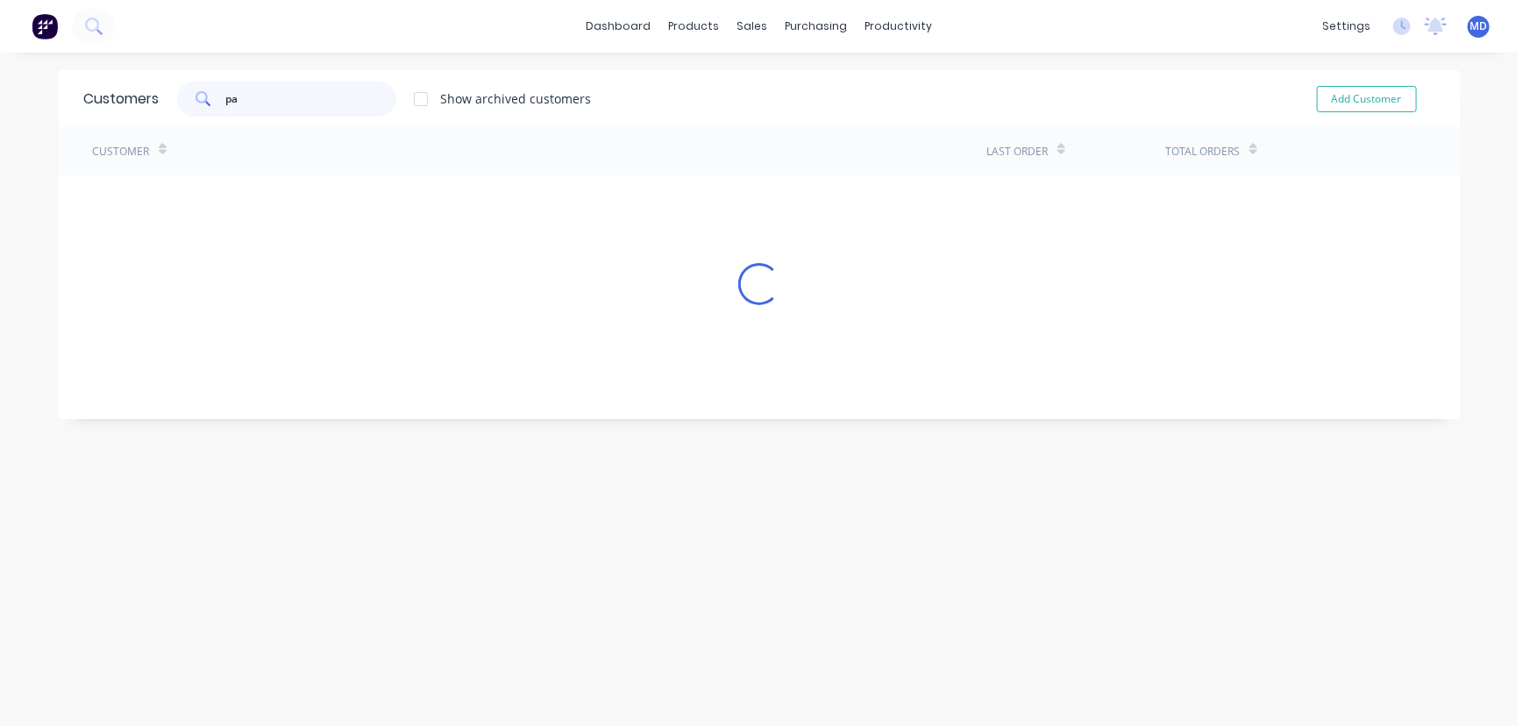
type input "p"
type input "lamont"
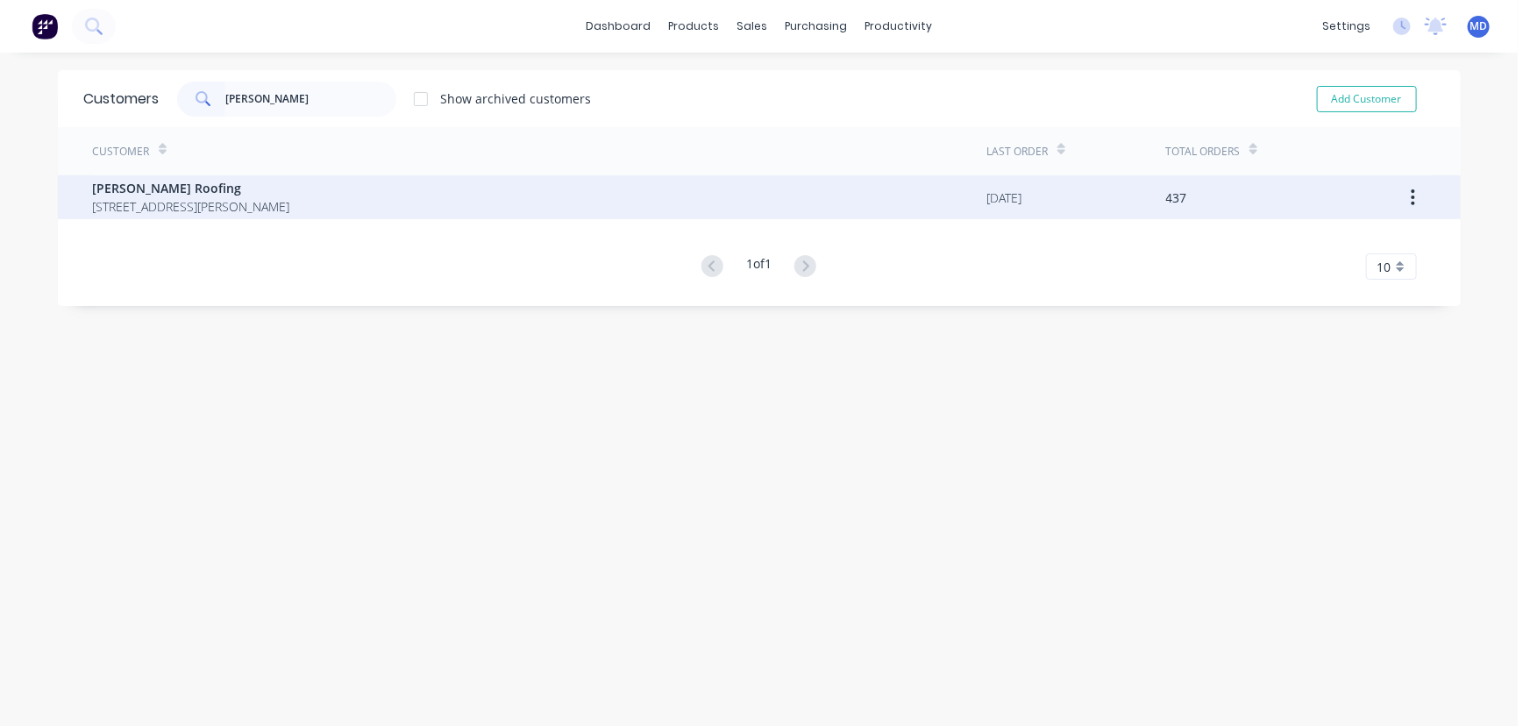
click at [172, 186] on span "[PERSON_NAME] Roofing" at bounding box center [191, 188] width 197 height 18
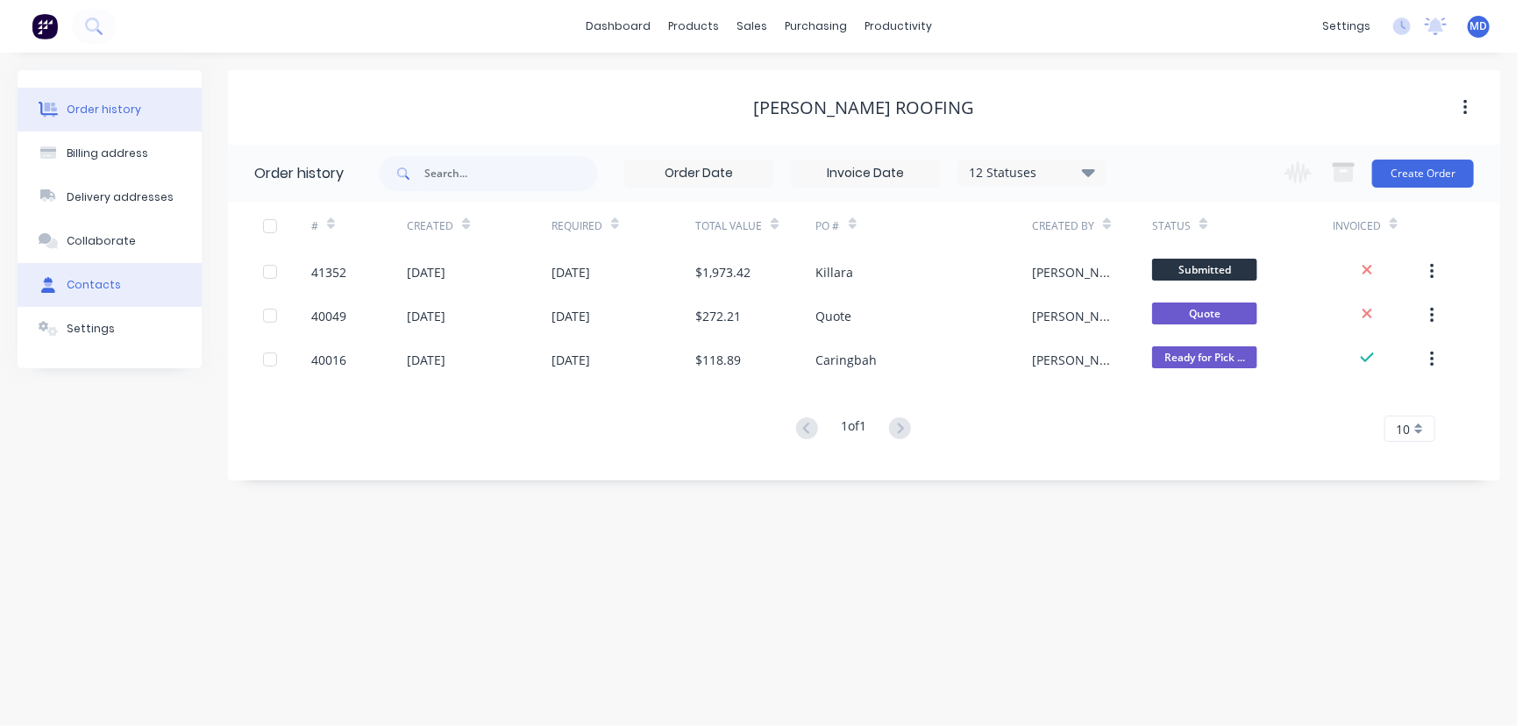
click at [98, 285] on div "Contacts" at bounding box center [94, 285] width 54 height 16
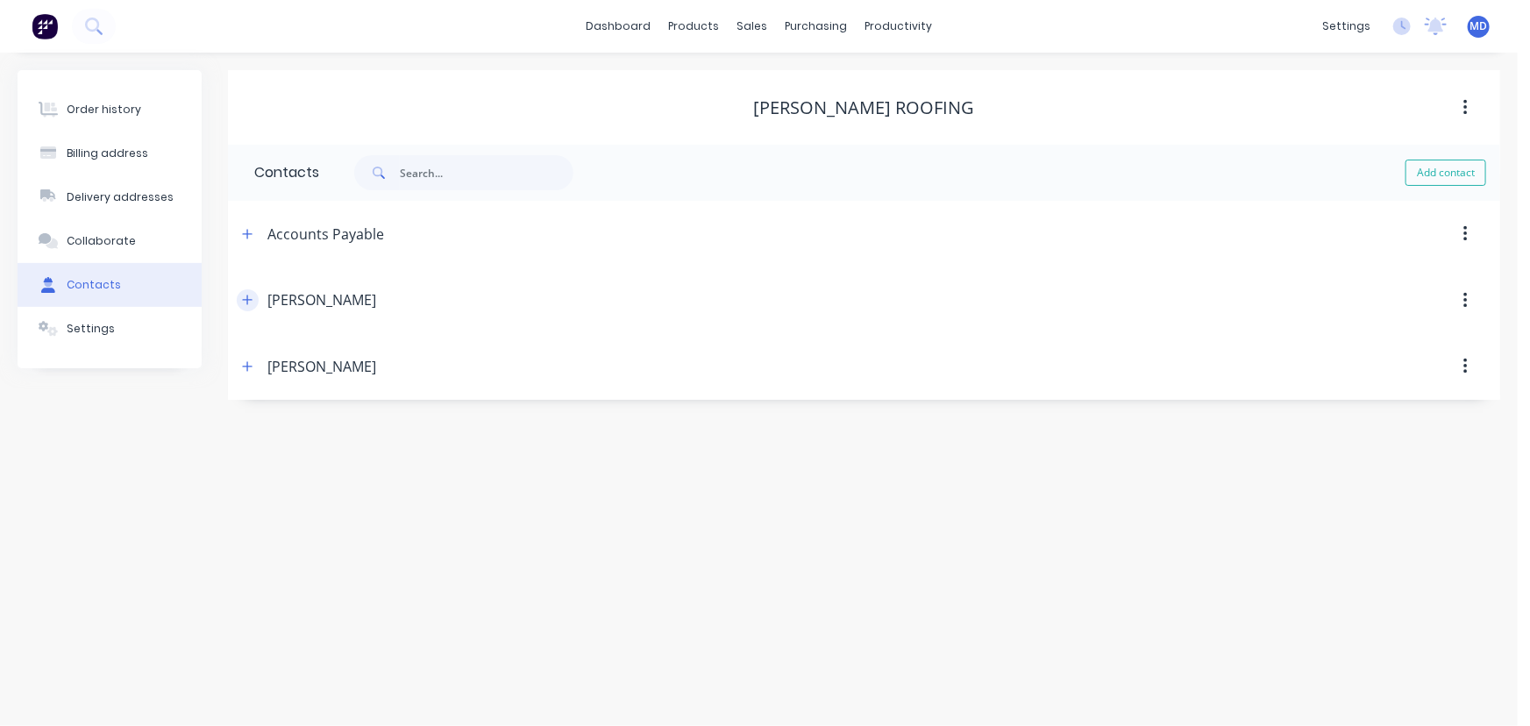
click at [253, 301] on icon "button" at bounding box center [247, 300] width 11 height 12
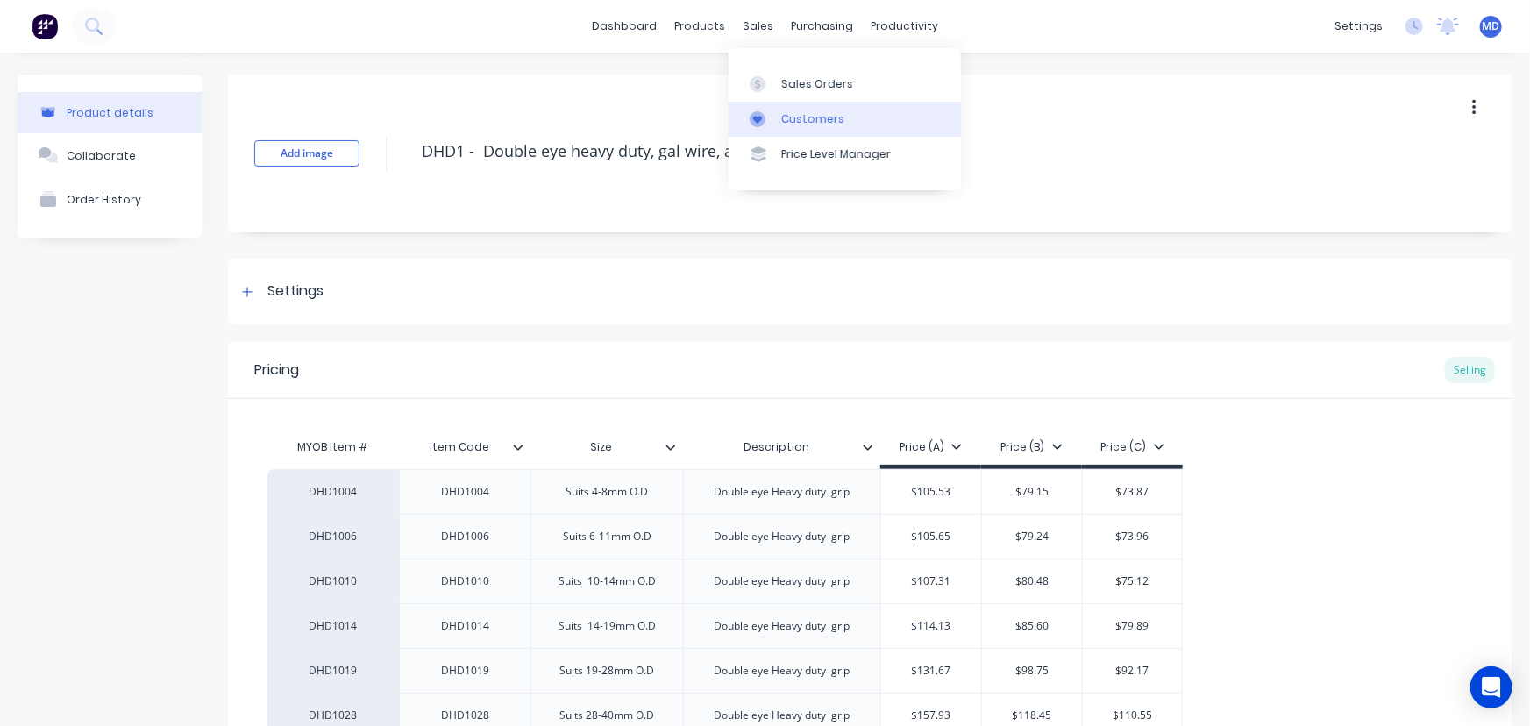
click at [813, 106] on link "Customers" at bounding box center [845, 119] width 232 height 35
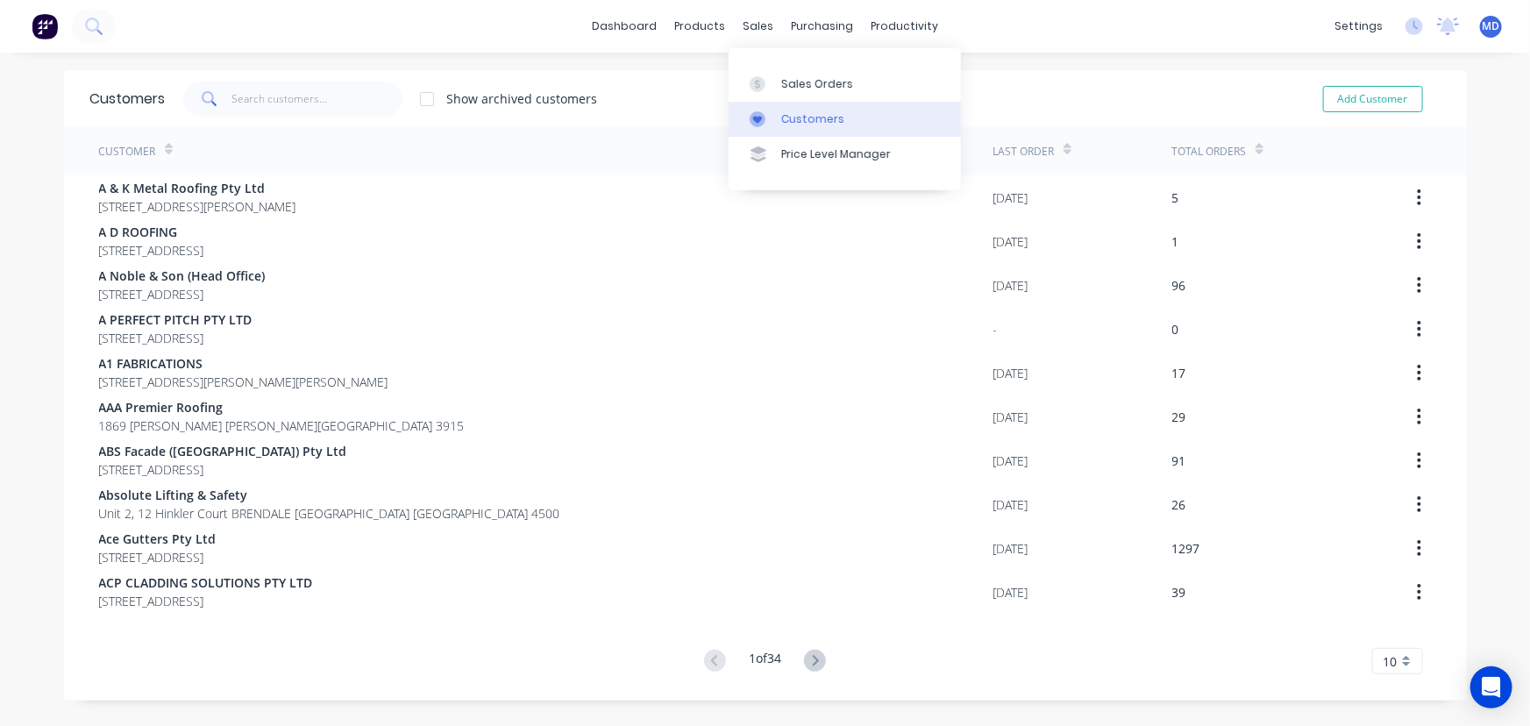
drag, startPoint x: 824, startPoint y: 114, endPoint x: 741, endPoint y: 112, distance: 83.3
click at [824, 114] on div "Customers" at bounding box center [812, 119] width 63 height 16
click at [334, 114] on input "text" at bounding box center [316, 99] width 171 height 35
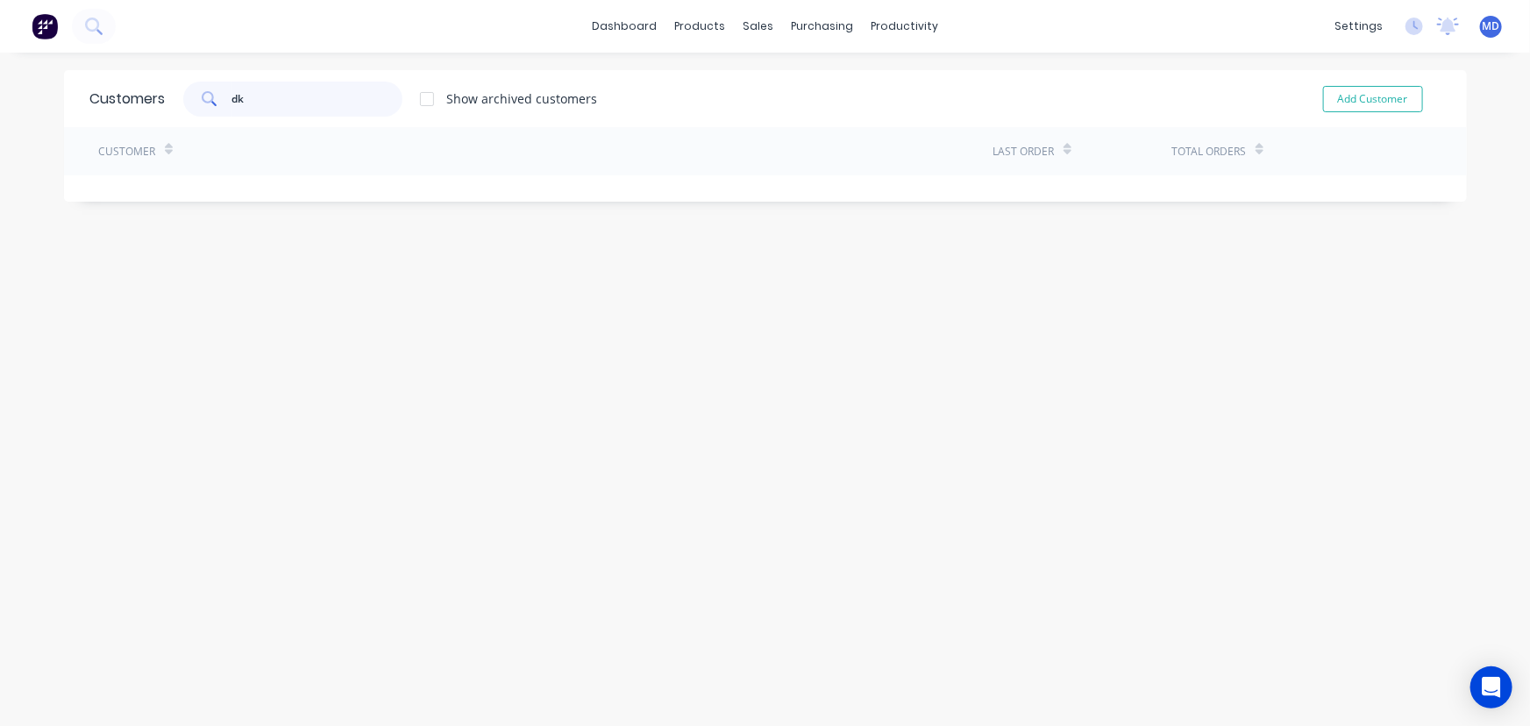
type input "d"
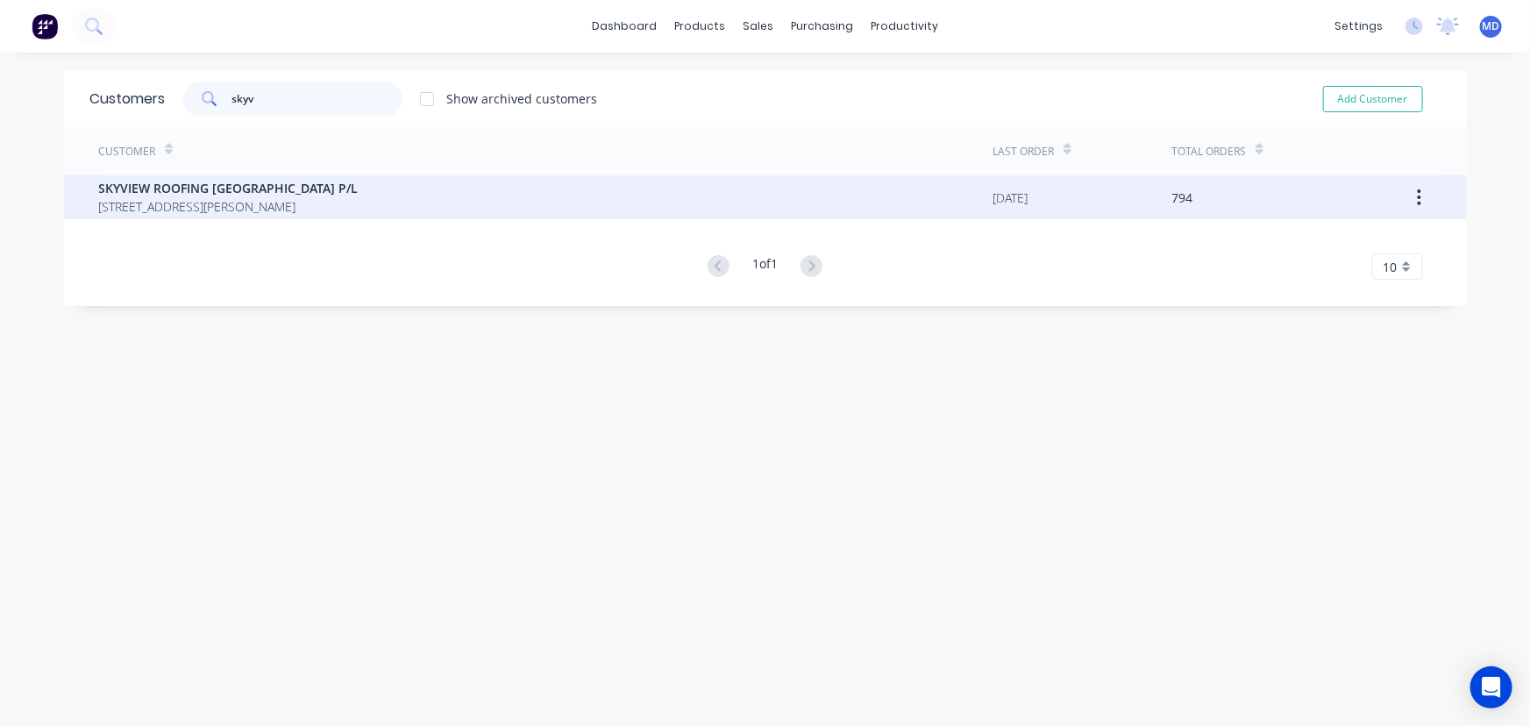
type input "skyv"
click at [156, 199] on span "[STREET_ADDRESS][PERSON_NAME]" at bounding box center [229, 206] width 260 height 18
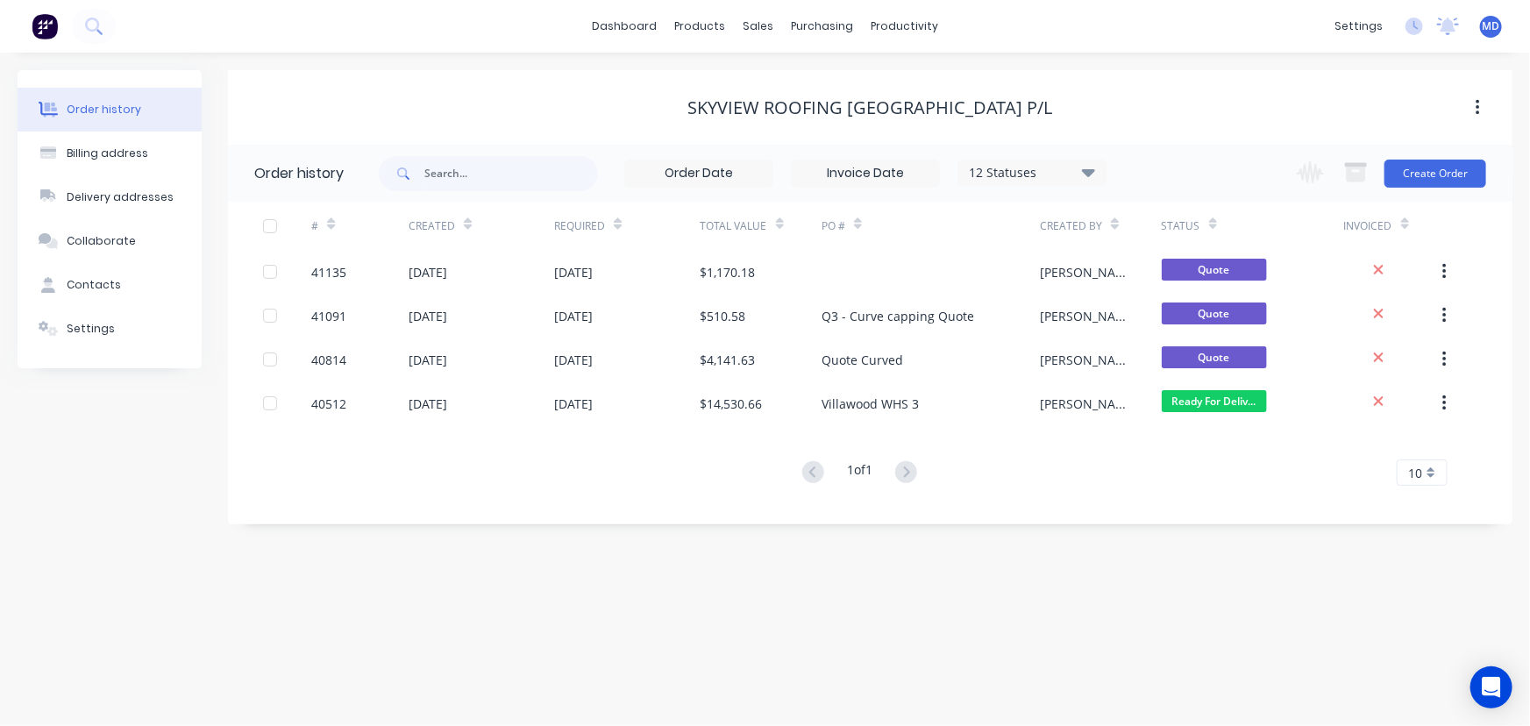
click at [1086, 174] on icon at bounding box center [1088, 171] width 13 height 21
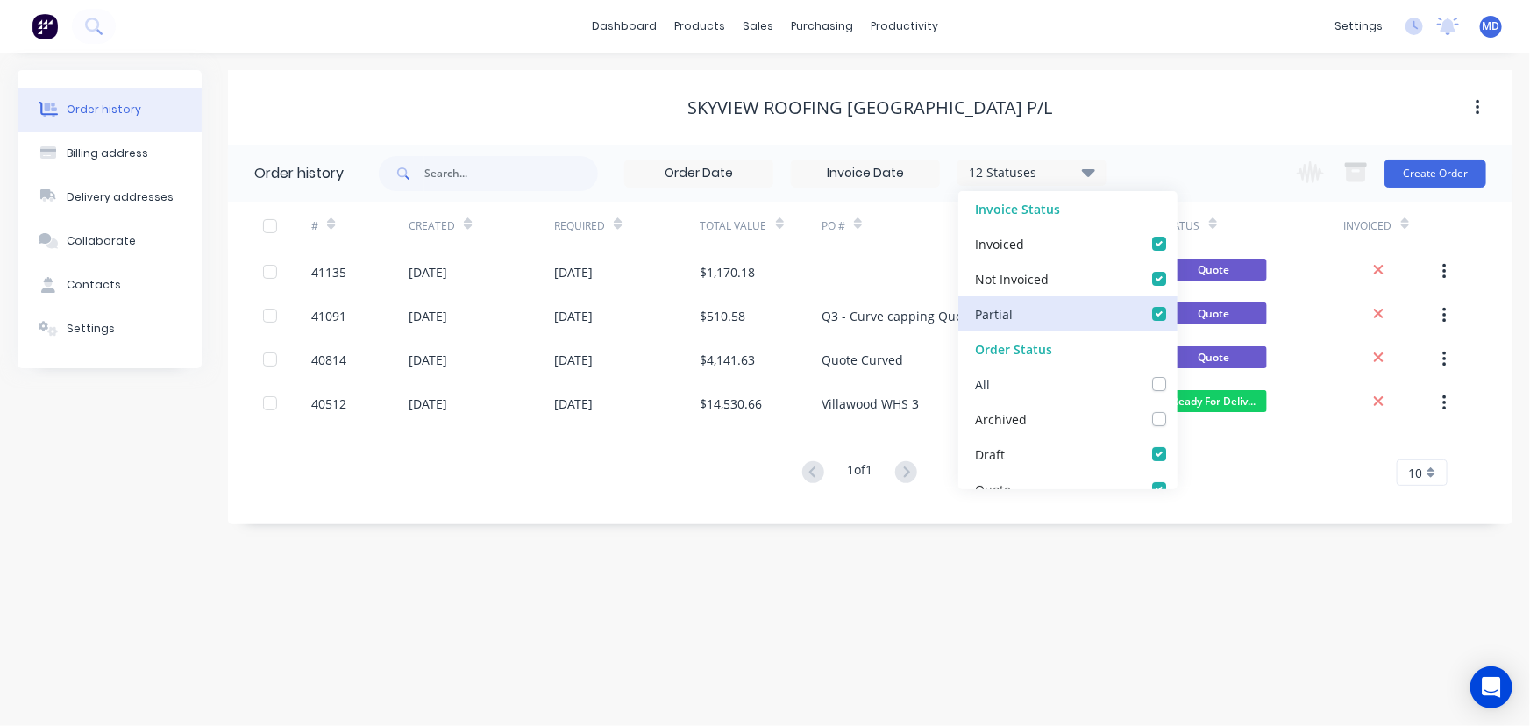
drag, startPoint x: 1150, startPoint y: 386, endPoint x: 1164, endPoint y: 311, distance: 75.8
click at [1177, 374] on label at bounding box center [1177, 374] width 0 height 0
click at [1177, 385] on input "checkbox" at bounding box center [1184, 382] width 14 height 17
checkbox input "true"
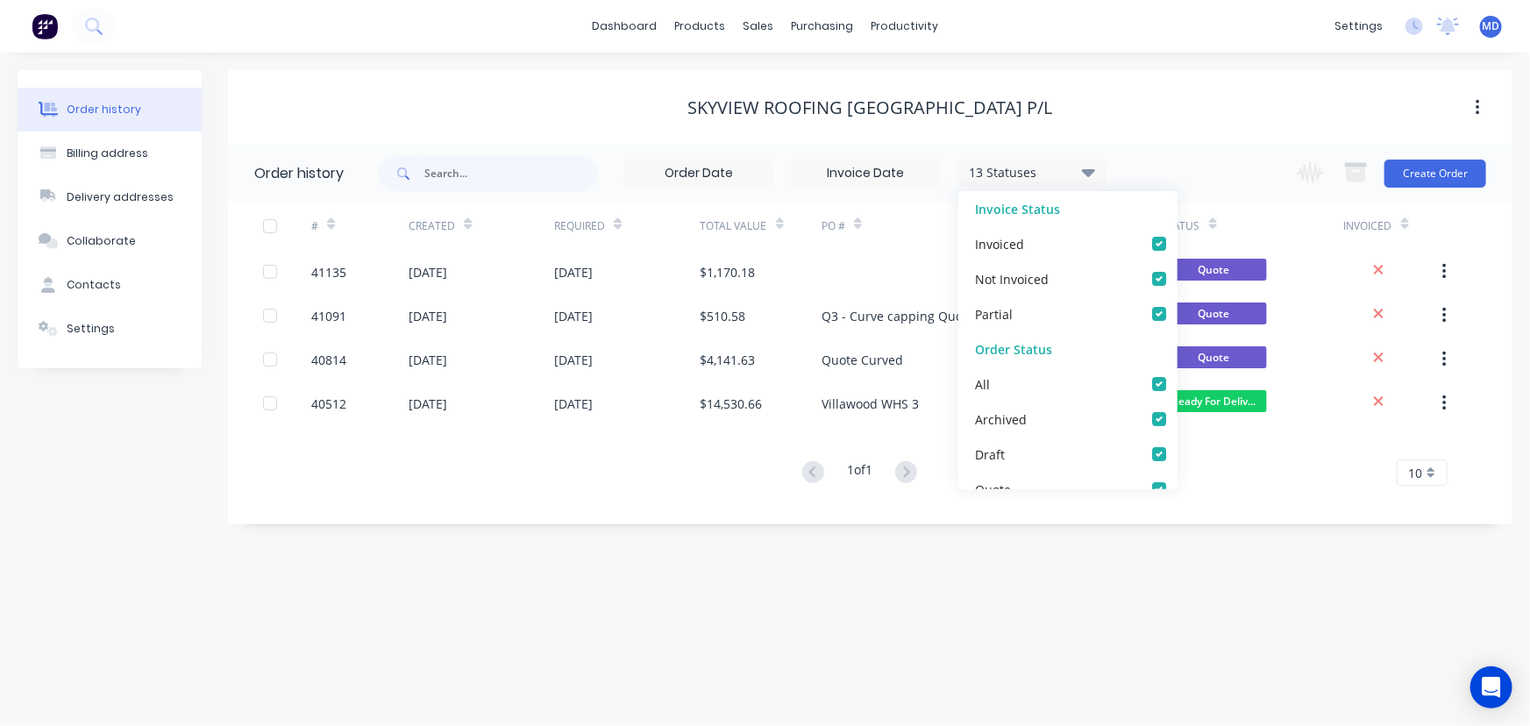
click at [1164, 139] on div "SKYVIEW ROOFING [GEOGRAPHIC_DATA] P/L" at bounding box center [870, 107] width 1285 height 75
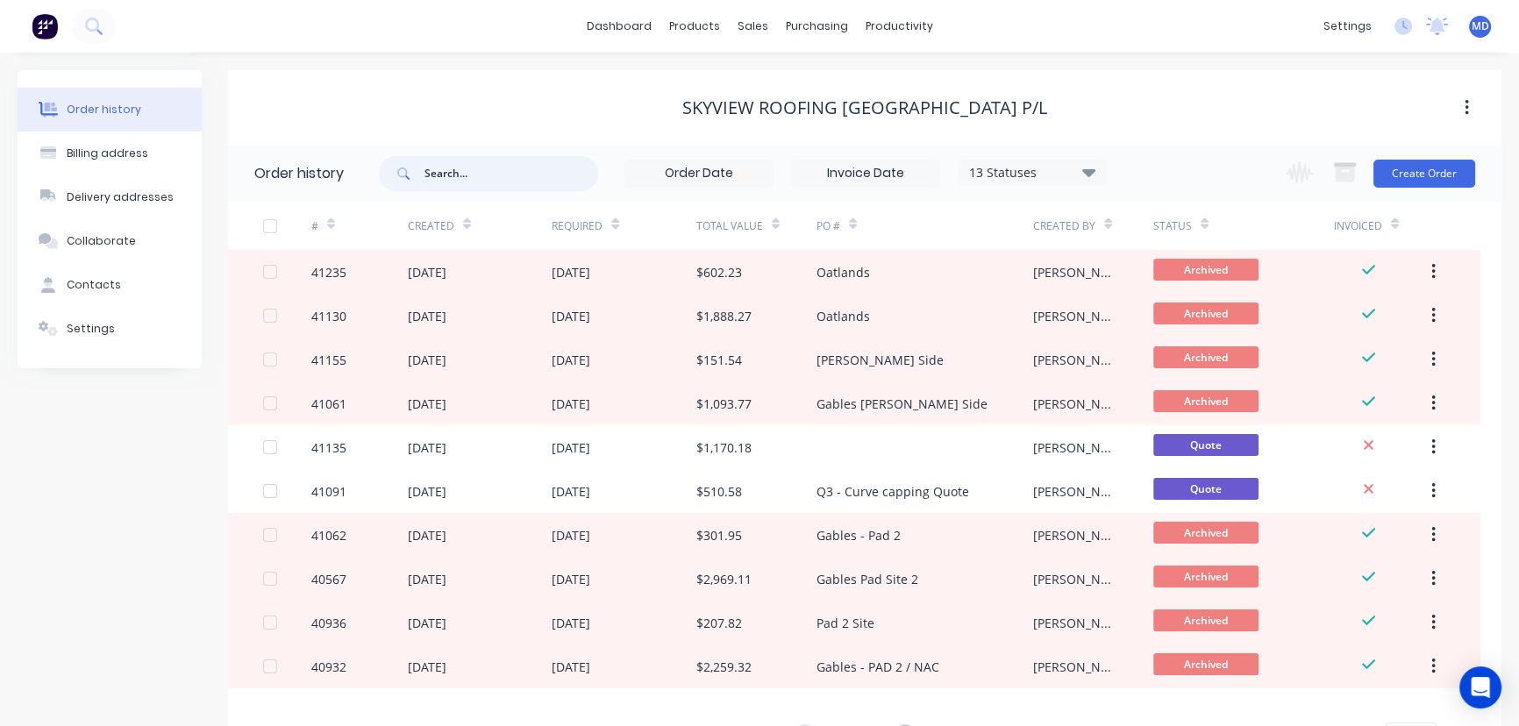
click at [509, 169] on input "text" at bounding box center [511, 173] width 174 height 35
type input "x"
type input "cdc"
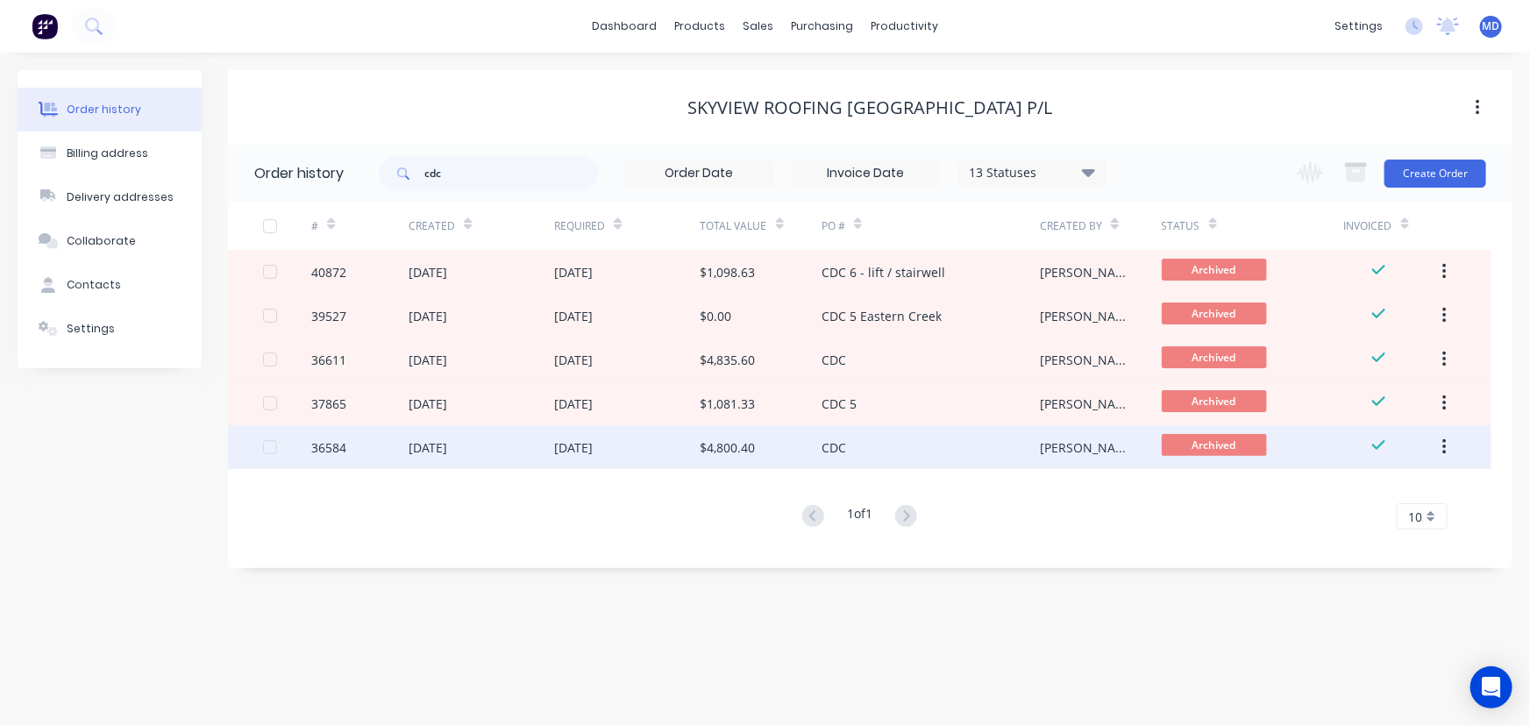
click at [544, 446] on div "[DATE]" at bounding box center [482, 447] width 146 height 44
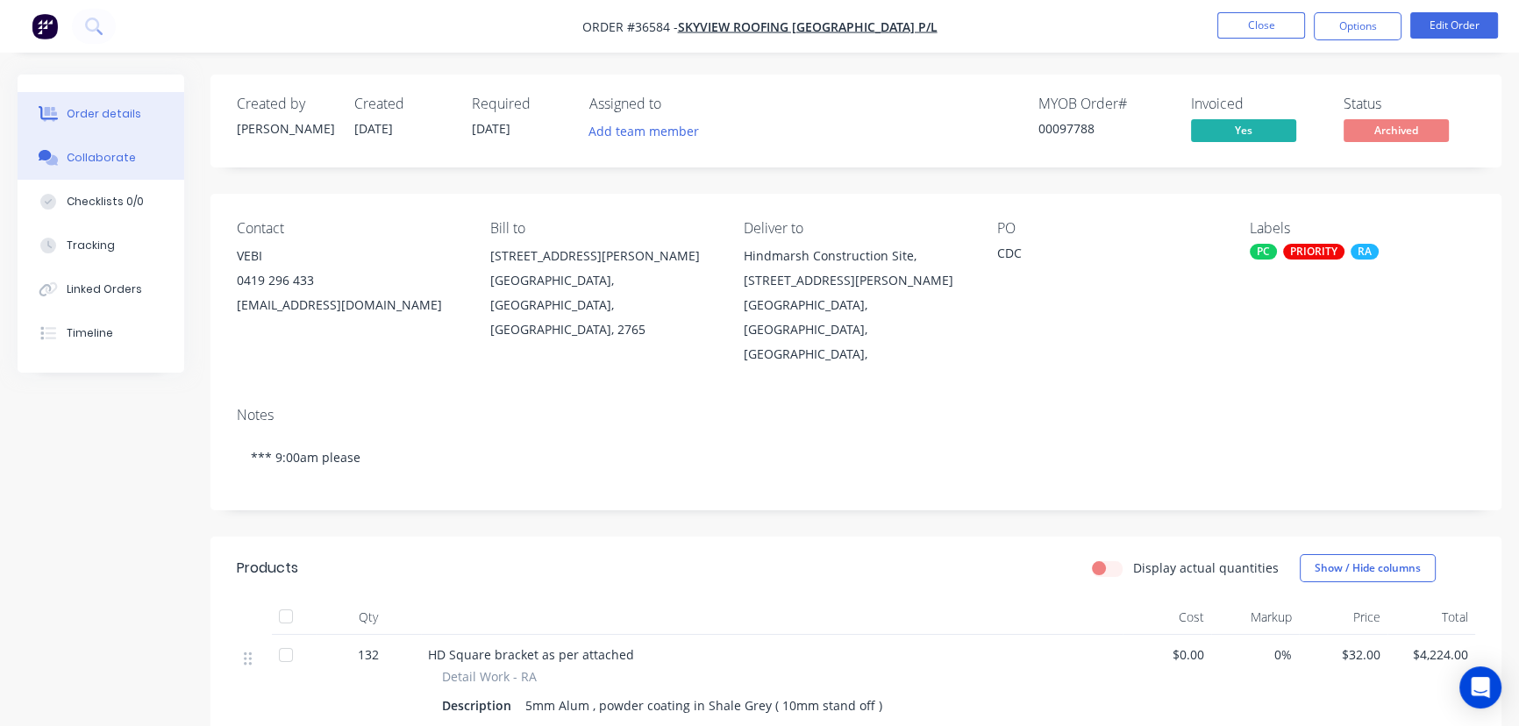
click at [120, 149] on button "Collaborate" at bounding box center [101, 158] width 167 height 44
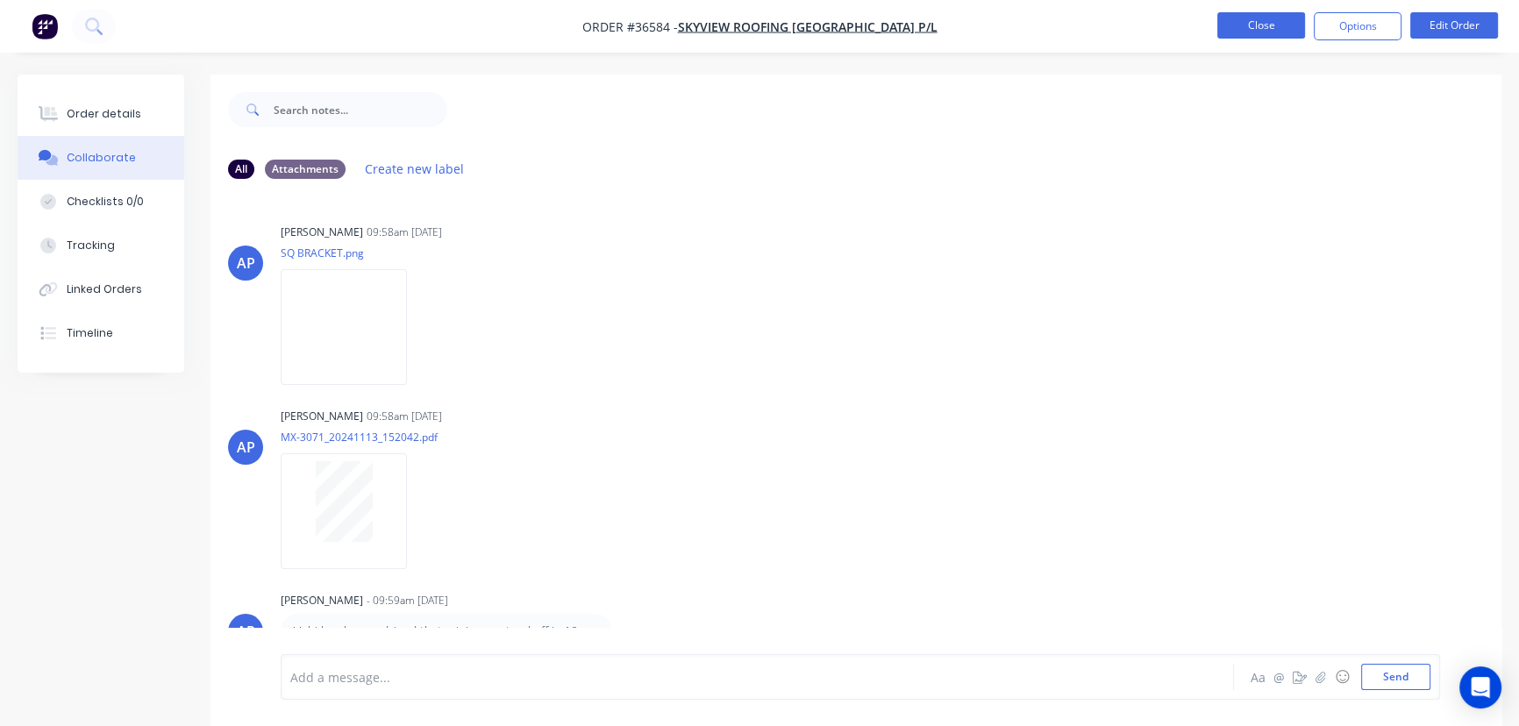
click at [1255, 25] on button "Close" at bounding box center [1261, 25] width 88 height 26
